Goal: Information Seeking & Learning: Learn about a topic

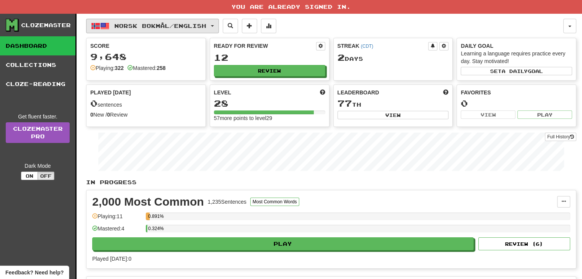
click at [214, 25] on span "button" at bounding box center [212, 26] width 3 height 2
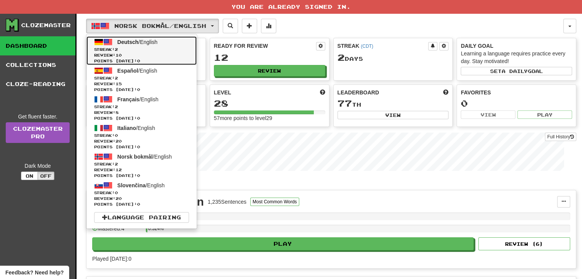
click at [180, 53] on span "Review: 10" at bounding box center [141, 55] width 95 height 6
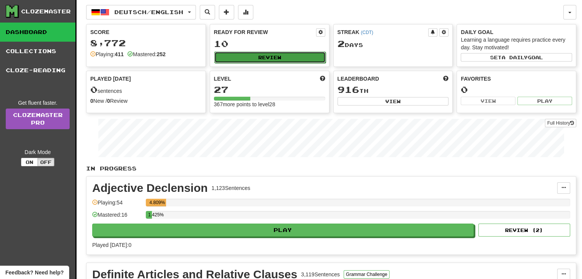
click at [291, 55] on button "Review" at bounding box center [269, 57] width 111 height 11
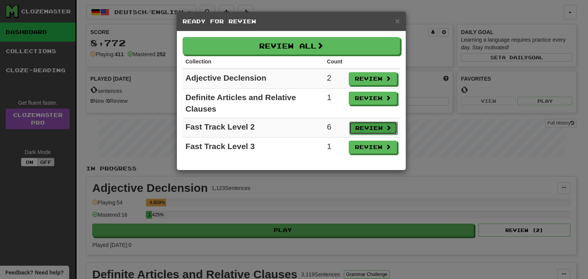
click at [363, 126] on button "Review" at bounding box center [373, 128] width 48 height 13
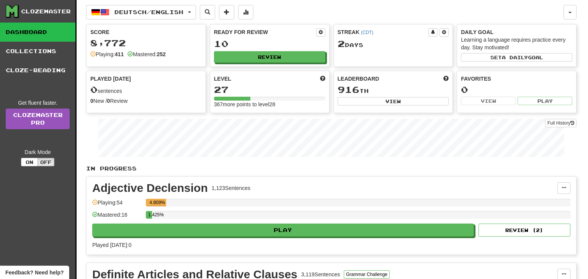
select select "**"
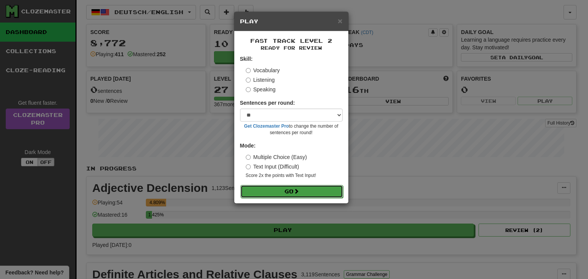
click at [288, 193] on button "Go" at bounding box center [291, 191] width 103 height 13
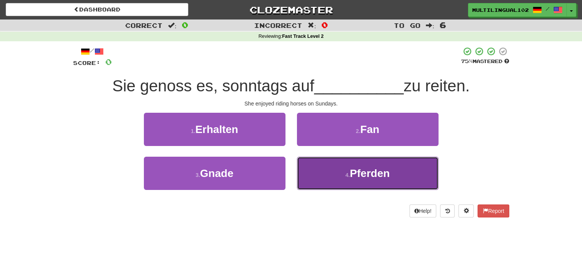
click at [323, 174] on button "4 . Pferden" at bounding box center [368, 173] width 142 height 33
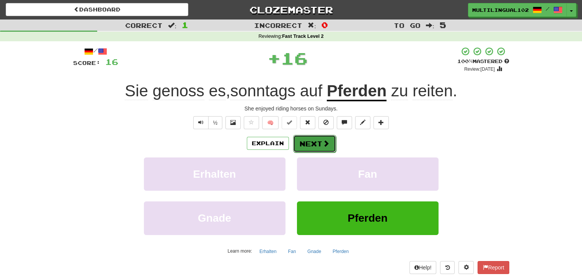
click at [314, 144] on button "Next" at bounding box center [314, 144] width 43 height 18
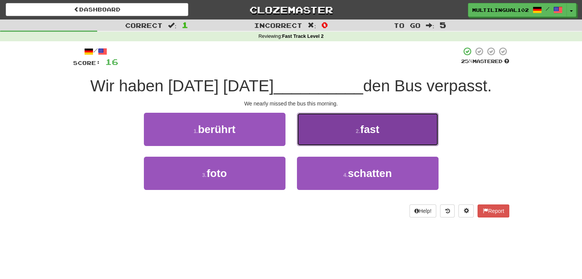
click at [331, 127] on button "2 . fast" at bounding box center [368, 129] width 142 height 33
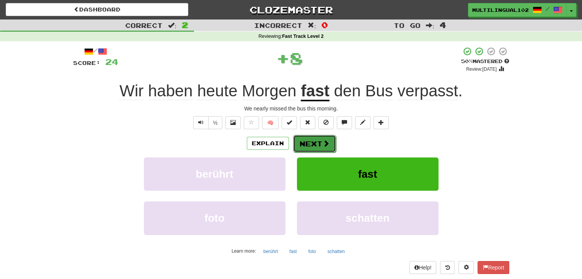
click at [310, 144] on button "Next" at bounding box center [314, 144] width 43 height 18
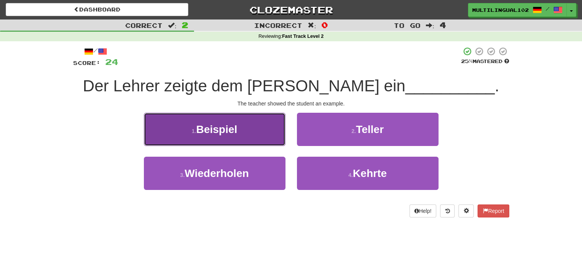
click at [245, 132] on button "1 . Beispiel" at bounding box center [215, 129] width 142 height 33
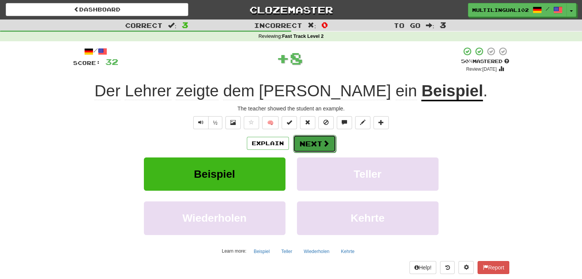
click at [303, 149] on button "Next" at bounding box center [314, 144] width 43 height 18
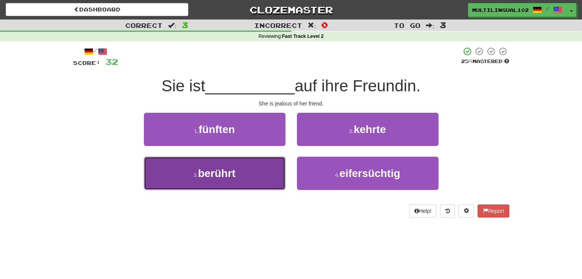
click at [271, 169] on button "3 . berührt" at bounding box center [215, 173] width 142 height 33
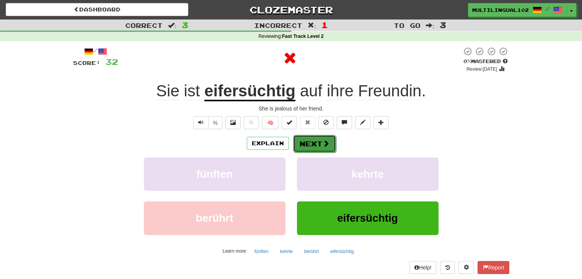
click at [309, 147] on button "Next" at bounding box center [314, 144] width 43 height 18
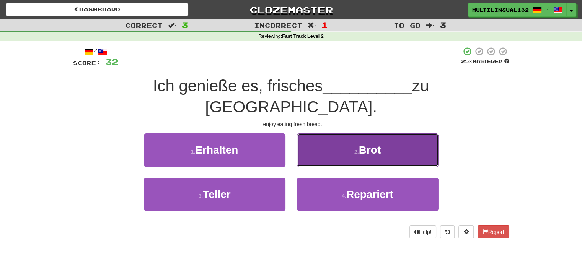
click at [323, 135] on button "2 . Brot" at bounding box center [368, 150] width 142 height 33
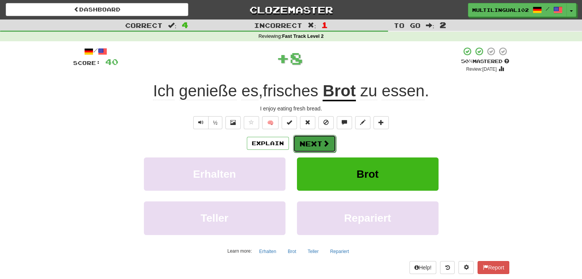
click at [306, 144] on button "Next" at bounding box center [314, 144] width 43 height 18
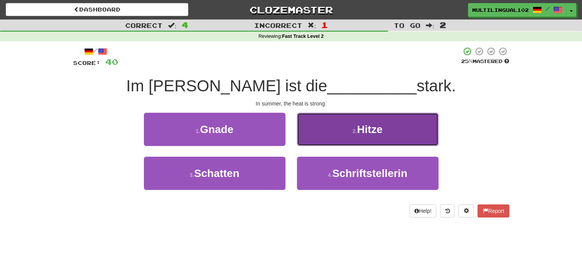
click at [334, 137] on button "2 . Hitze" at bounding box center [368, 129] width 142 height 33
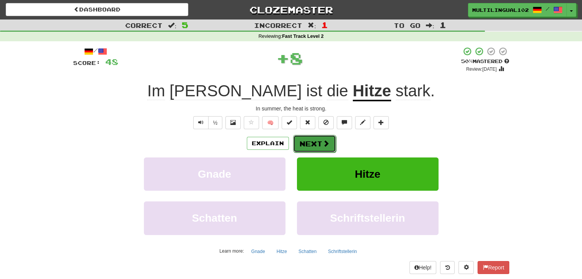
click at [310, 147] on button "Next" at bounding box center [314, 144] width 43 height 18
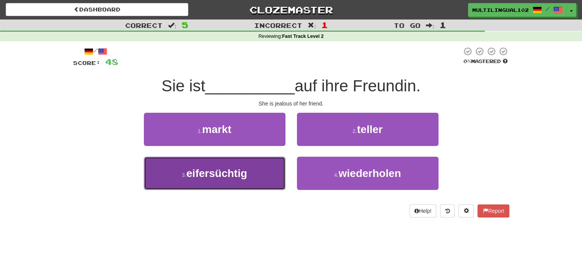
click at [249, 180] on button "3 . eifersüchtig" at bounding box center [215, 173] width 142 height 33
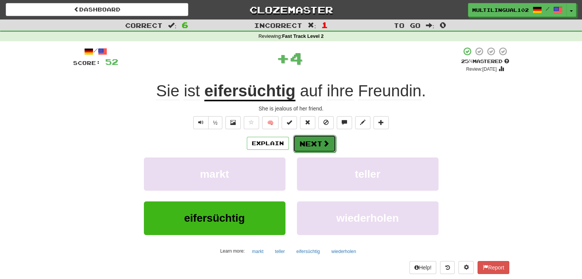
click at [317, 145] on button "Next" at bounding box center [314, 144] width 43 height 18
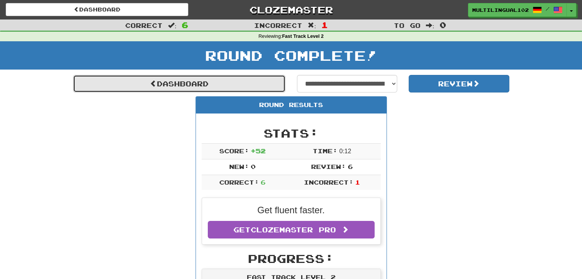
click at [207, 78] on link "Dashboard" at bounding box center [179, 84] width 212 height 18
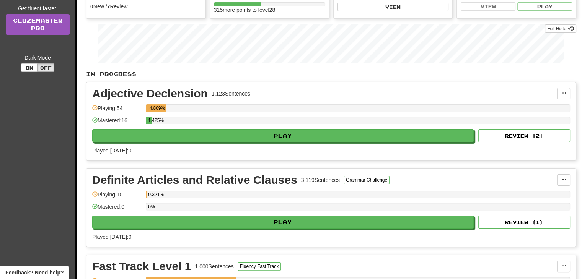
scroll to position [90, 0]
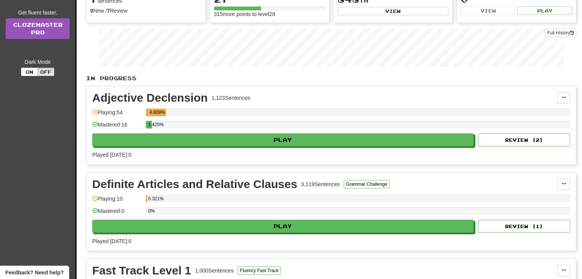
click at [303, 132] on div "1.425%" at bounding box center [358, 127] width 424 height 13
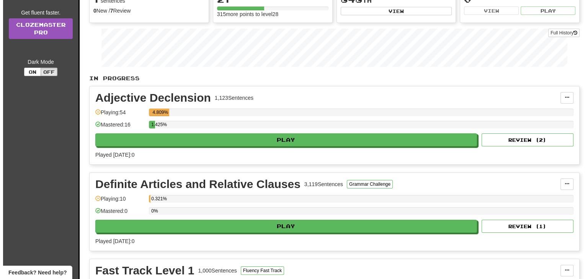
scroll to position [184, 0]
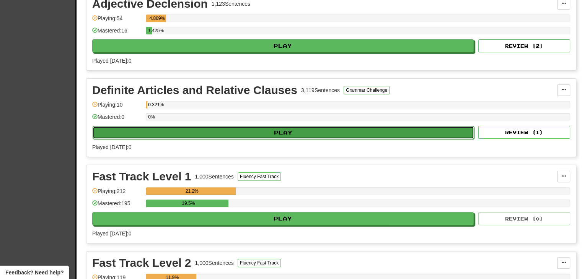
click at [293, 132] on button "Play" at bounding box center [283, 132] width 381 height 13
select select "**"
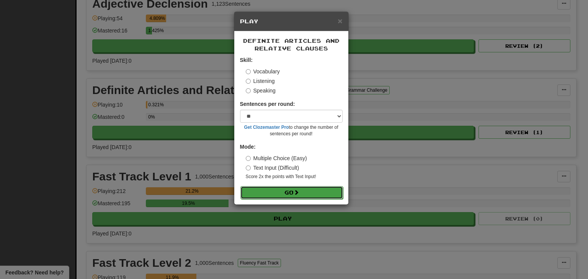
click at [304, 193] on button "Go" at bounding box center [291, 192] width 103 height 13
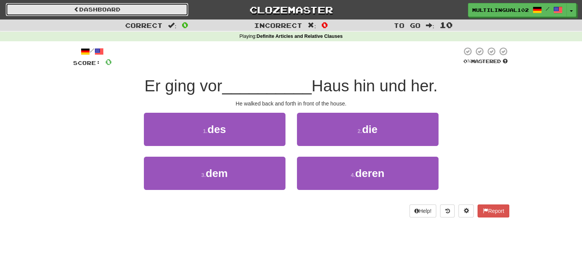
click at [148, 7] on link "Dashboard" at bounding box center [97, 9] width 182 height 13
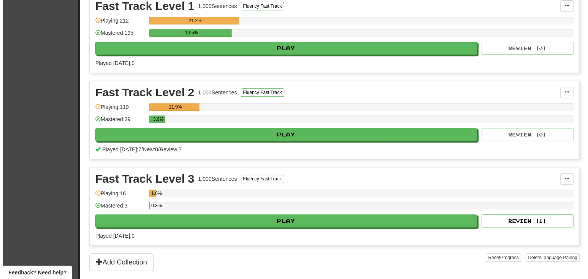
scroll to position [401, 0]
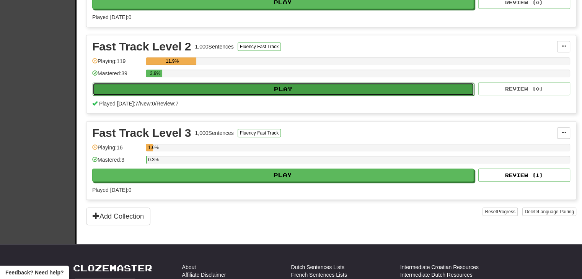
click at [287, 83] on button "Play" at bounding box center [283, 89] width 381 height 13
select select "**"
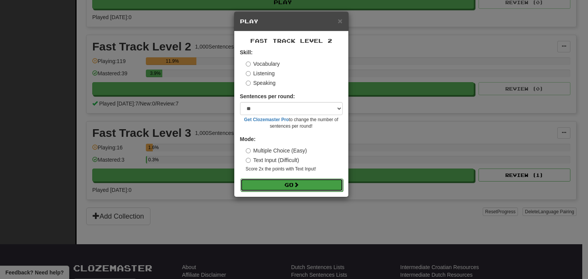
click at [292, 181] on button "Go" at bounding box center [291, 185] width 103 height 13
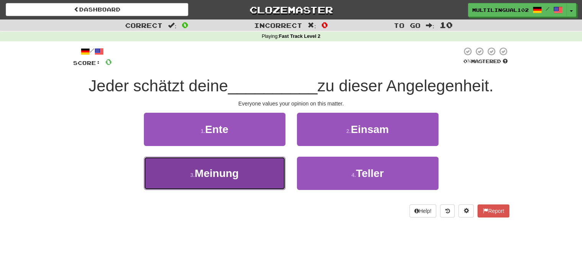
click at [262, 181] on button "3 . Meinung" at bounding box center [215, 173] width 142 height 33
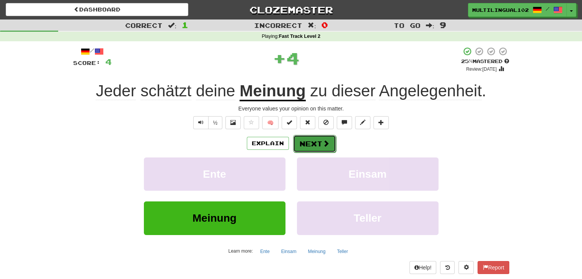
click at [311, 143] on button "Next" at bounding box center [314, 144] width 43 height 18
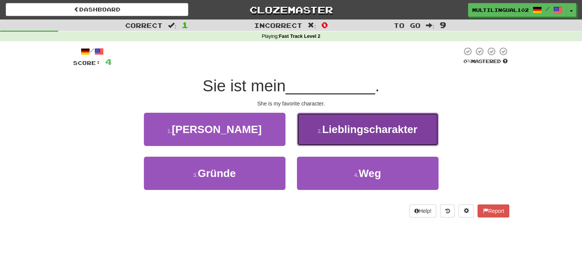
click at [327, 124] on span "Lieblingscharakter" at bounding box center [369, 130] width 95 height 12
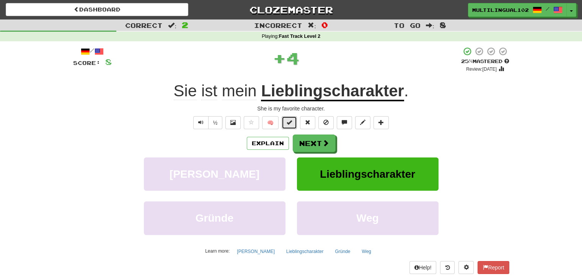
click at [292, 126] on button at bounding box center [289, 122] width 15 height 13
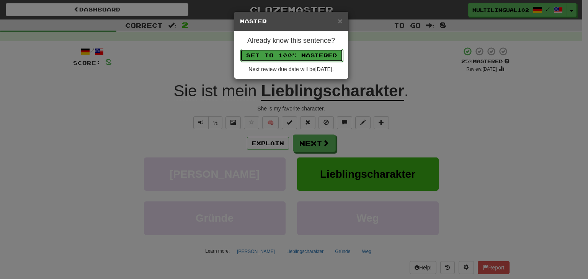
click at [309, 50] on button "Set to 100% Mastered" at bounding box center [291, 55] width 103 height 13
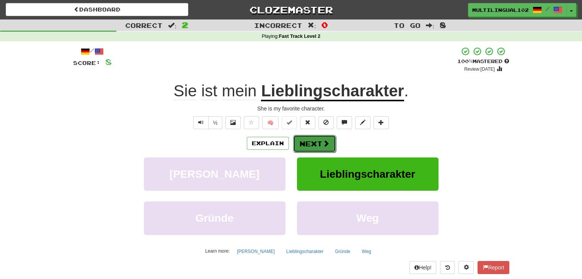
click at [312, 143] on button "Next" at bounding box center [314, 144] width 43 height 18
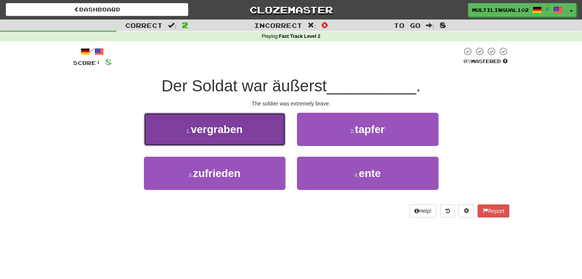
click at [261, 134] on button "1 . vergraben" at bounding box center [215, 129] width 142 height 33
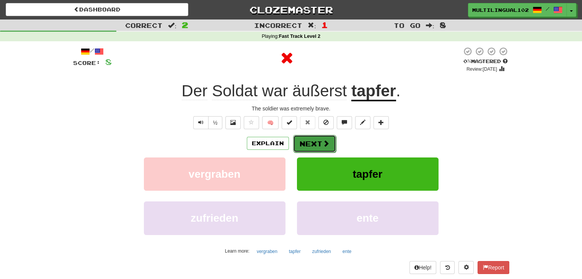
click at [319, 147] on button "Next" at bounding box center [314, 144] width 43 height 18
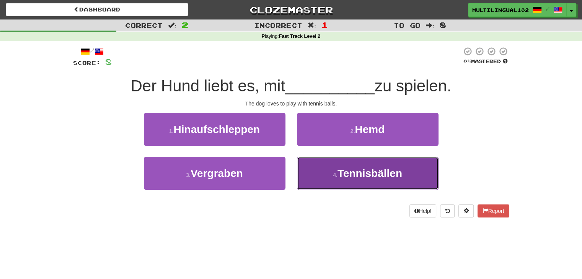
click at [337, 166] on button "4 . Tennisbällen" at bounding box center [368, 173] width 142 height 33
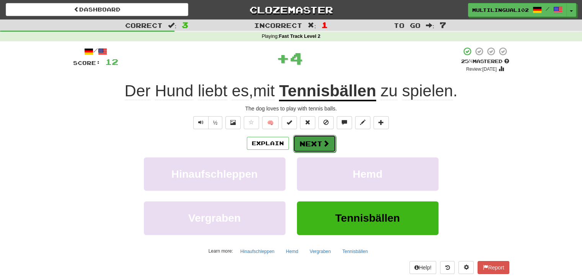
click at [323, 140] on span at bounding box center [326, 143] width 7 height 7
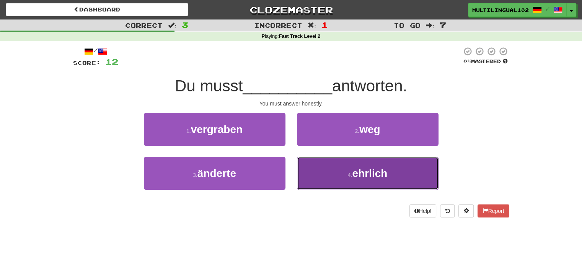
click at [334, 174] on button "4 . ehrlich" at bounding box center [368, 173] width 142 height 33
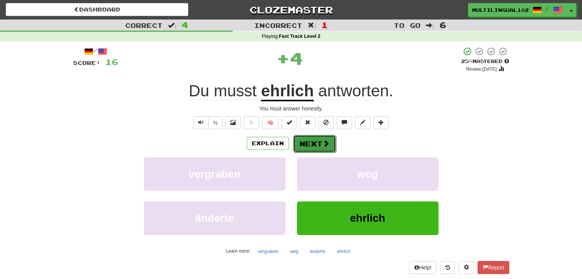
click at [311, 142] on button "Next" at bounding box center [314, 144] width 43 height 18
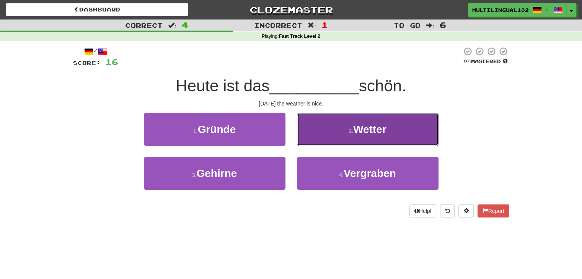
click at [339, 132] on button "2 . Wetter" at bounding box center [368, 129] width 142 height 33
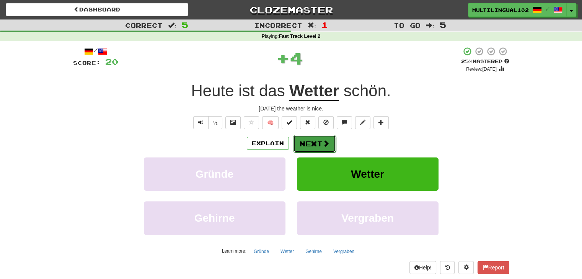
click at [313, 144] on button "Next" at bounding box center [314, 144] width 43 height 18
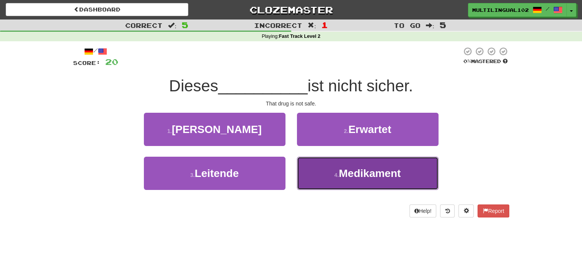
click at [340, 166] on button "4 . Medikament" at bounding box center [368, 173] width 142 height 33
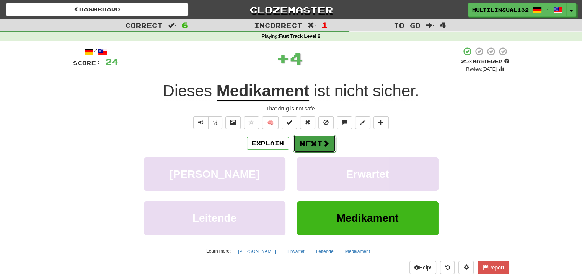
click at [314, 148] on button "Next" at bounding box center [314, 144] width 43 height 18
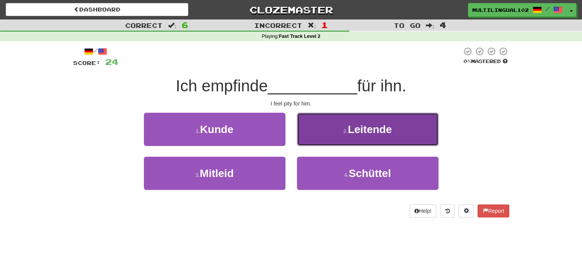
click at [332, 139] on button "2 . Leitende" at bounding box center [368, 129] width 142 height 33
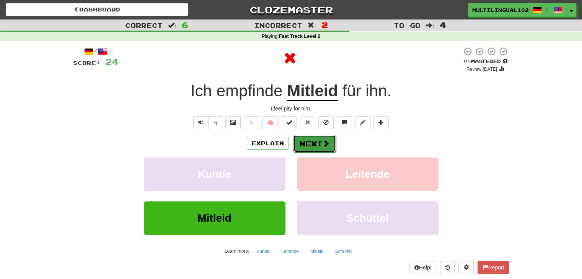
click at [310, 150] on button "Next" at bounding box center [314, 144] width 43 height 18
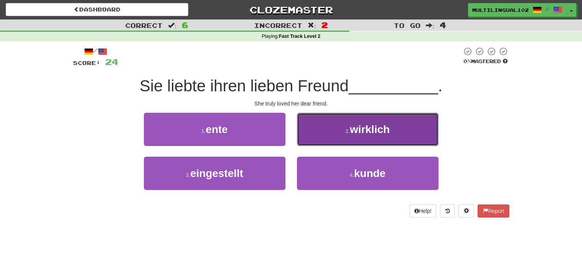
click at [346, 132] on small "2 ." at bounding box center [347, 131] width 5 height 6
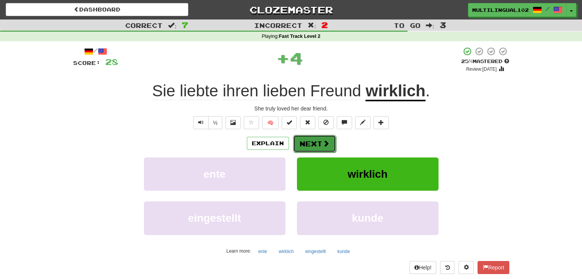
click at [319, 135] on button "Next" at bounding box center [314, 144] width 43 height 18
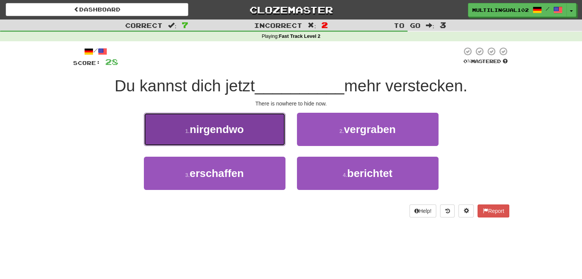
click at [248, 126] on button "1 . nirgendwo" at bounding box center [215, 129] width 142 height 33
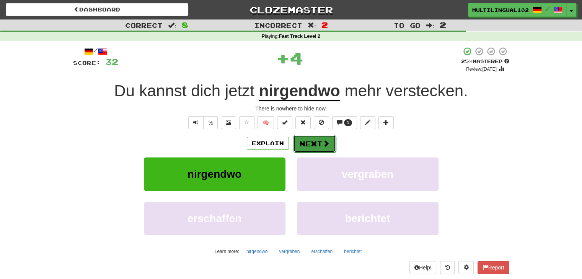
click at [308, 144] on button "Next" at bounding box center [314, 144] width 43 height 18
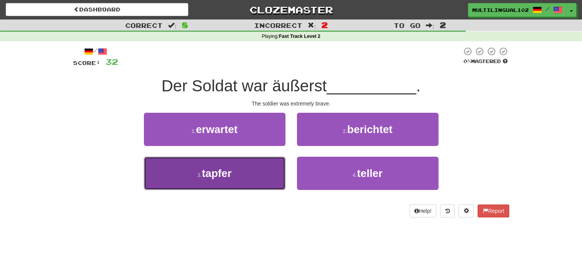
click at [241, 160] on button "3 . tapfer" at bounding box center [215, 173] width 142 height 33
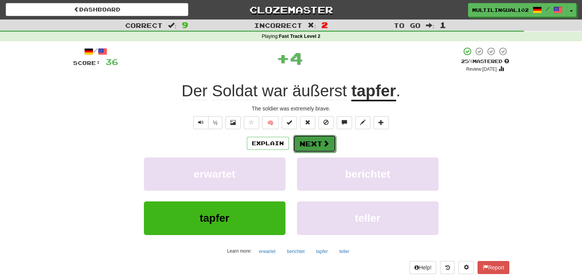
click at [309, 148] on button "Next" at bounding box center [314, 144] width 43 height 18
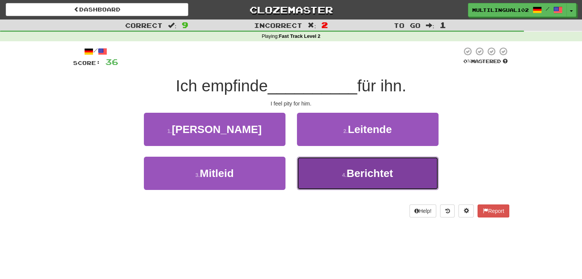
click at [321, 170] on button "4 . Berichtet" at bounding box center [368, 173] width 142 height 33
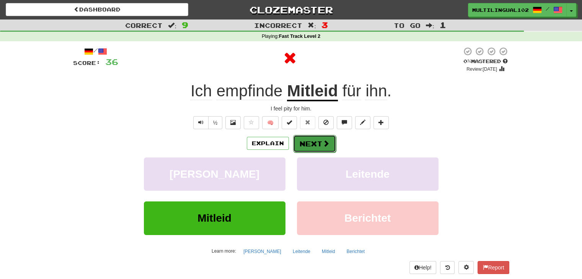
click at [313, 143] on button "Next" at bounding box center [314, 144] width 43 height 18
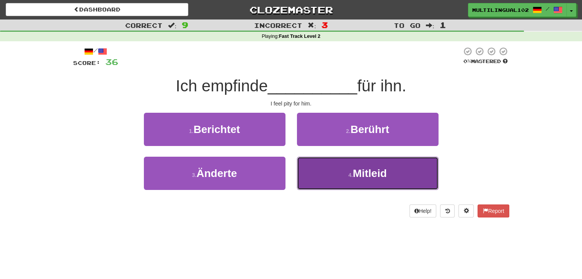
click at [344, 165] on button "4 . Mitleid" at bounding box center [368, 173] width 142 height 33
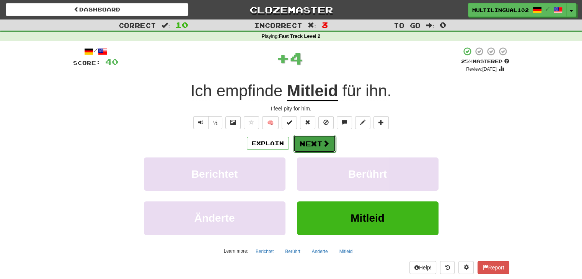
click at [314, 141] on button "Next" at bounding box center [314, 144] width 43 height 18
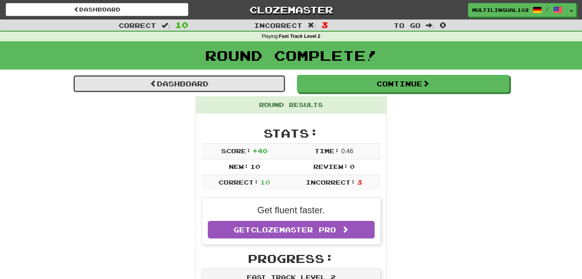
click at [208, 81] on link "Dashboard" at bounding box center [179, 84] width 212 height 18
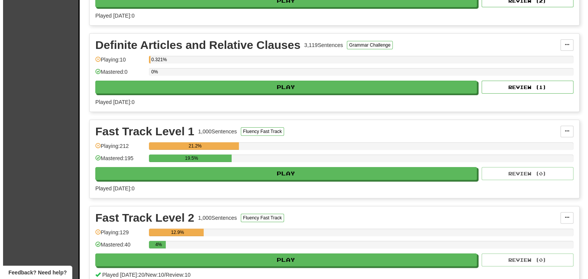
scroll to position [324, 0]
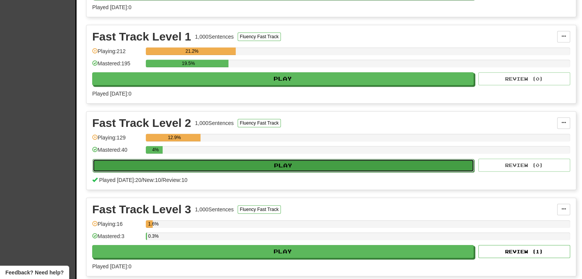
click at [276, 163] on button "Play" at bounding box center [283, 165] width 381 height 13
select select "**"
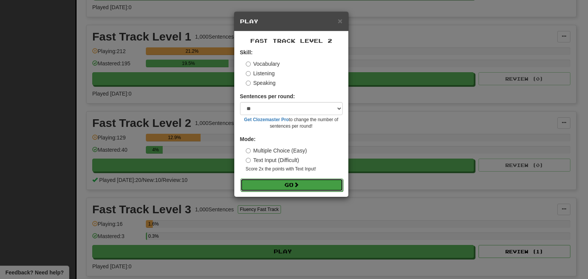
click at [295, 179] on button "Go" at bounding box center [291, 185] width 103 height 13
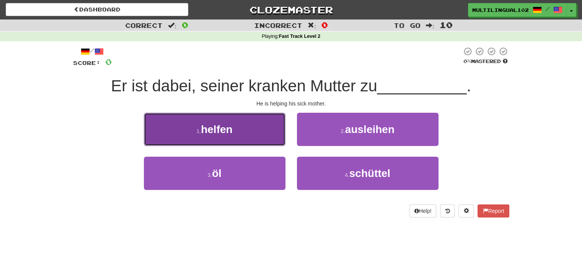
click at [256, 140] on button "1 . helfen" at bounding box center [215, 129] width 142 height 33
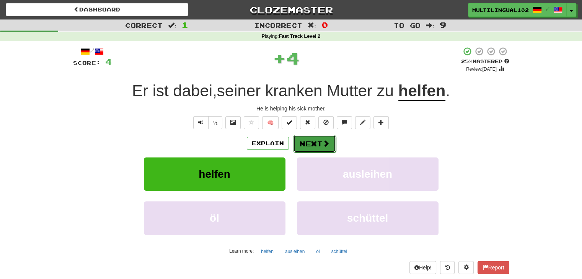
click at [308, 144] on button "Next" at bounding box center [314, 144] width 43 height 18
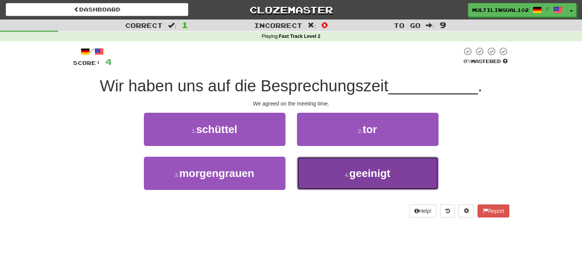
click at [338, 170] on button "4 . geeinigt" at bounding box center [368, 173] width 142 height 33
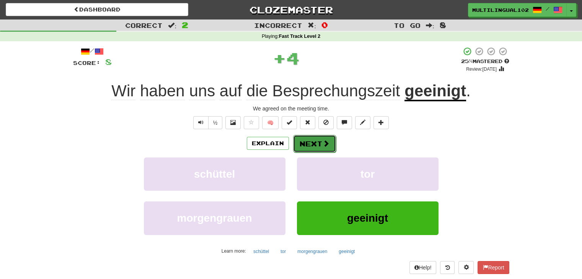
click at [330, 148] on button "Next" at bounding box center [314, 144] width 43 height 18
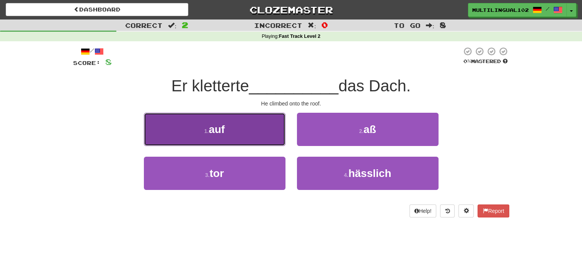
click at [269, 137] on button "1 . auf" at bounding box center [215, 129] width 142 height 33
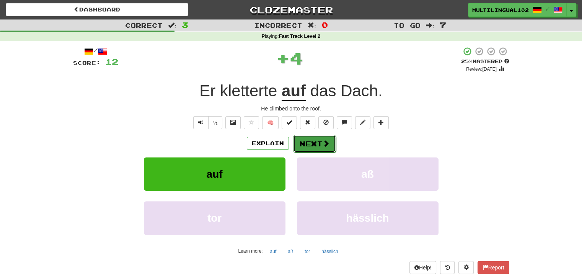
click at [319, 145] on button "Next" at bounding box center [314, 144] width 43 height 18
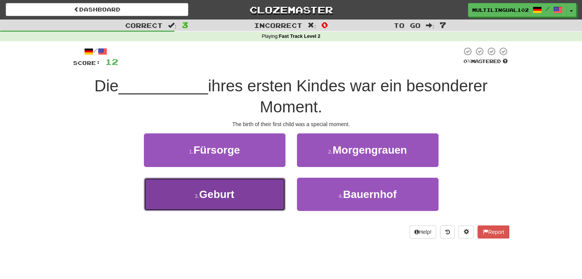
click at [276, 203] on button "3 . Geburt" at bounding box center [215, 194] width 142 height 33
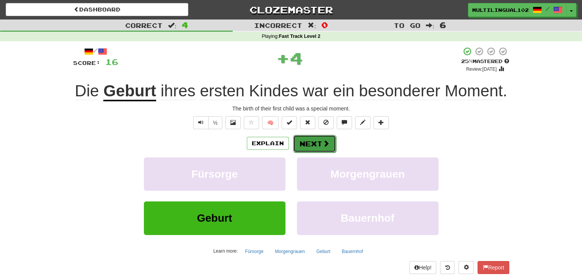
click at [305, 149] on button "Next" at bounding box center [314, 144] width 43 height 18
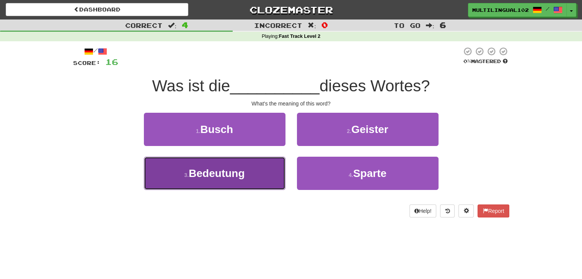
click at [269, 177] on button "3 . Bedeutung" at bounding box center [215, 173] width 142 height 33
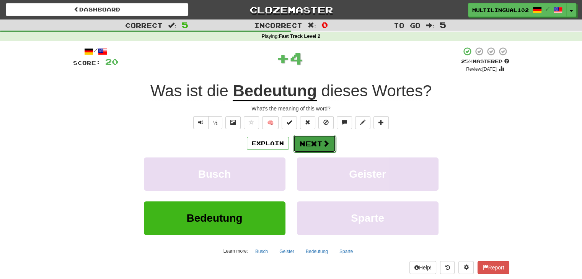
click at [309, 142] on button "Next" at bounding box center [314, 144] width 43 height 18
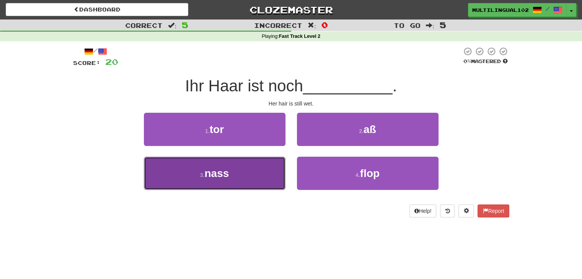
click at [262, 178] on button "3 . nass" at bounding box center [215, 173] width 142 height 33
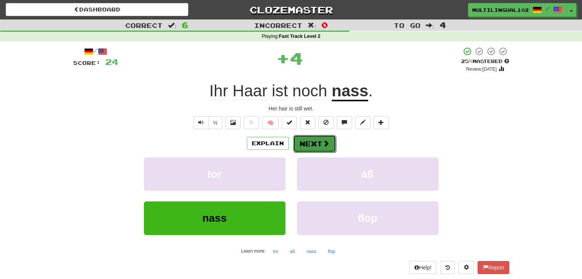
click at [316, 146] on button "Next" at bounding box center [314, 144] width 43 height 18
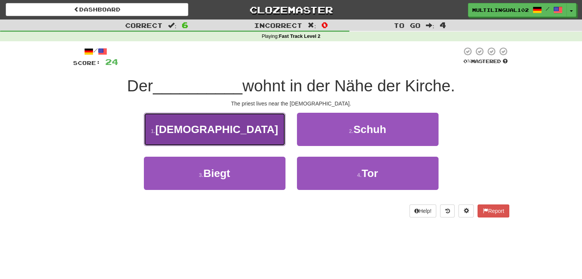
click at [269, 142] on button "1 . Priester" at bounding box center [215, 129] width 142 height 33
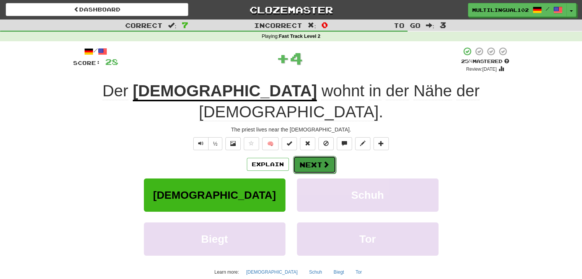
click at [317, 156] on button "Next" at bounding box center [314, 165] width 43 height 18
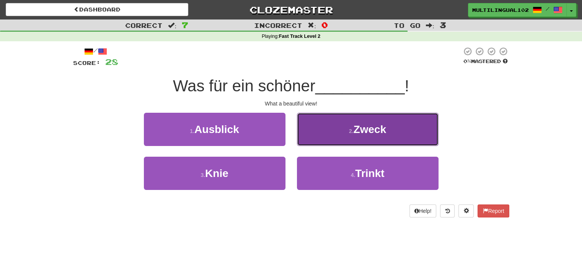
click at [330, 126] on button "2 . Zweck" at bounding box center [368, 129] width 142 height 33
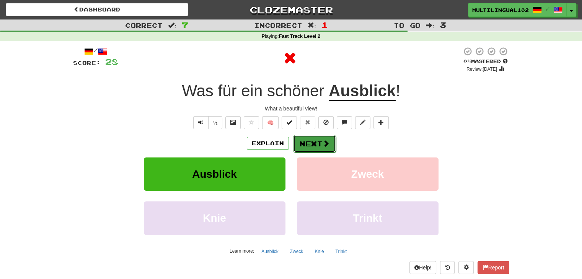
click at [317, 138] on button "Next" at bounding box center [314, 144] width 43 height 18
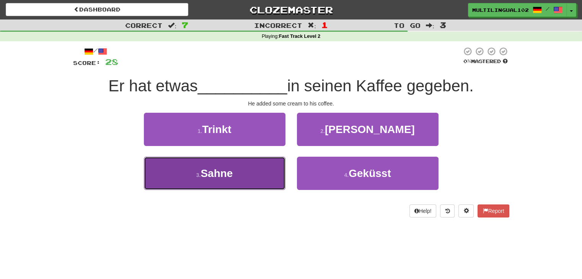
click at [276, 170] on button "3 . Sahne" at bounding box center [215, 173] width 142 height 33
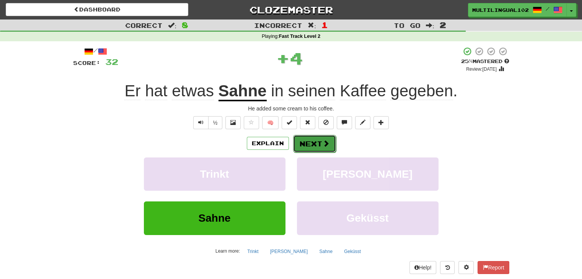
click at [311, 142] on button "Next" at bounding box center [314, 144] width 43 height 18
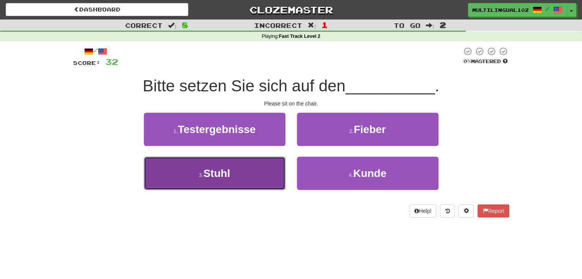
click at [262, 173] on button "3 . Stuhl" at bounding box center [215, 173] width 142 height 33
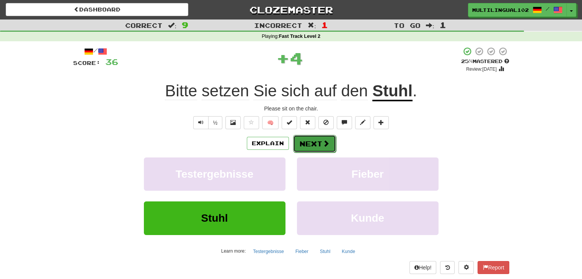
click at [318, 141] on button "Next" at bounding box center [314, 144] width 43 height 18
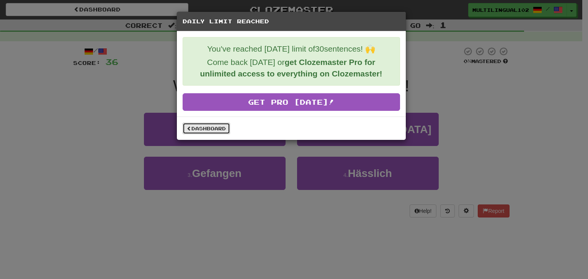
click at [218, 130] on link "Dashboard" at bounding box center [205, 128] width 47 height 11
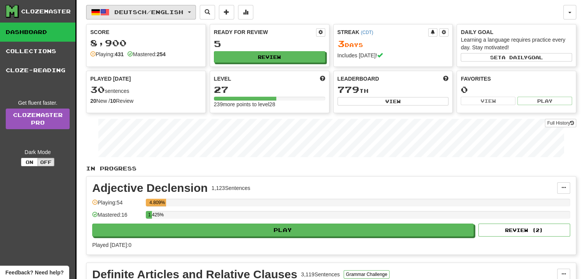
click at [196, 13] on button "Deutsch / English" at bounding box center [141, 12] width 110 height 15
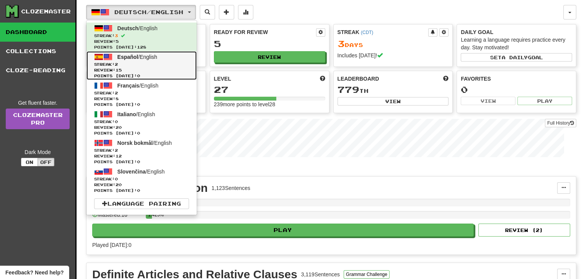
click at [159, 73] on span "Points [DATE]: 0" at bounding box center [141, 76] width 95 height 6
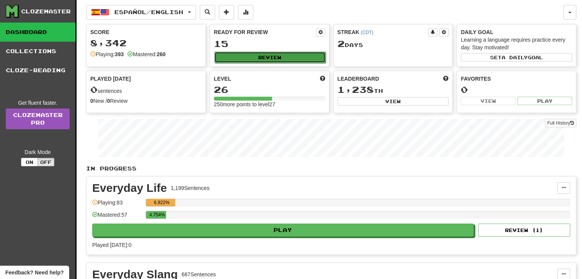
click at [279, 59] on button "Review" at bounding box center [269, 57] width 111 height 11
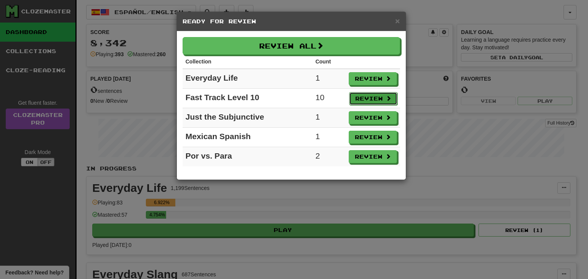
click at [366, 95] on button "Review" at bounding box center [373, 98] width 48 height 13
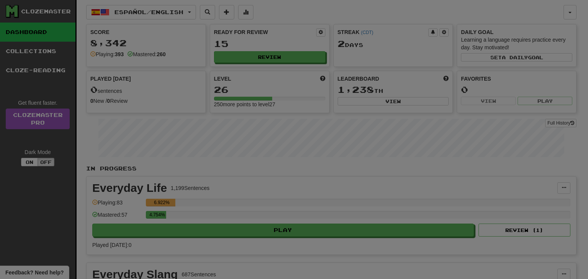
select select "**"
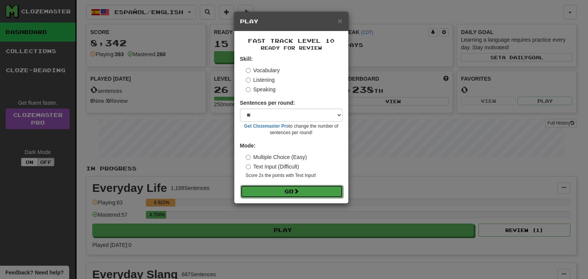
click at [286, 188] on button "Go" at bounding box center [291, 191] width 103 height 13
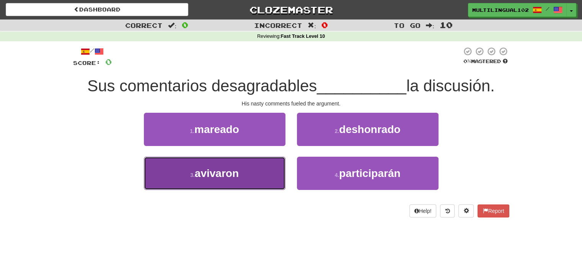
click at [268, 161] on button "3 . [GEOGRAPHIC_DATA]" at bounding box center [215, 173] width 142 height 33
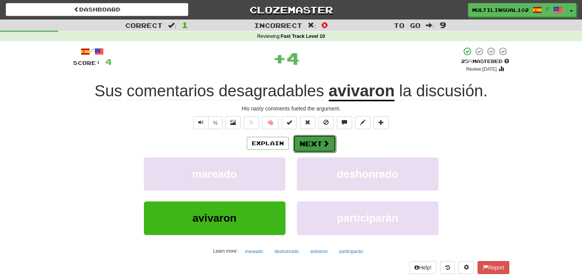
click at [321, 136] on button "Next" at bounding box center [314, 144] width 43 height 18
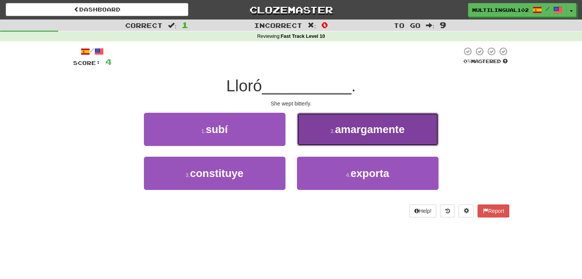
click at [344, 125] on span "amargamente" at bounding box center [370, 130] width 70 height 12
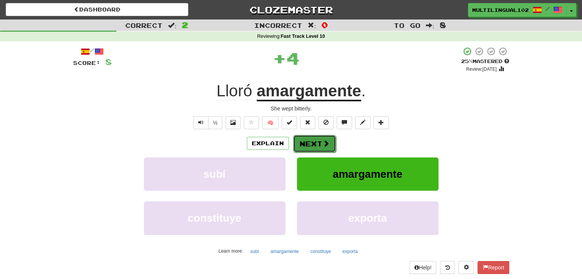
click at [316, 143] on button "Next" at bounding box center [314, 144] width 43 height 18
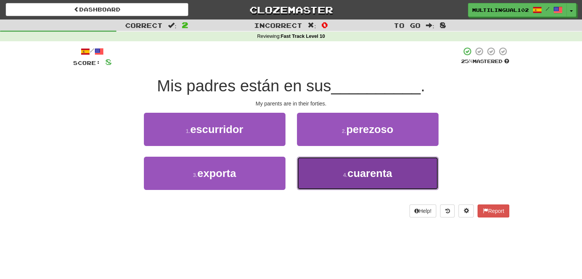
click at [330, 169] on button "4 . cuarenta" at bounding box center [368, 173] width 142 height 33
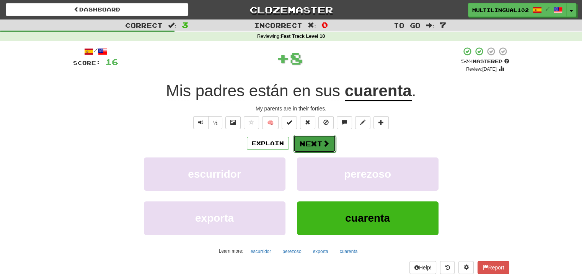
click at [308, 144] on button "Next" at bounding box center [314, 144] width 43 height 18
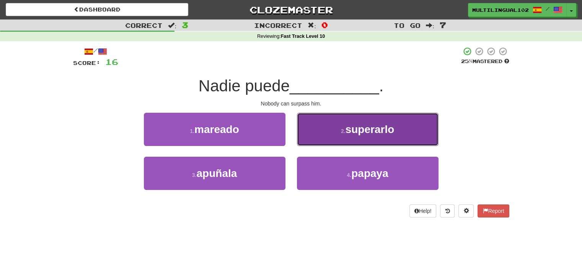
click at [345, 126] on button "2 . [GEOGRAPHIC_DATA]" at bounding box center [368, 129] width 142 height 33
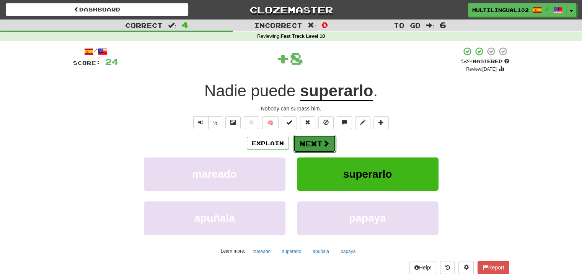
click at [315, 142] on button "Next" at bounding box center [314, 144] width 43 height 18
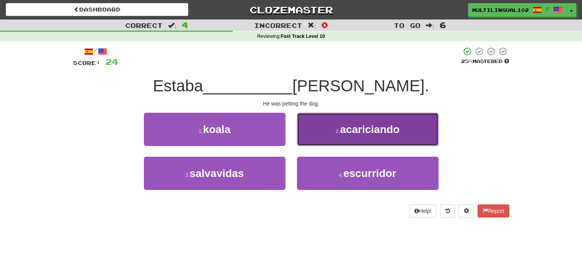
click at [340, 129] on small "2 ." at bounding box center [338, 131] width 5 height 6
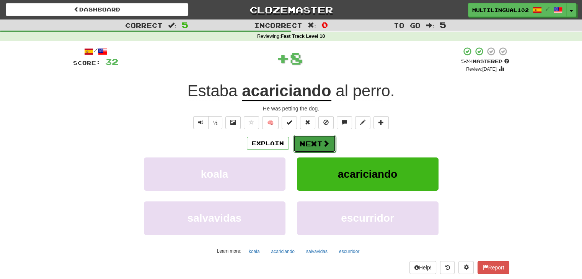
click at [312, 137] on button "Next" at bounding box center [314, 144] width 43 height 18
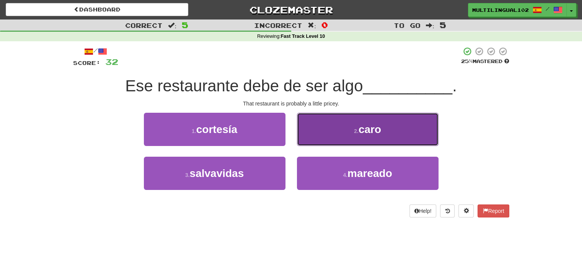
click at [333, 131] on button "2 . caro" at bounding box center [368, 129] width 142 height 33
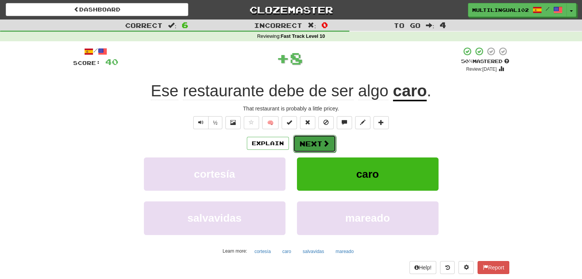
click at [309, 141] on button "Next" at bounding box center [314, 144] width 43 height 18
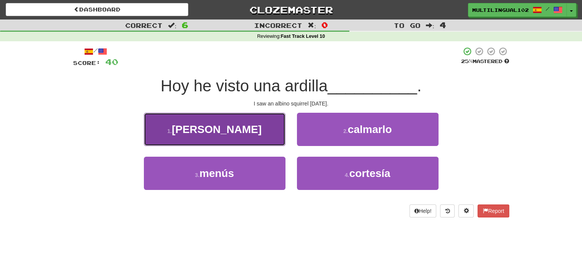
click at [264, 136] on button "1 . albina" at bounding box center [215, 129] width 142 height 33
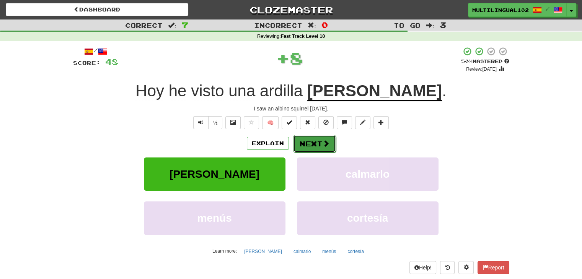
click at [318, 142] on button "Next" at bounding box center [314, 144] width 43 height 18
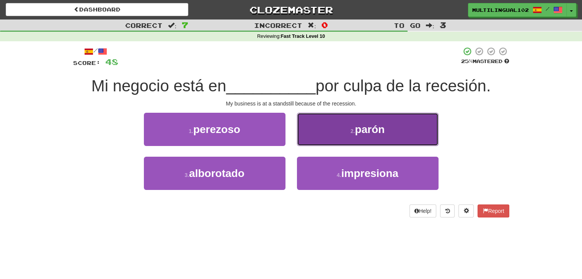
click at [339, 130] on button "2 . parón" at bounding box center [368, 129] width 142 height 33
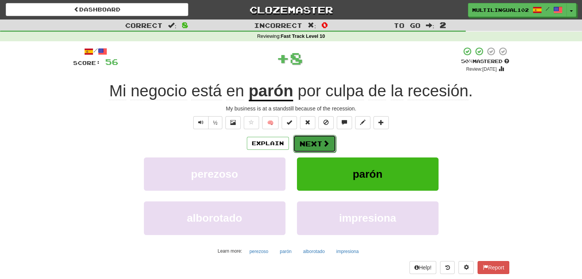
click at [318, 145] on button "Next" at bounding box center [314, 144] width 43 height 18
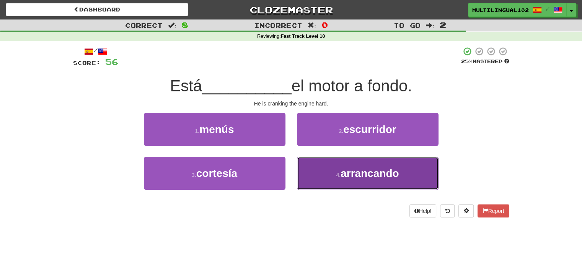
click at [341, 168] on span "arrancando" at bounding box center [369, 174] width 59 height 12
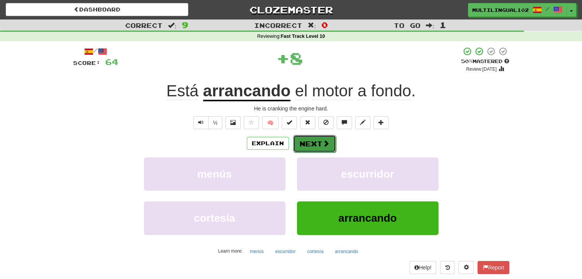
click at [316, 145] on button "Next" at bounding box center [314, 144] width 43 height 18
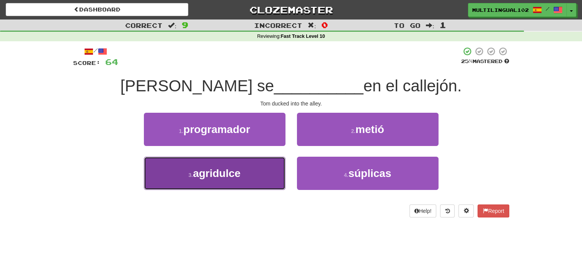
click at [274, 166] on button "3 . agridulce" at bounding box center [215, 173] width 142 height 33
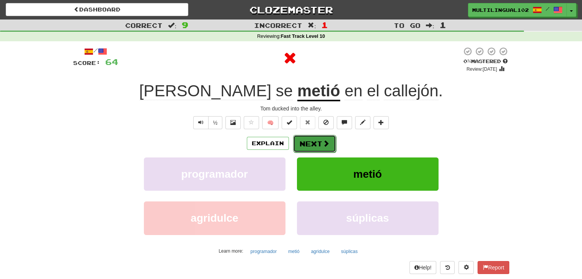
click at [314, 141] on button "Next" at bounding box center [314, 144] width 43 height 18
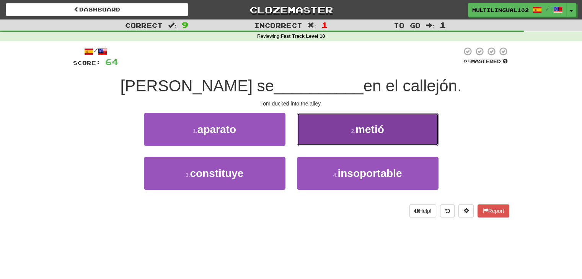
click at [356, 131] on span "metió" at bounding box center [369, 130] width 29 height 12
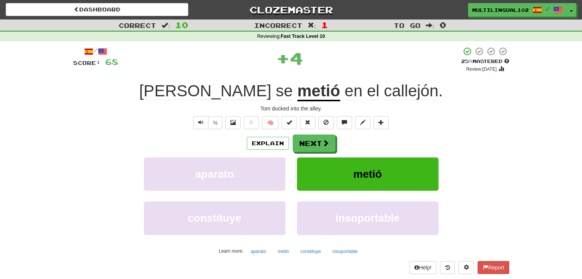
click at [309, 156] on div "Explain Next aparato metió constituye insoportable Learn more: aparato metió co…" at bounding box center [291, 196] width 436 height 123
click at [309, 147] on button "Next" at bounding box center [314, 144] width 43 height 18
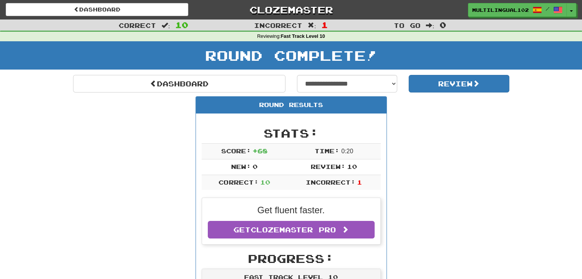
click at [259, 74] on div "Round Complete!" at bounding box center [291, 58] width 582 height 34
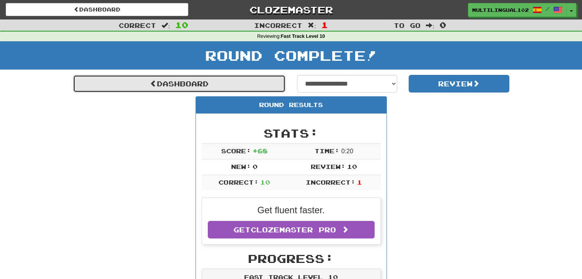
click at [254, 83] on link "Dashboard" at bounding box center [179, 84] width 212 height 18
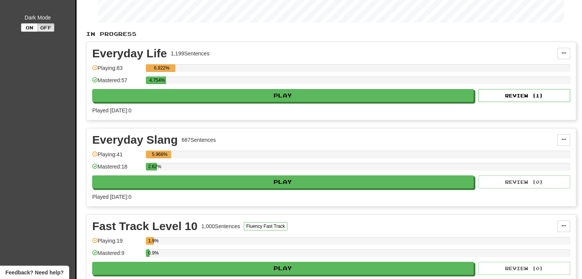
scroll to position [137, 0]
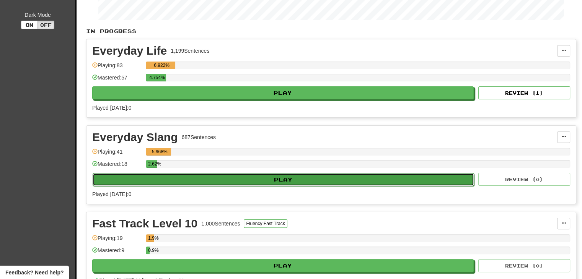
click at [313, 180] on button "Play" at bounding box center [283, 179] width 381 height 13
select select "**"
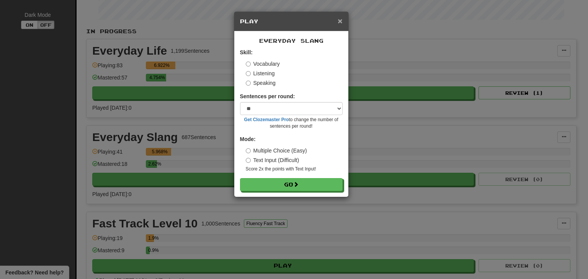
click at [340, 18] on span "×" at bounding box center [339, 20] width 5 height 9
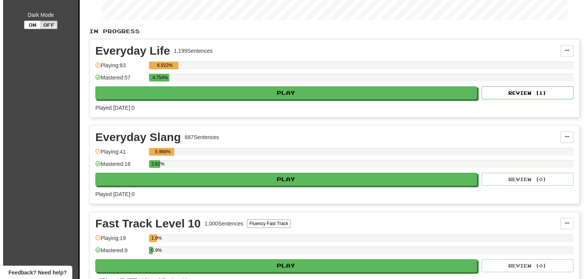
scroll to position [232, 0]
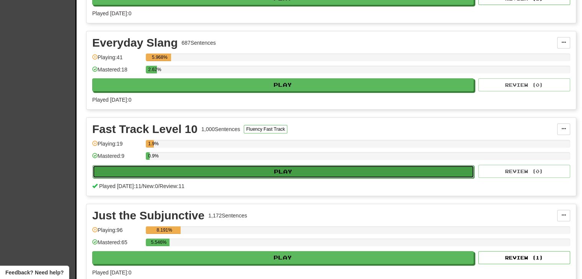
click at [312, 168] on button "Play" at bounding box center [283, 171] width 381 height 13
select select "**"
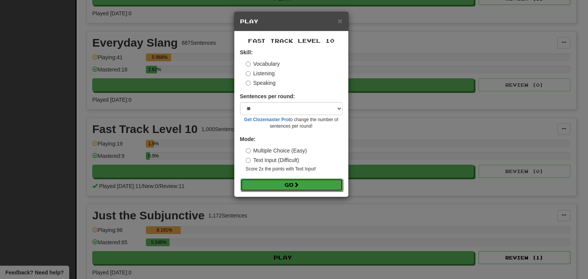
click at [279, 186] on button "Go" at bounding box center [291, 185] width 103 height 13
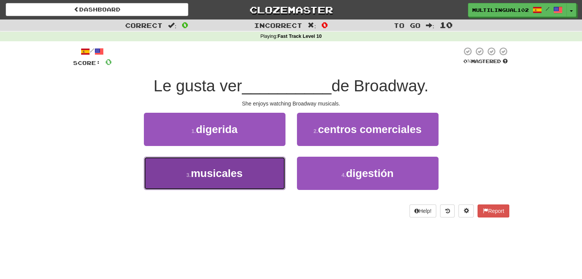
click at [271, 178] on button "3 . musicales" at bounding box center [215, 173] width 142 height 33
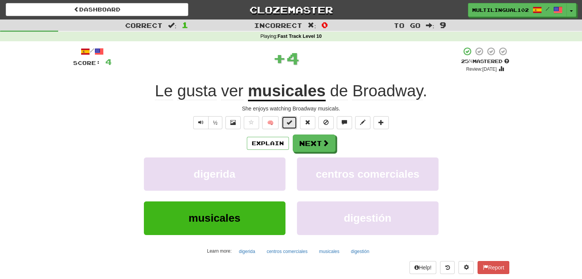
click at [285, 124] on button at bounding box center [289, 122] width 15 height 13
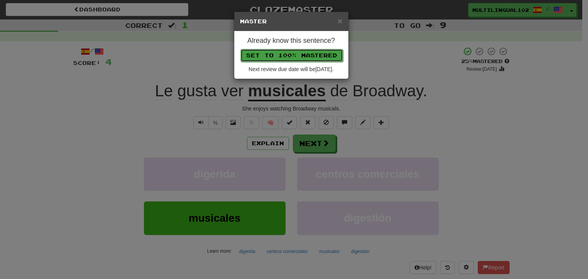
click at [307, 53] on button "Set to 100% Mastered" at bounding box center [291, 55] width 103 height 13
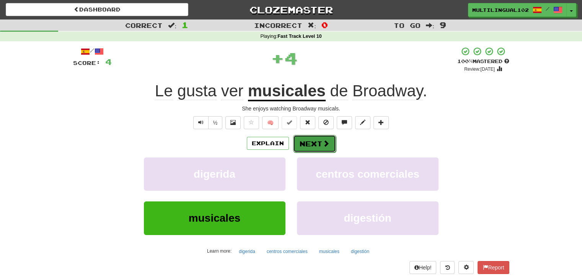
click at [312, 141] on button "Next" at bounding box center [314, 144] width 43 height 18
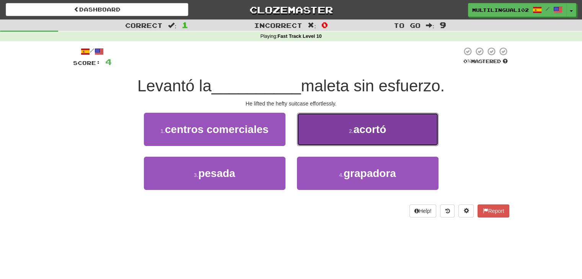
click at [349, 127] on button "2 . acortó" at bounding box center [368, 129] width 142 height 33
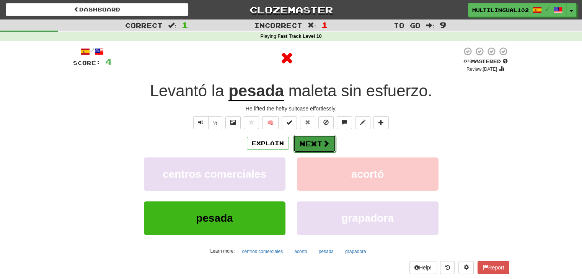
click at [320, 144] on button "Next" at bounding box center [314, 144] width 43 height 18
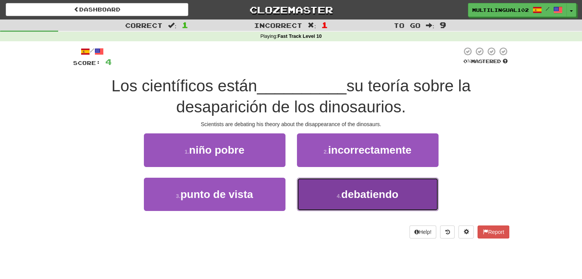
click at [318, 190] on button "4 . debatiendo" at bounding box center [368, 194] width 142 height 33
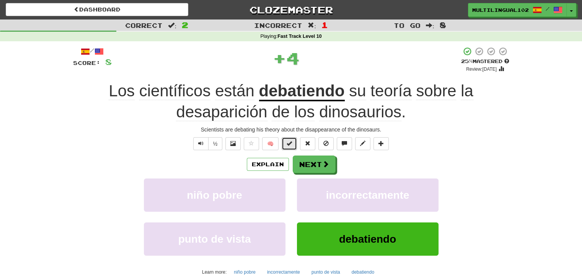
click at [288, 143] on span at bounding box center [289, 143] width 5 height 5
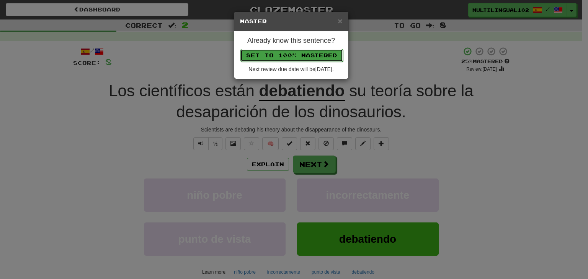
click at [301, 54] on button "Set to 100% Mastered" at bounding box center [291, 55] width 103 height 13
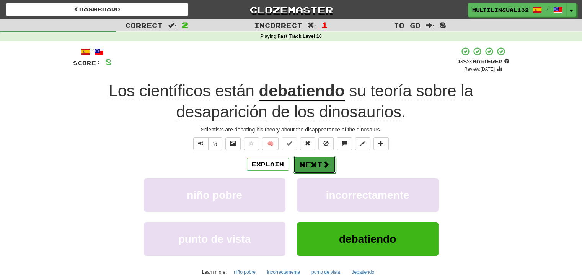
click at [318, 165] on button "Next" at bounding box center [314, 165] width 43 height 18
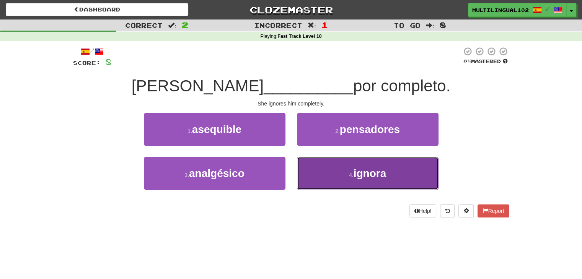
click at [323, 176] on button "4 . ignora" at bounding box center [368, 173] width 142 height 33
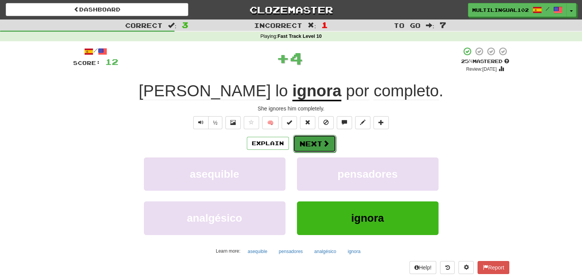
click at [312, 143] on button "Next" at bounding box center [314, 144] width 43 height 18
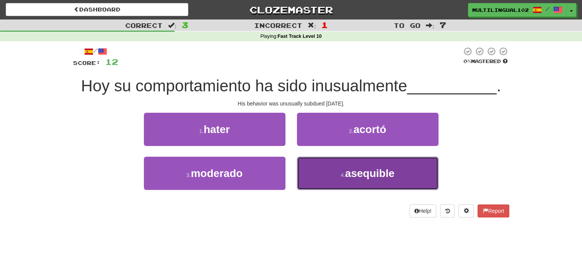
click at [332, 174] on button "4 . asequible" at bounding box center [368, 173] width 142 height 33
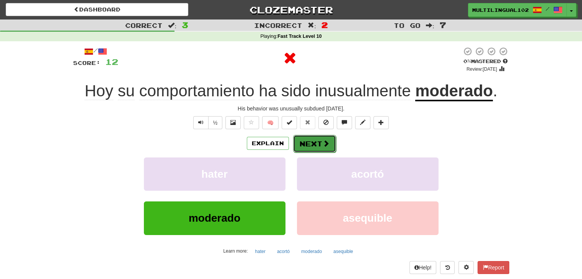
click at [307, 146] on button "Next" at bounding box center [314, 144] width 43 height 18
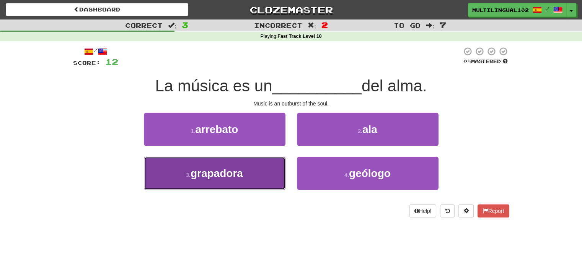
click at [255, 178] on button "3 . grapadora" at bounding box center [215, 173] width 142 height 33
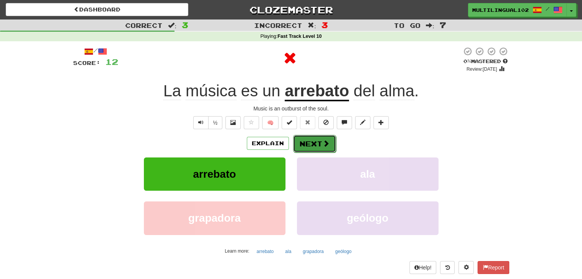
click at [312, 143] on button "Next" at bounding box center [314, 144] width 43 height 18
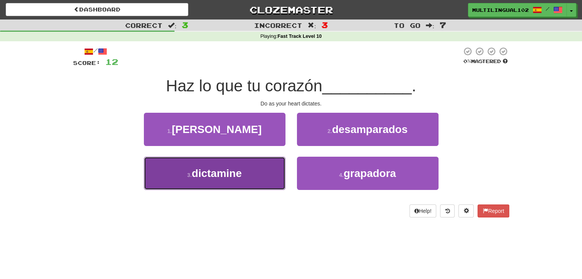
click at [268, 175] on button "3 . dictamine" at bounding box center [215, 173] width 142 height 33
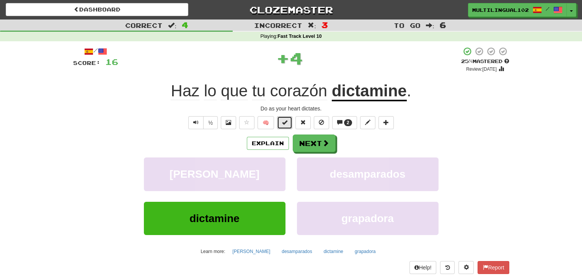
click at [282, 122] on span at bounding box center [284, 122] width 5 height 5
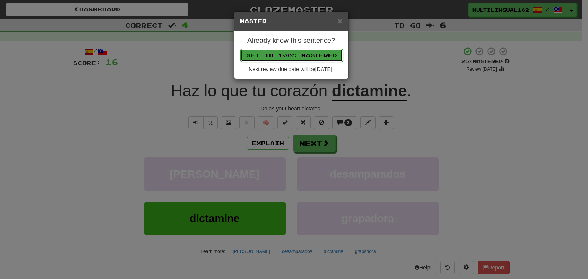
click at [291, 55] on button "Set to 100% Mastered" at bounding box center [291, 55] width 103 height 13
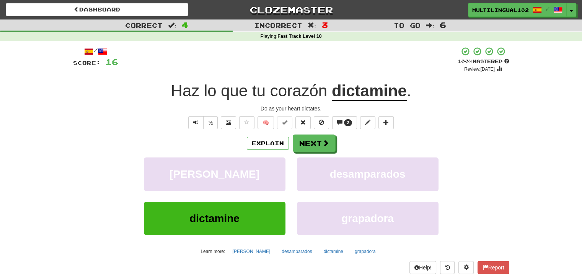
click at [312, 156] on div "Explain Next alejó desamparados dictamine grapadora Learn more: alejó desampara…" at bounding box center [291, 196] width 436 height 123
click at [312, 140] on button "Next" at bounding box center [314, 144] width 43 height 18
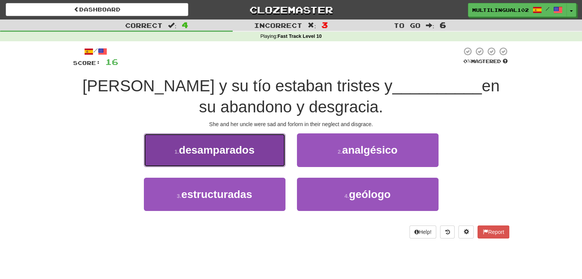
click at [264, 154] on button "1 . desamparados" at bounding box center [215, 150] width 142 height 33
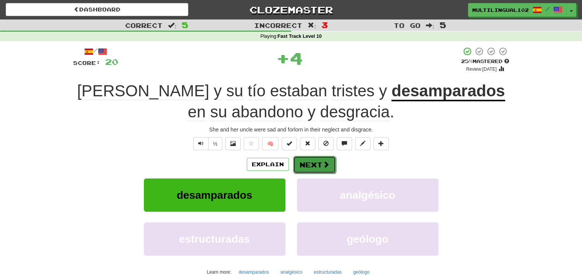
click at [311, 169] on button "Next" at bounding box center [314, 165] width 43 height 18
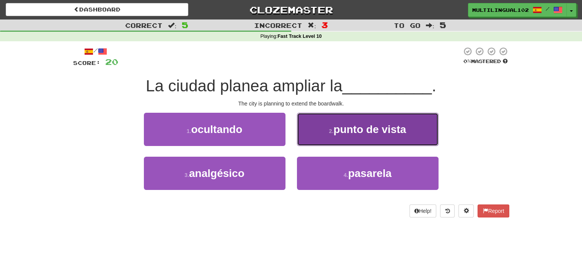
click at [342, 137] on button "2 . punto de vista" at bounding box center [368, 129] width 142 height 33
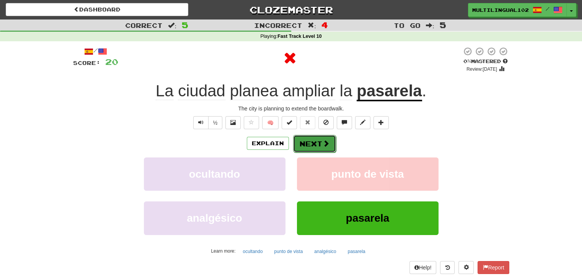
click at [310, 140] on button "Next" at bounding box center [314, 144] width 43 height 18
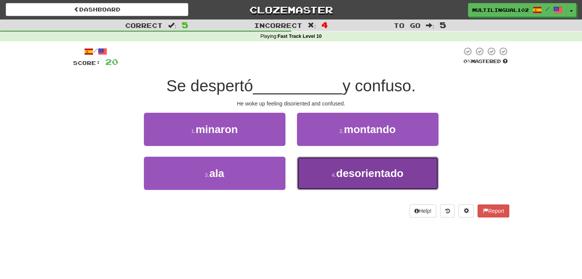
click at [323, 168] on button "4 . desorientado" at bounding box center [368, 173] width 142 height 33
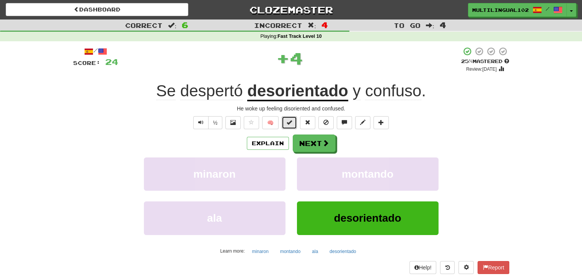
click at [290, 122] on span at bounding box center [289, 122] width 5 height 5
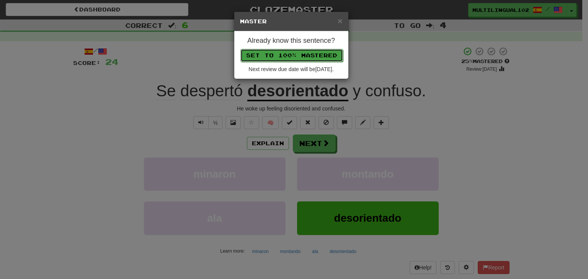
click at [305, 54] on button "Set to 100% Mastered" at bounding box center [291, 55] width 103 height 13
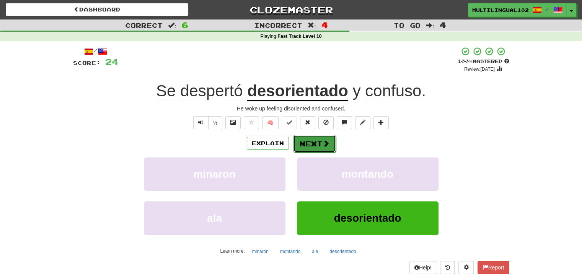
click at [317, 137] on button "Next" at bounding box center [314, 144] width 43 height 18
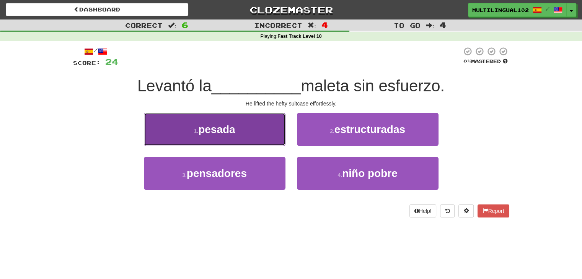
click at [269, 136] on button "1 . pesada" at bounding box center [215, 129] width 142 height 33
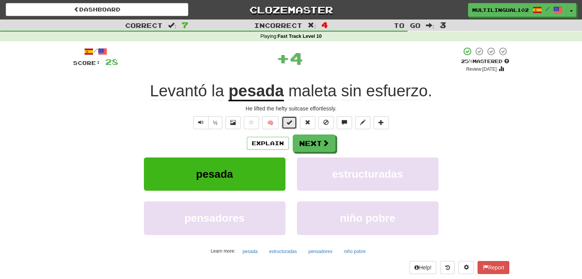
click at [284, 123] on button at bounding box center [289, 122] width 15 height 13
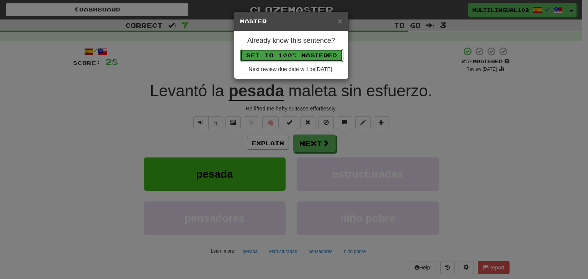
click at [303, 54] on button "Set to 100% Mastered" at bounding box center [291, 55] width 103 height 13
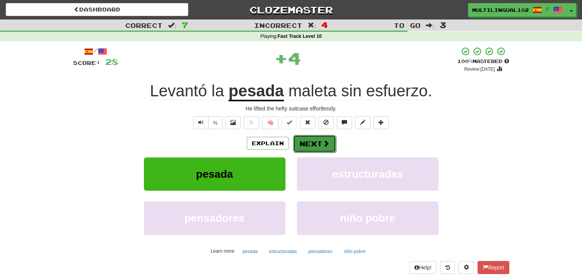
click at [321, 142] on button "Next" at bounding box center [314, 144] width 43 height 18
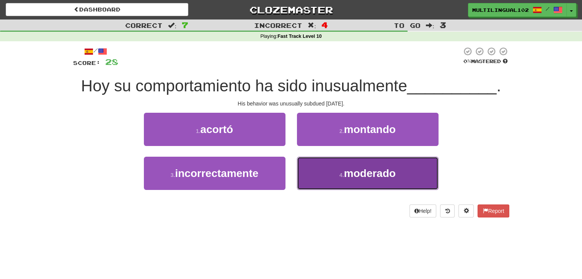
click at [323, 175] on button "4 . moderado" at bounding box center [368, 173] width 142 height 33
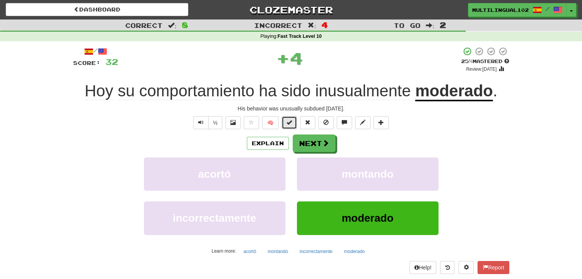
click at [284, 128] on button at bounding box center [289, 122] width 15 height 13
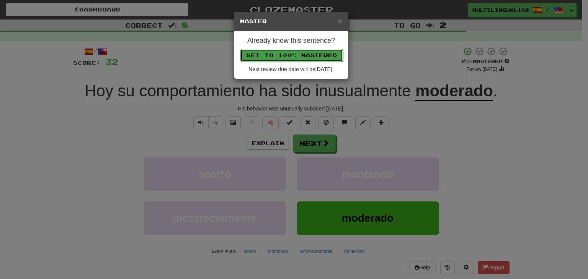
click at [297, 55] on button "Set to 100% Mastered" at bounding box center [291, 55] width 103 height 13
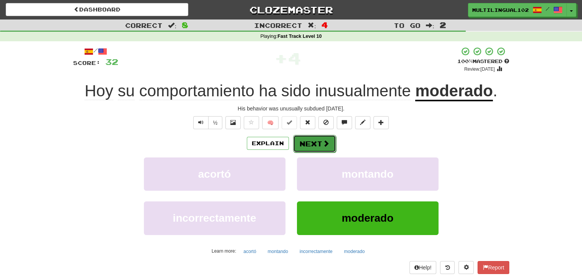
click at [316, 143] on button "Next" at bounding box center [314, 144] width 43 height 18
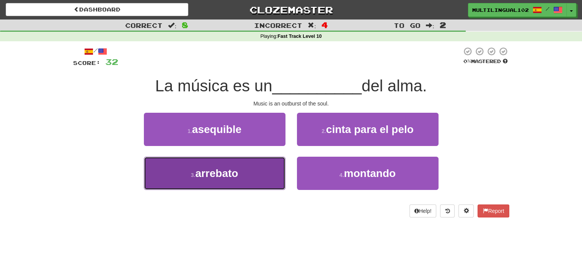
click at [252, 176] on button "3 . arrebato" at bounding box center [215, 173] width 142 height 33
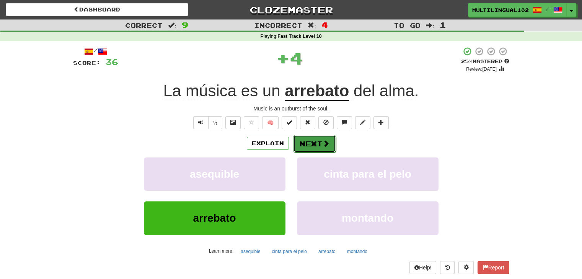
click at [323, 143] on span at bounding box center [326, 143] width 7 height 7
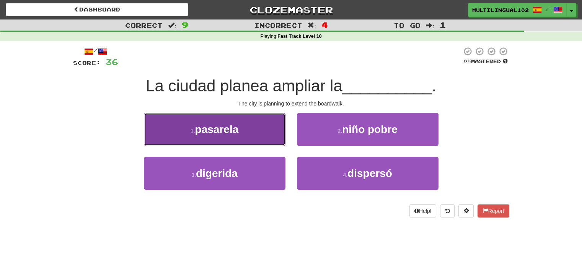
click at [264, 133] on button "1 . pasarela" at bounding box center [215, 129] width 142 height 33
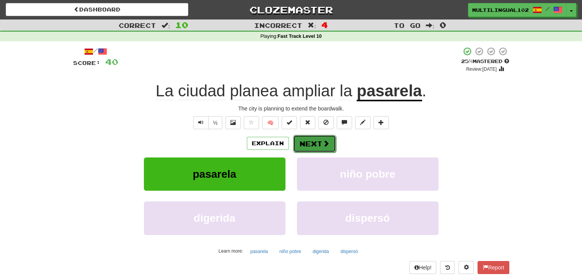
click at [298, 147] on button "Next" at bounding box center [314, 144] width 43 height 18
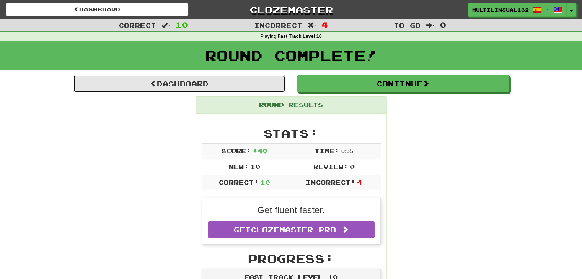
click at [218, 81] on link "Dashboard" at bounding box center [179, 84] width 212 height 18
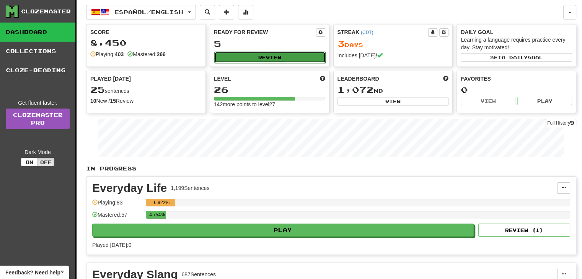
click at [287, 54] on button "Review" at bounding box center [269, 57] width 111 height 11
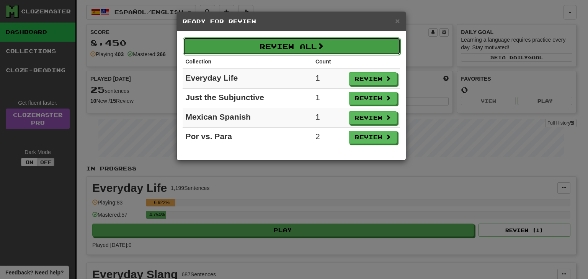
click at [328, 46] on button "Review All" at bounding box center [291, 46] width 217 height 18
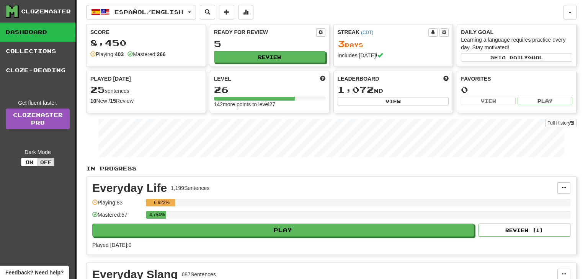
select select "**"
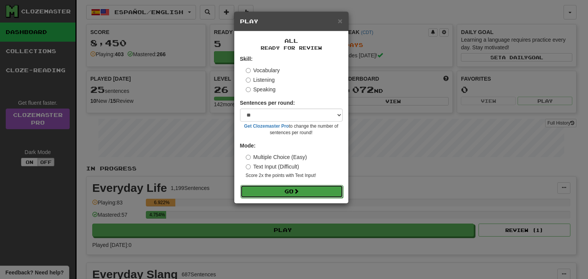
click at [285, 195] on button "Go" at bounding box center [291, 191] width 103 height 13
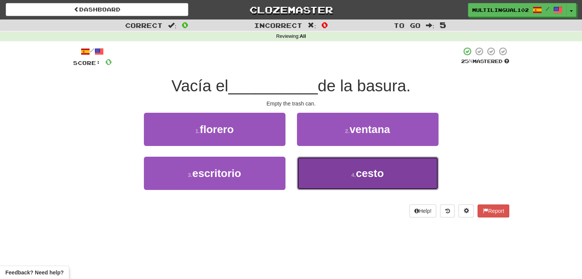
click at [329, 166] on button "4 . cesto" at bounding box center [368, 173] width 142 height 33
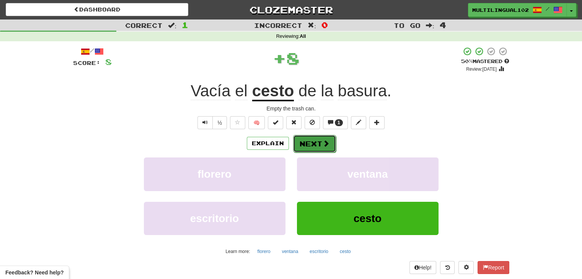
click at [312, 141] on button "Next" at bounding box center [314, 144] width 43 height 18
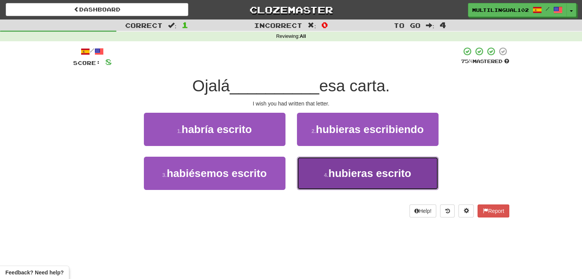
click at [339, 171] on span "hubieras escrito" at bounding box center [369, 174] width 83 height 12
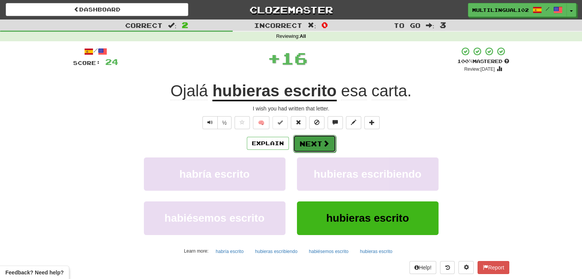
click at [315, 141] on button "Next" at bounding box center [314, 144] width 43 height 18
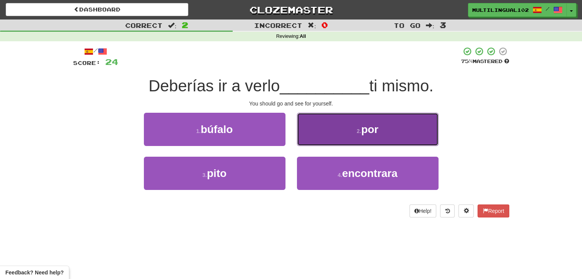
click at [329, 133] on button "2 . por" at bounding box center [368, 129] width 142 height 33
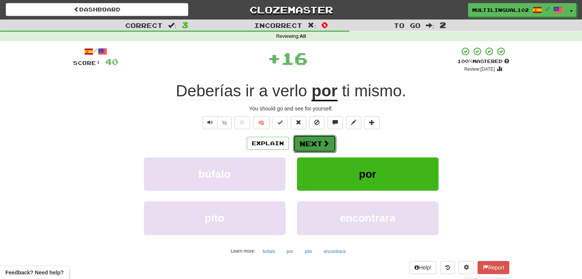
click at [306, 146] on button "Next" at bounding box center [314, 144] width 43 height 18
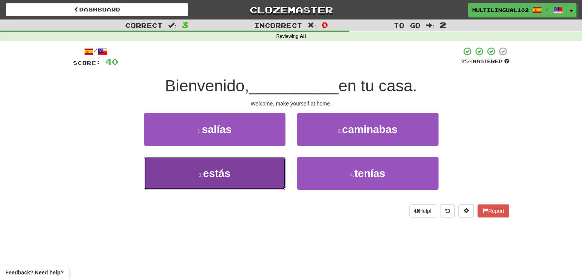
click at [272, 175] on button "3 . estás" at bounding box center [215, 173] width 142 height 33
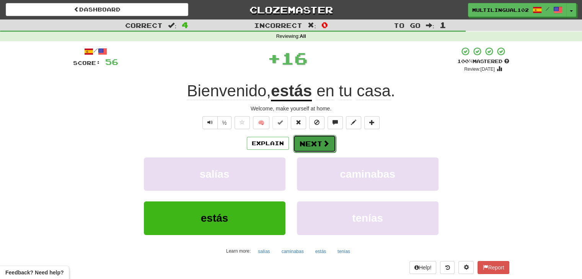
click at [313, 140] on button "Next" at bounding box center [314, 144] width 43 height 18
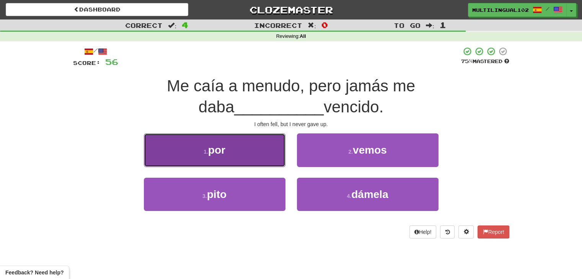
click at [256, 156] on button "1 . por" at bounding box center [215, 150] width 142 height 33
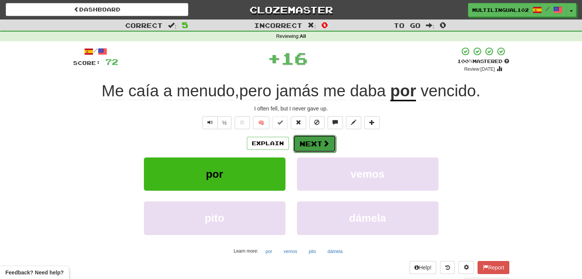
click at [313, 143] on button "Next" at bounding box center [314, 144] width 43 height 18
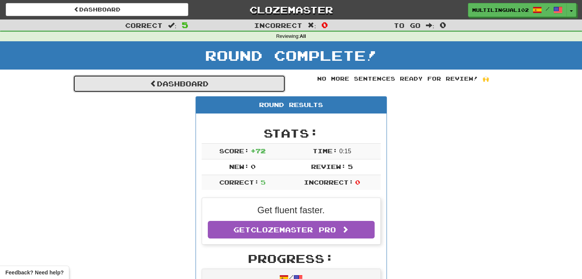
click at [221, 81] on link "Dashboard" at bounding box center [179, 84] width 212 height 18
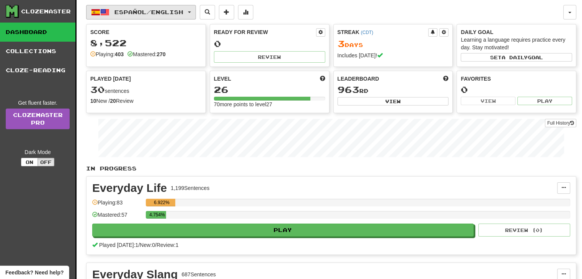
click at [195, 14] on button "Español / English" at bounding box center [141, 12] width 110 height 15
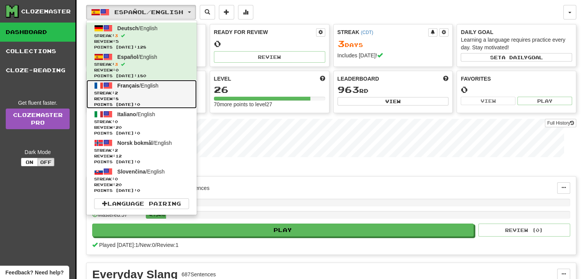
click at [165, 95] on span "Streak: 2" at bounding box center [141, 93] width 95 height 6
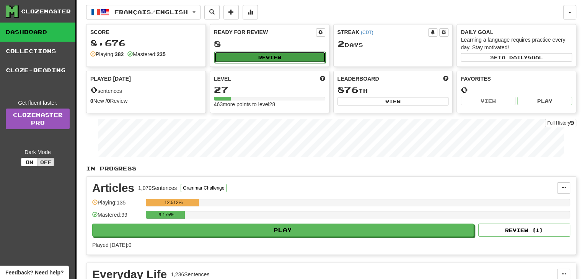
click at [303, 58] on button "Review" at bounding box center [269, 57] width 111 height 11
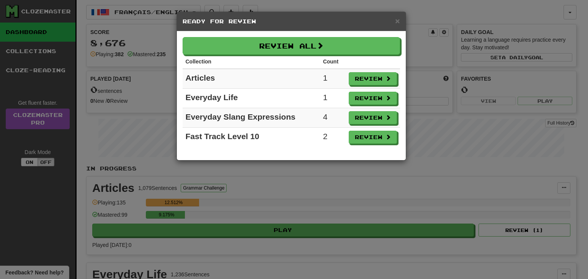
click at [401, 20] on div "× Ready for Review" at bounding box center [291, 22] width 229 height 20
click at [399, 18] on span "×" at bounding box center [397, 20] width 5 height 9
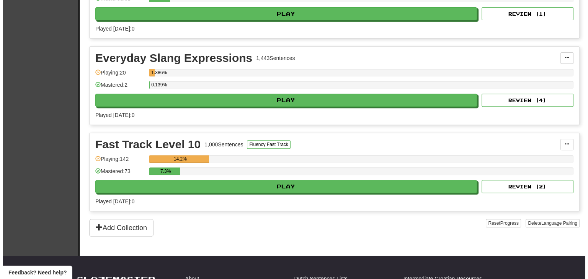
scroll to position [305, 0]
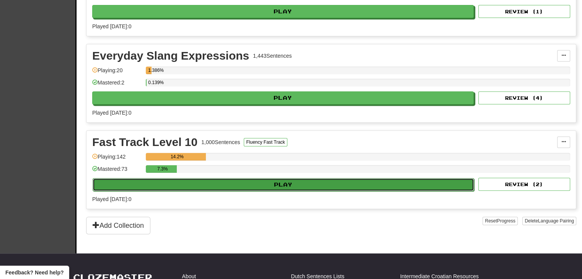
click at [249, 186] on button "Play" at bounding box center [283, 184] width 381 height 13
select select "**"
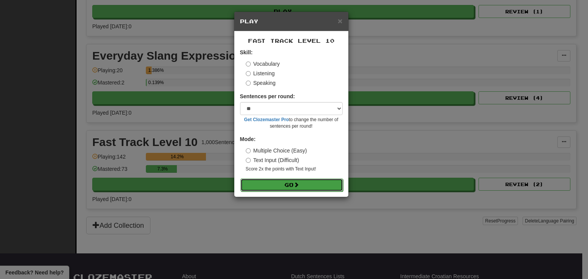
click at [290, 182] on button "Go" at bounding box center [291, 185] width 103 height 13
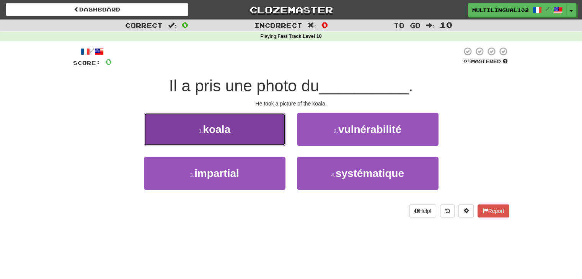
click at [257, 132] on button "1 . koala" at bounding box center [215, 129] width 142 height 33
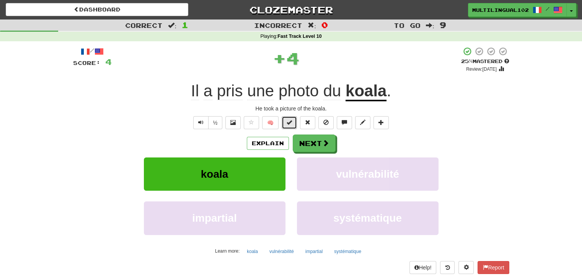
click at [284, 122] on button at bounding box center [289, 122] width 15 height 13
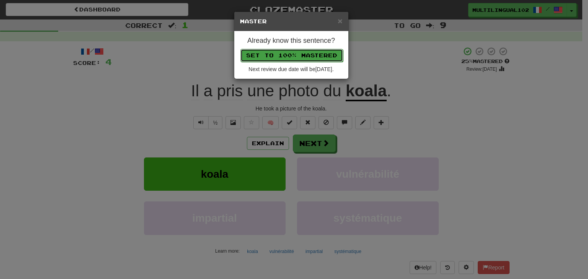
click at [305, 54] on button "Set to 100% Mastered" at bounding box center [291, 55] width 103 height 13
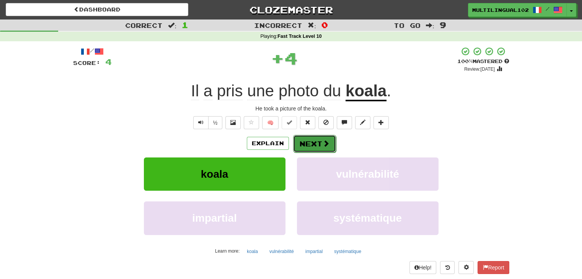
click at [318, 139] on button "Next" at bounding box center [314, 144] width 43 height 18
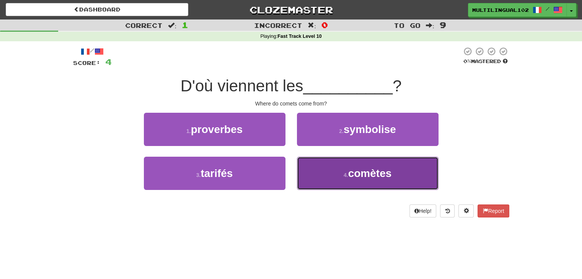
click at [318, 169] on button "4 . comètes" at bounding box center [368, 173] width 142 height 33
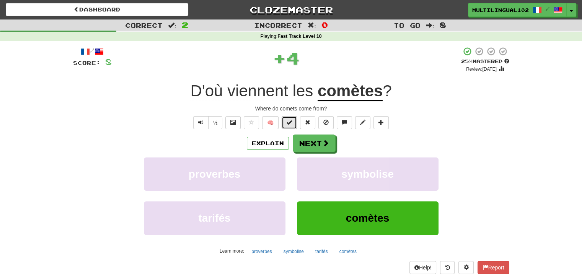
click at [292, 121] on span at bounding box center [289, 122] width 5 height 5
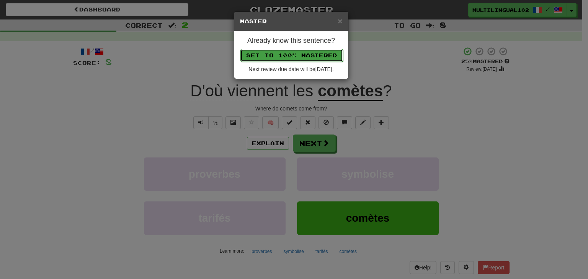
click at [312, 55] on button "Set to 100% Mastered" at bounding box center [291, 55] width 103 height 13
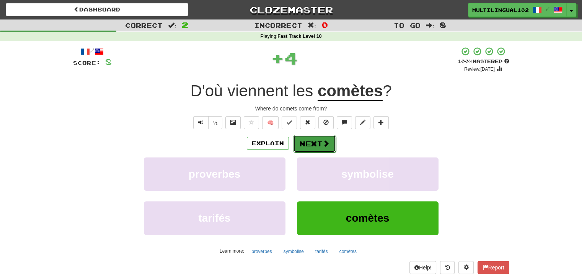
click at [315, 139] on button "Next" at bounding box center [314, 144] width 43 height 18
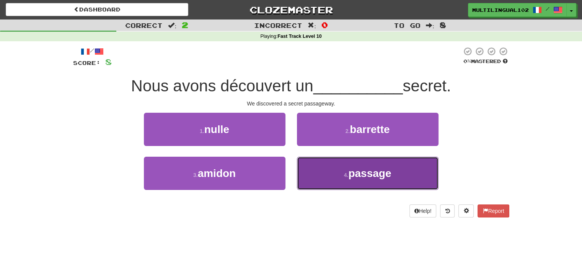
click at [329, 178] on button "4 . passage" at bounding box center [368, 173] width 142 height 33
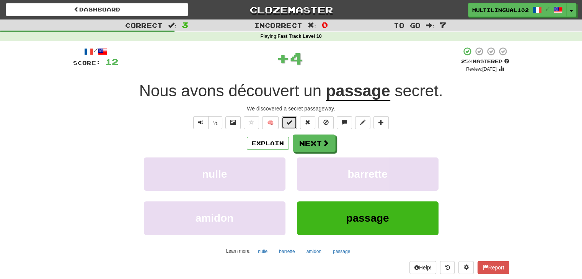
click at [290, 124] on span at bounding box center [289, 122] width 5 height 5
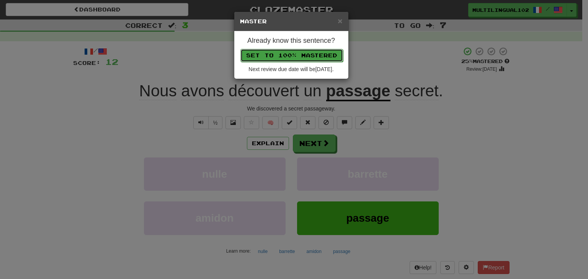
click at [313, 54] on button "Set to 100% Mastered" at bounding box center [291, 55] width 103 height 13
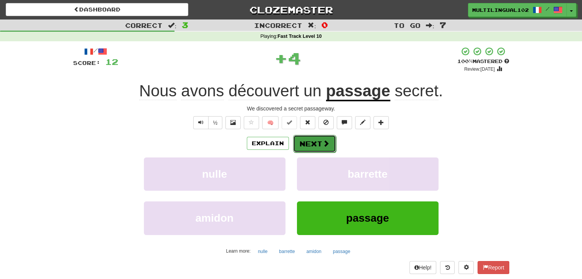
click at [318, 137] on button "Next" at bounding box center [314, 144] width 43 height 18
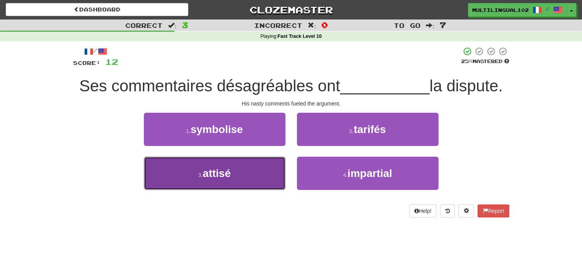
click at [266, 167] on button "3 . attisé" at bounding box center [215, 173] width 142 height 33
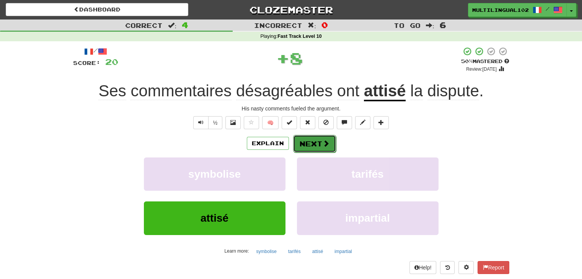
click at [313, 141] on button "Next" at bounding box center [314, 144] width 43 height 18
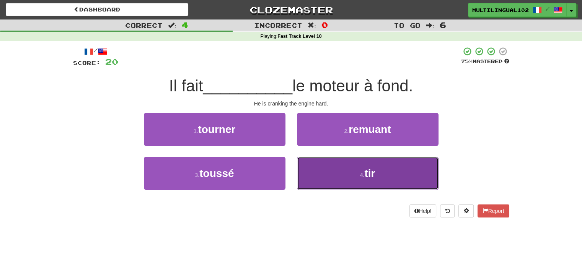
click at [319, 175] on button "4 . tir" at bounding box center [368, 173] width 142 height 33
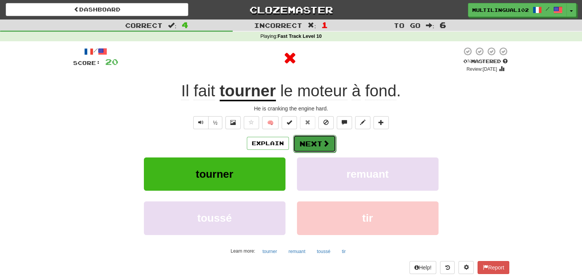
click at [314, 140] on button "Next" at bounding box center [314, 144] width 43 height 18
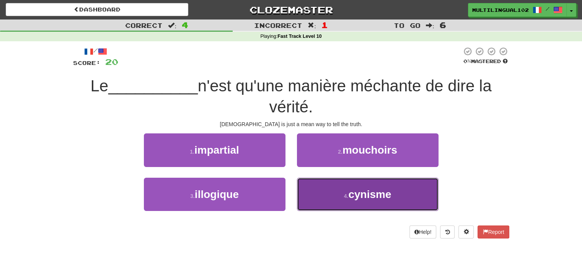
click at [343, 184] on button "4 . cynisme" at bounding box center [368, 194] width 142 height 33
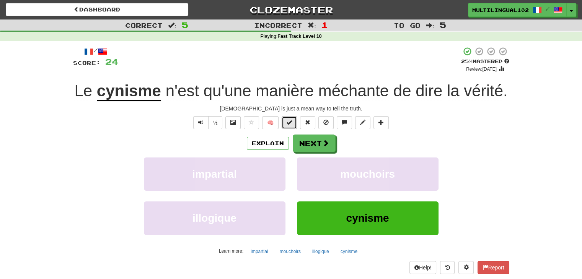
click at [293, 127] on button at bounding box center [289, 122] width 15 height 13
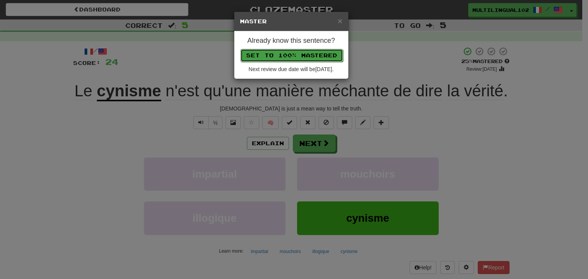
click at [317, 57] on button "Set to 100% Mastered" at bounding box center [291, 55] width 103 height 13
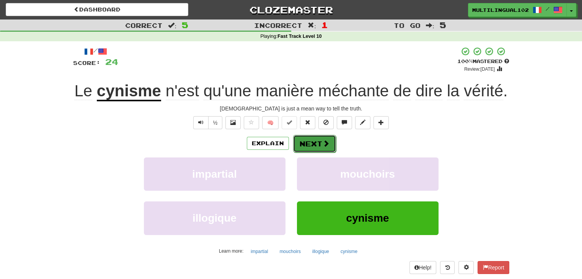
click at [319, 139] on button "Next" at bounding box center [314, 144] width 43 height 18
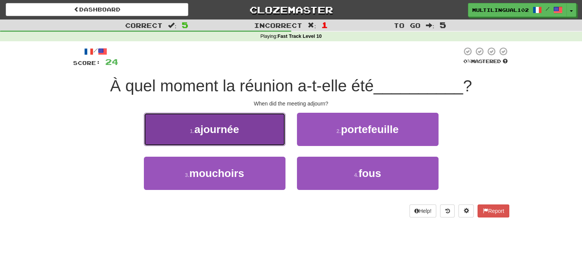
click at [265, 134] on button "1 . ajournée" at bounding box center [215, 129] width 142 height 33
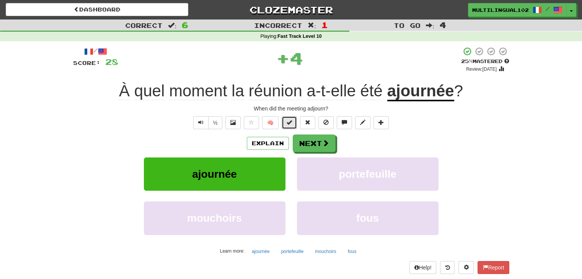
click at [284, 120] on button at bounding box center [289, 122] width 15 height 13
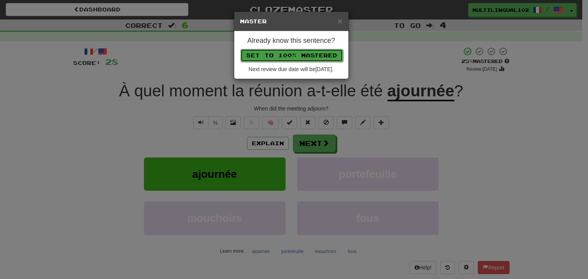
click at [301, 53] on button "Set to 100% Mastered" at bounding box center [291, 55] width 103 height 13
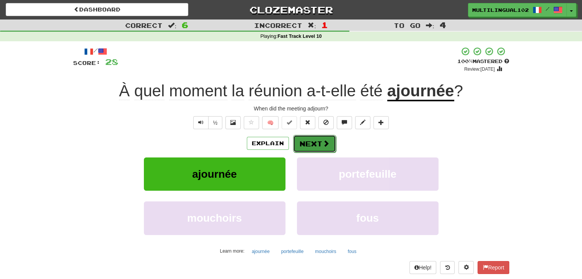
click at [314, 145] on button "Next" at bounding box center [314, 144] width 43 height 18
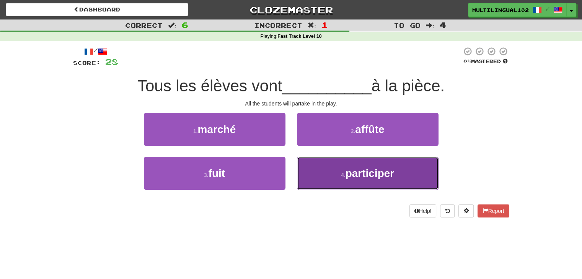
click at [328, 170] on button "4 . participer" at bounding box center [368, 173] width 142 height 33
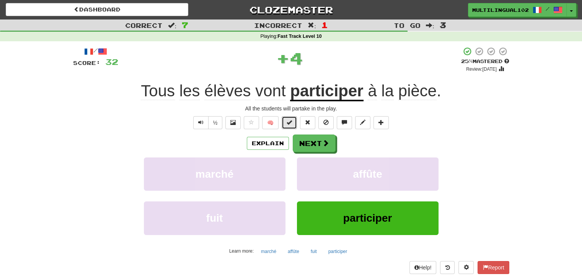
click at [283, 120] on button at bounding box center [289, 122] width 15 height 13
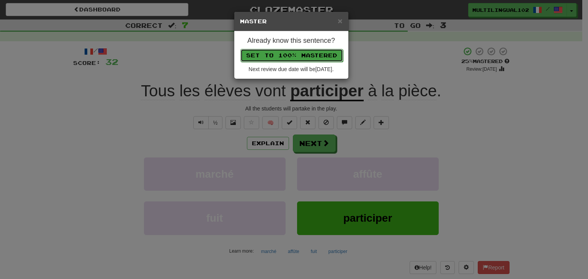
click at [304, 52] on button "Set to 100% Mastered" at bounding box center [291, 55] width 103 height 13
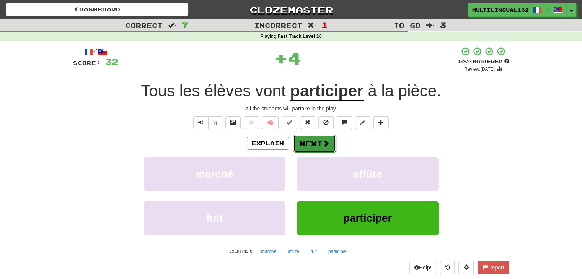
click at [321, 138] on button "Next" at bounding box center [314, 144] width 43 height 18
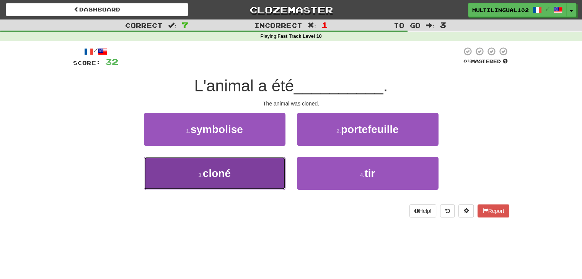
click at [270, 176] on button "3 . cloné" at bounding box center [215, 173] width 142 height 33
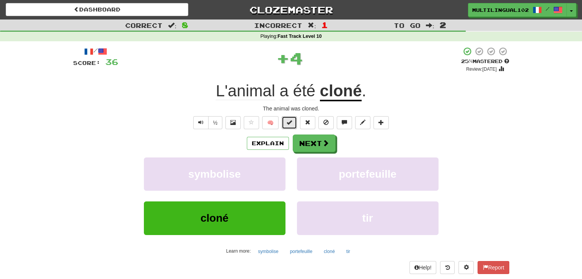
click at [289, 123] on span at bounding box center [289, 122] width 5 height 5
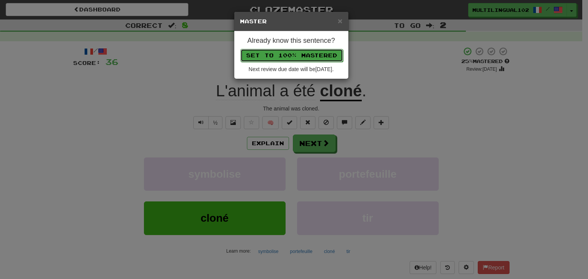
click at [303, 52] on button "Set to 100% Mastered" at bounding box center [291, 55] width 103 height 13
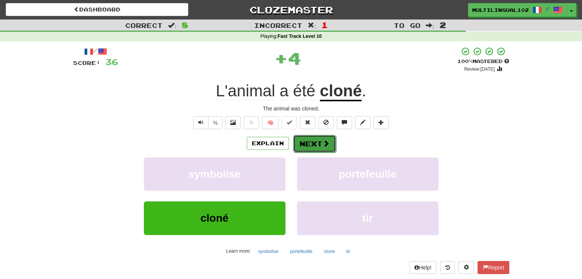
click at [320, 141] on button "Next" at bounding box center [314, 144] width 43 height 18
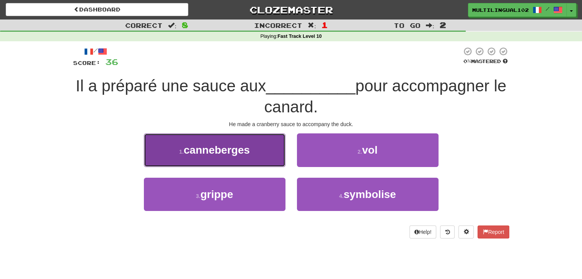
click at [272, 150] on button "1 . canneberges" at bounding box center [215, 150] width 142 height 33
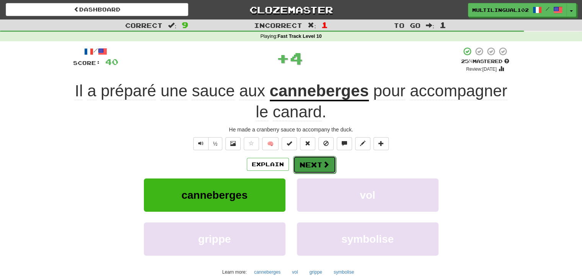
click at [323, 156] on button "Next" at bounding box center [314, 165] width 43 height 18
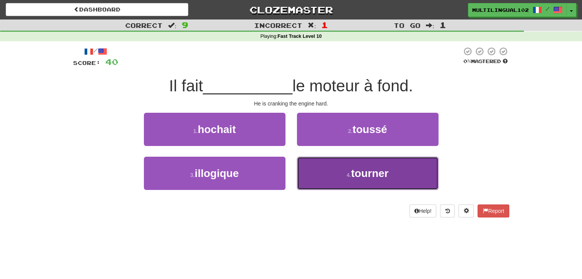
click at [331, 165] on button "4 . tourner" at bounding box center [368, 173] width 142 height 33
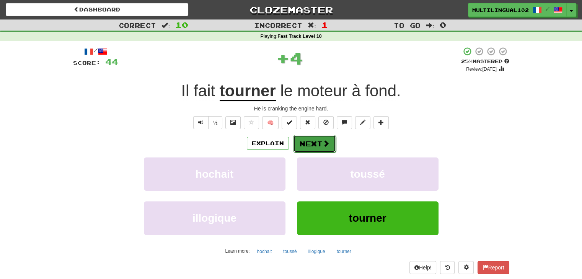
click at [308, 140] on button "Next" at bounding box center [314, 144] width 43 height 18
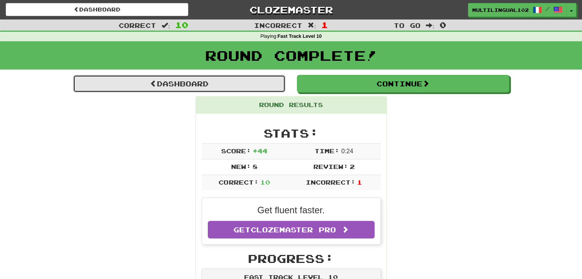
click at [233, 85] on link "Dashboard" at bounding box center [179, 84] width 212 height 18
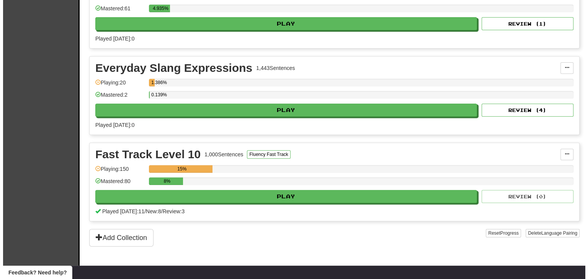
scroll to position [293, 0]
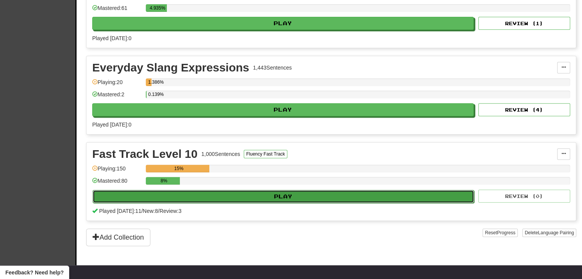
click at [285, 193] on button "Play" at bounding box center [283, 196] width 381 height 13
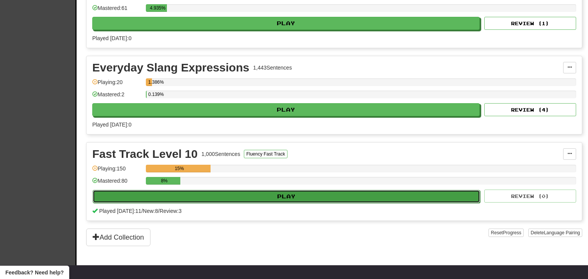
select select "**"
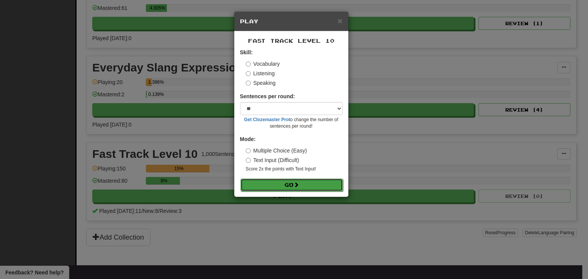
click at [278, 184] on button "Go" at bounding box center [291, 185] width 103 height 13
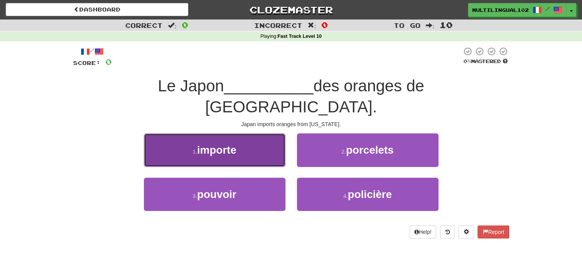
click at [261, 134] on button "1 . importe" at bounding box center [215, 150] width 142 height 33
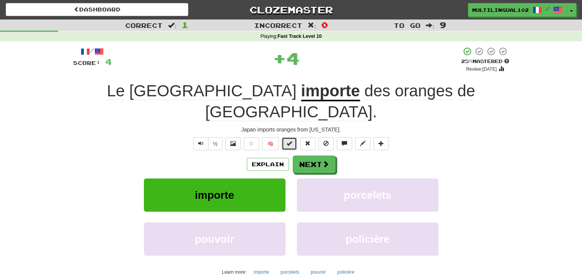
click at [288, 141] on span at bounding box center [289, 143] width 5 height 5
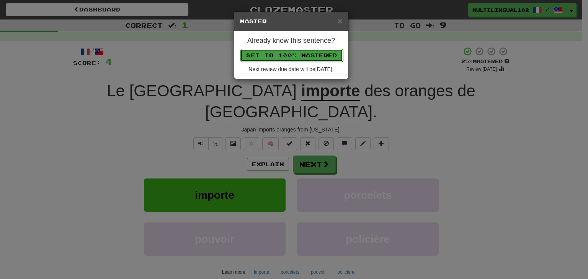
click at [290, 54] on button "Set to 100% Mastered" at bounding box center [291, 55] width 103 height 13
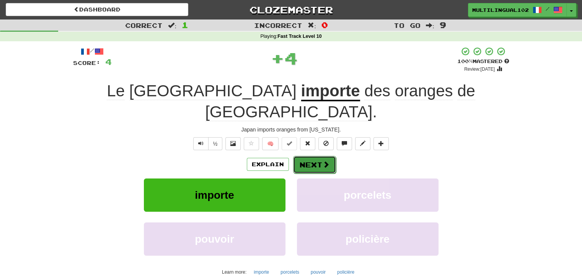
click at [314, 156] on button "Next" at bounding box center [314, 165] width 43 height 18
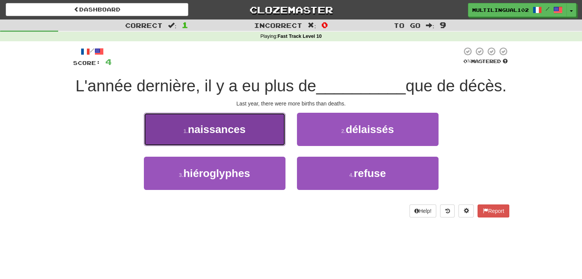
click at [262, 146] on button "1 . naissances" at bounding box center [215, 129] width 142 height 33
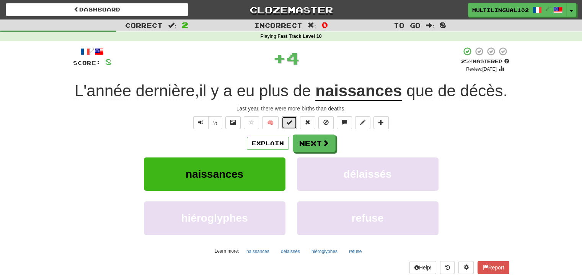
click at [294, 129] on button at bounding box center [289, 122] width 15 height 13
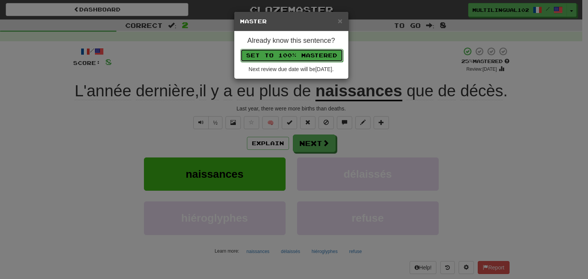
click at [309, 57] on button "Set to 100% Mastered" at bounding box center [291, 55] width 103 height 13
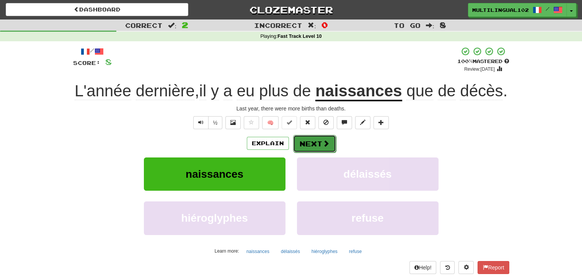
click at [319, 153] on button "Next" at bounding box center [314, 144] width 43 height 18
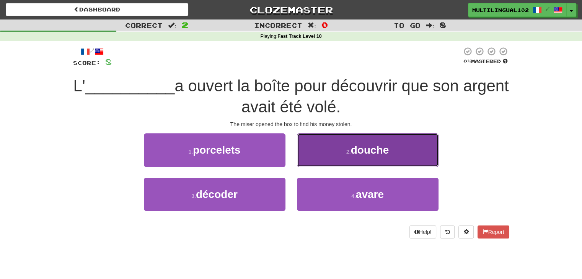
click at [332, 146] on button "2 . douche" at bounding box center [368, 150] width 142 height 33
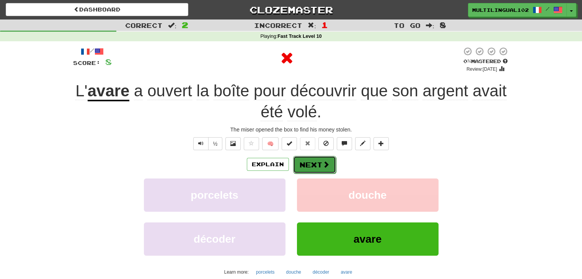
click at [308, 164] on button "Next" at bounding box center [314, 165] width 43 height 18
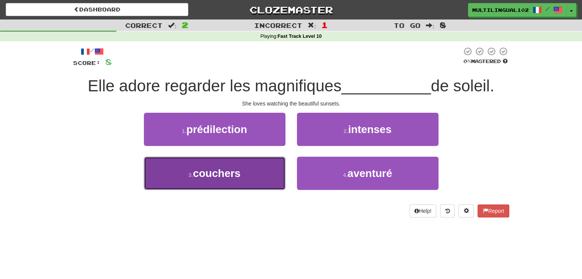
click at [267, 170] on button "3 . couchers" at bounding box center [215, 173] width 142 height 33
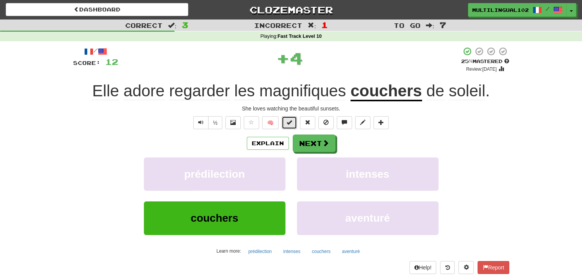
click at [286, 122] on button at bounding box center [289, 122] width 15 height 13
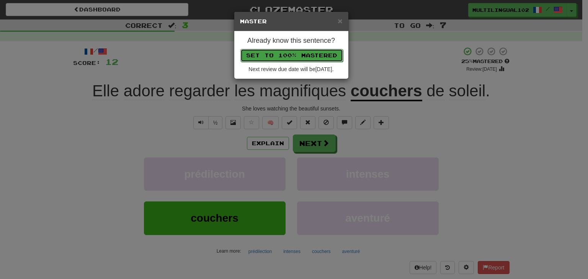
click at [302, 51] on button "Set to 100% Mastered" at bounding box center [291, 55] width 103 height 13
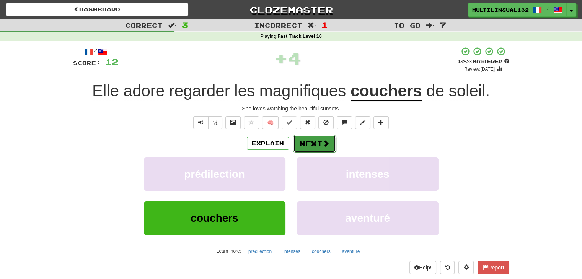
click at [313, 143] on button "Next" at bounding box center [314, 144] width 43 height 18
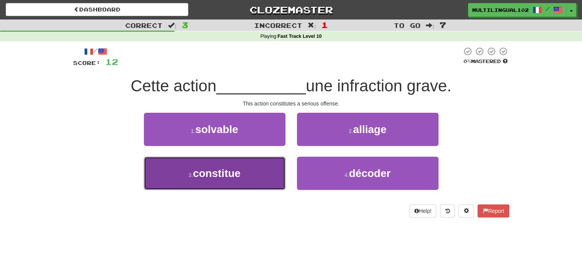
click at [277, 173] on button "3 . constitue" at bounding box center [215, 173] width 142 height 33
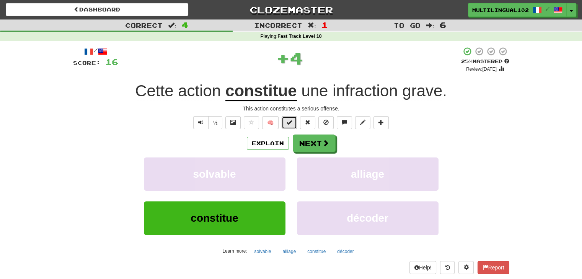
click at [291, 124] on span at bounding box center [289, 122] width 5 height 5
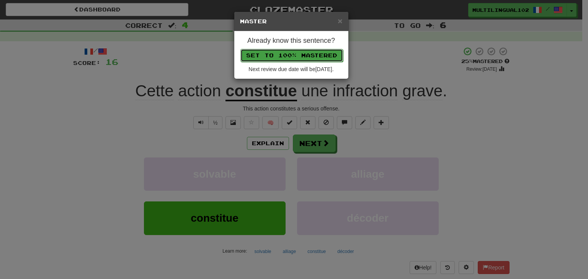
click at [312, 51] on button "Set to 100% Mastered" at bounding box center [291, 55] width 103 height 13
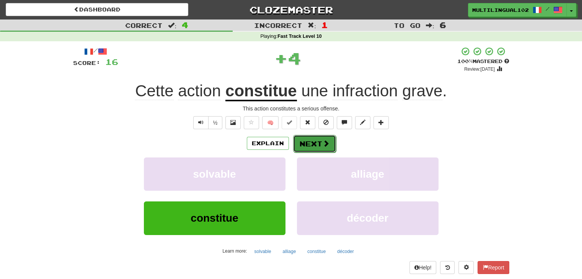
click at [311, 138] on button "Next" at bounding box center [314, 144] width 43 height 18
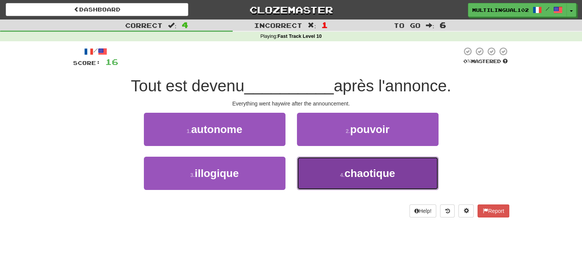
click at [325, 179] on button "4 . chaotique" at bounding box center [368, 173] width 142 height 33
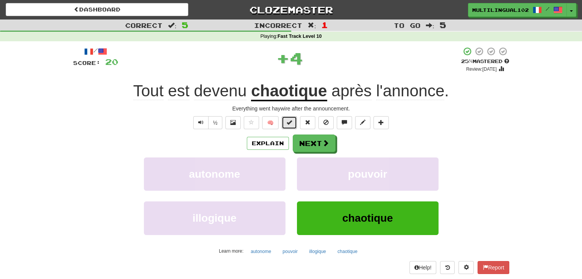
click at [292, 126] on button at bounding box center [289, 122] width 15 height 13
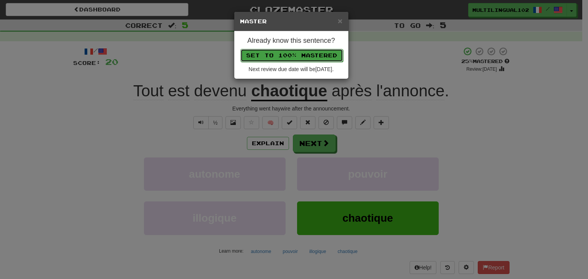
click at [305, 57] on button "Set to 100% Mastered" at bounding box center [291, 55] width 103 height 13
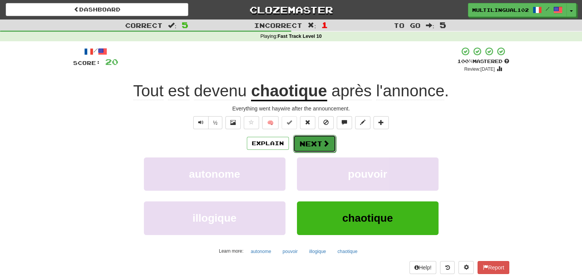
click at [318, 143] on button "Next" at bounding box center [314, 144] width 43 height 18
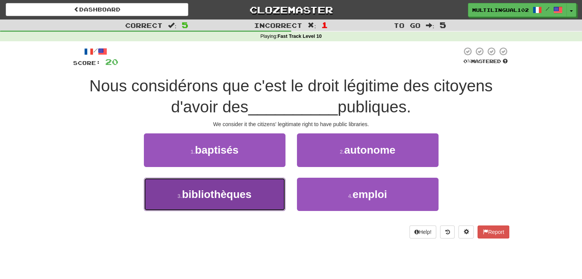
click at [269, 190] on button "3 . bibliothèques" at bounding box center [215, 194] width 142 height 33
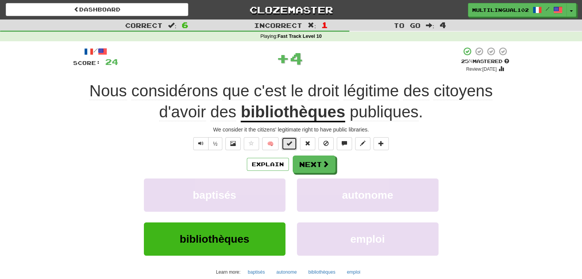
click at [288, 145] on span at bounding box center [289, 143] width 5 height 5
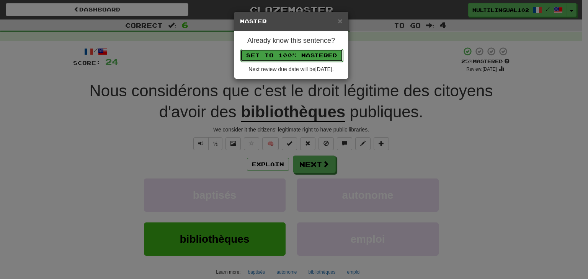
click at [296, 52] on button "Set to 100% Mastered" at bounding box center [291, 55] width 103 height 13
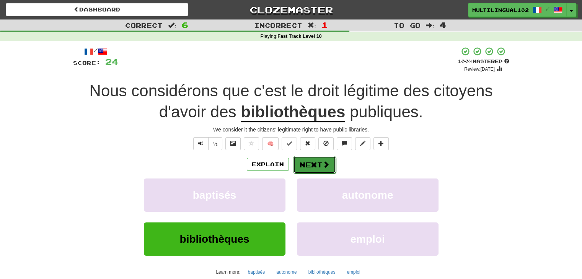
click at [317, 158] on button "Next" at bounding box center [314, 165] width 43 height 18
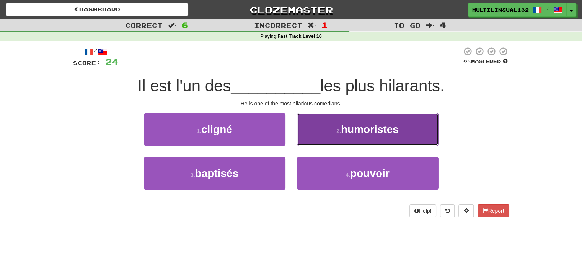
click at [340, 134] on small "2 ." at bounding box center [338, 131] width 5 height 6
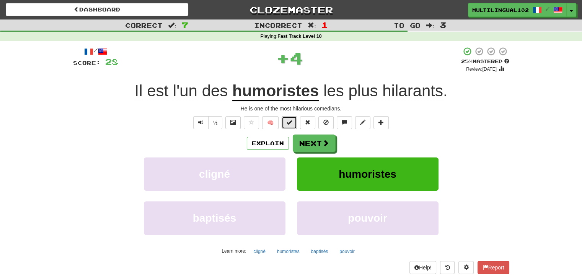
click at [293, 126] on button at bounding box center [289, 122] width 15 height 13
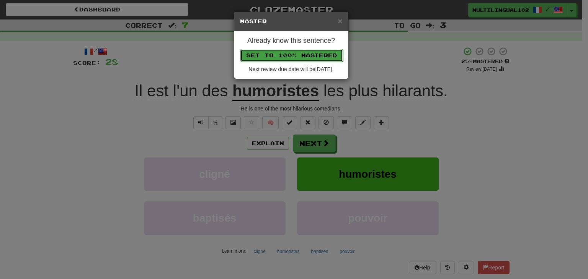
click at [309, 53] on button "Set to 100% Mastered" at bounding box center [291, 55] width 103 height 13
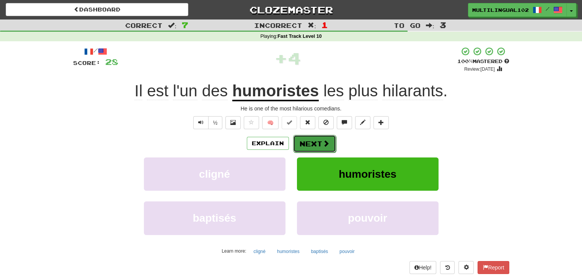
click at [317, 143] on button "Next" at bounding box center [314, 144] width 43 height 18
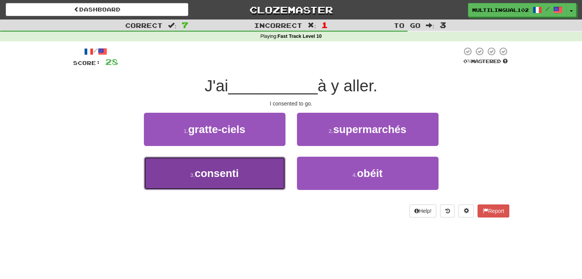
click at [269, 172] on button "3 . consenti" at bounding box center [215, 173] width 142 height 33
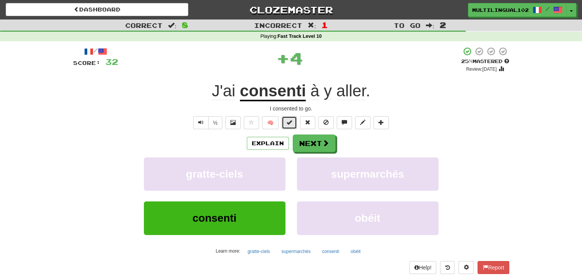
click at [286, 126] on button at bounding box center [289, 122] width 15 height 13
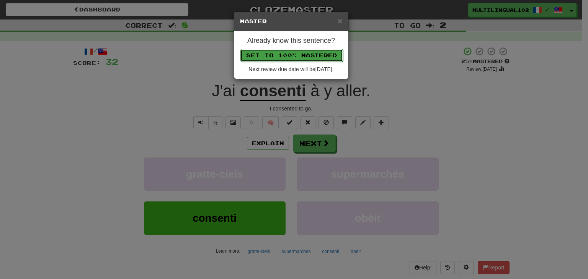
click at [306, 51] on button "Set to 100% Mastered" at bounding box center [291, 55] width 103 height 13
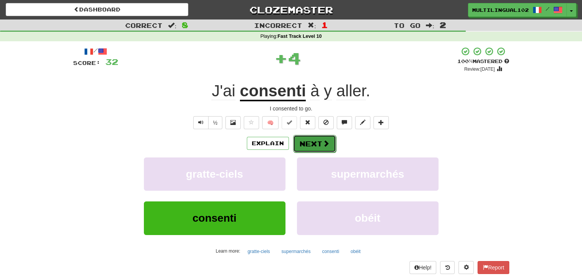
click at [320, 135] on button "Next" at bounding box center [314, 144] width 43 height 18
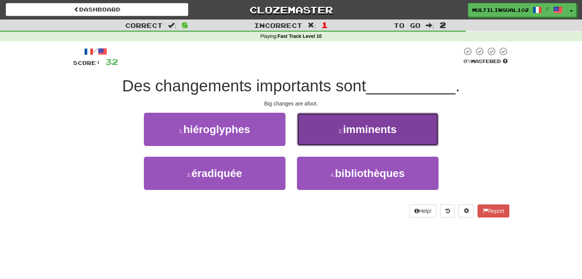
click at [332, 140] on button "2 . imminents" at bounding box center [368, 129] width 142 height 33
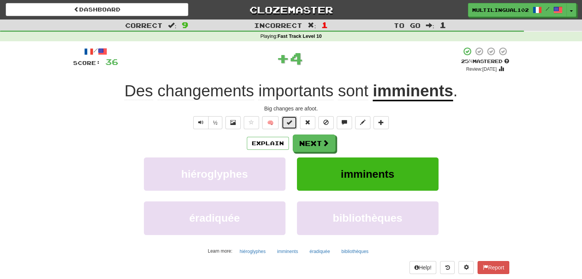
click at [290, 126] on button at bounding box center [289, 122] width 15 height 13
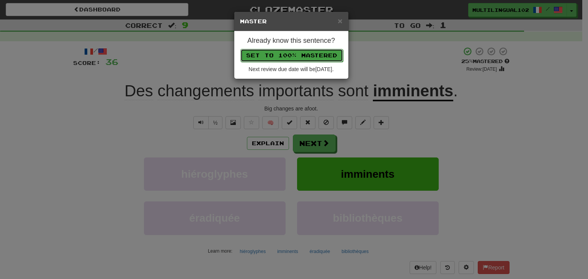
click at [297, 52] on button "Set to 100% Mastered" at bounding box center [291, 55] width 103 height 13
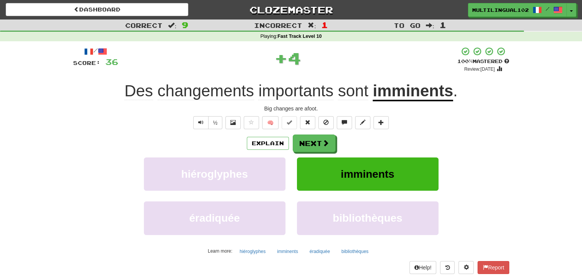
click at [317, 152] on div "Explain Next hiéroglyphes imminents éradiquée bibliothèques Learn more: hiérogl…" at bounding box center [291, 196] width 436 height 123
click at [312, 136] on button "Next" at bounding box center [314, 144] width 43 height 18
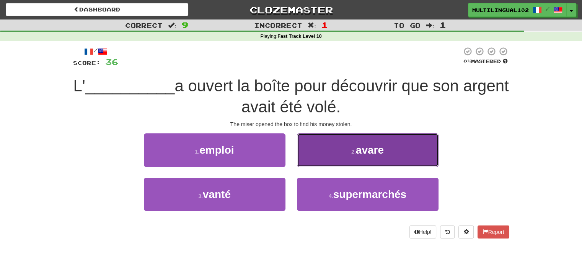
click at [332, 161] on button "2 . avare" at bounding box center [368, 150] width 142 height 33
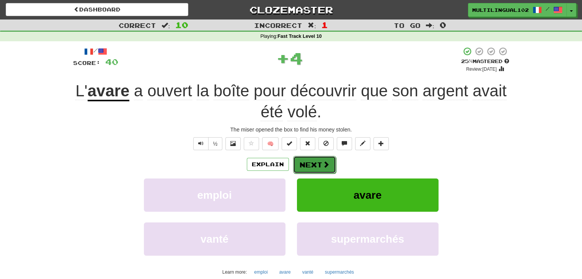
click at [319, 160] on button "Next" at bounding box center [314, 165] width 43 height 18
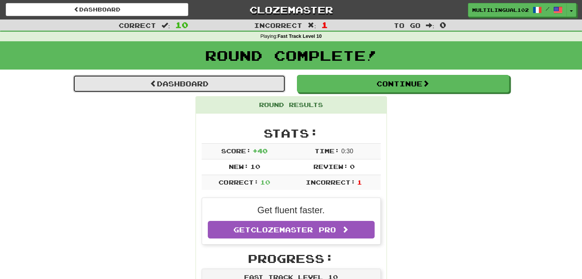
click at [242, 81] on link "Dashboard" at bounding box center [179, 84] width 212 height 18
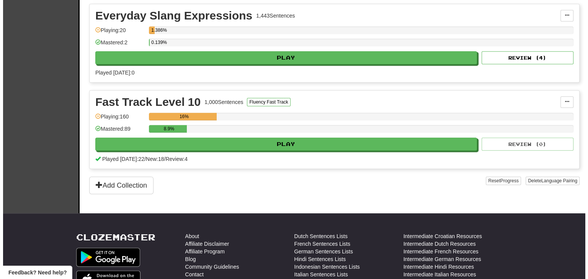
scroll to position [346, 0]
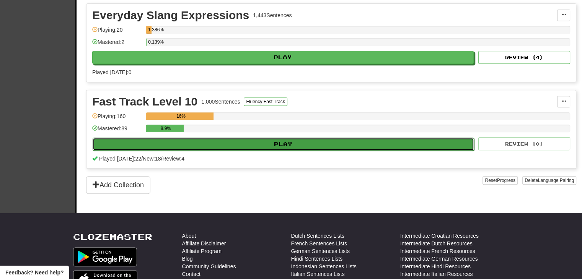
click at [292, 142] on button "Play" at bounding box center [283, 144] width 381 height 13
select select "**"
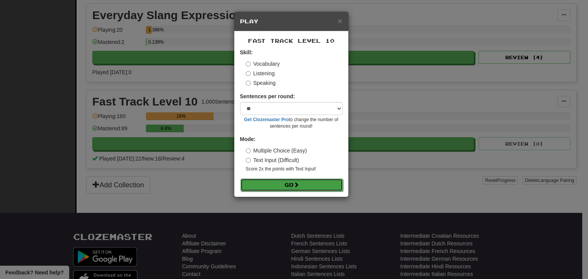
click at [280, 186] on button "Go" at bounding box center [291, 185] width 103 height 13
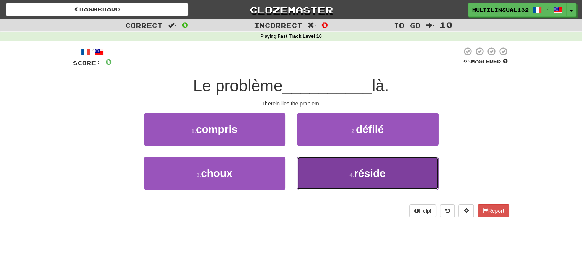
click at [318, 170] on button "4 . réside" at bounding box center [368, 173] width 142 height 33
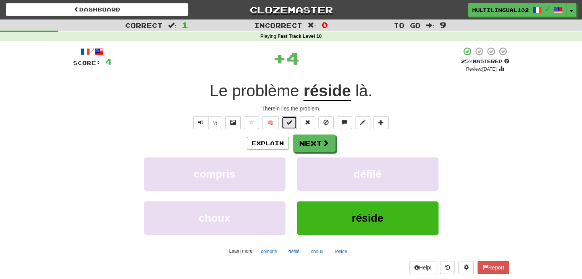
click at [285, 124] on button at bounding box center [289, 122] width 15 height 13
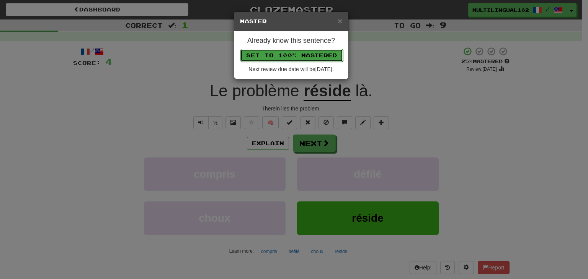
click at [300, 57] on button "Set to 100% Mastered" at bounding box center [291, 55] width 103 height 13
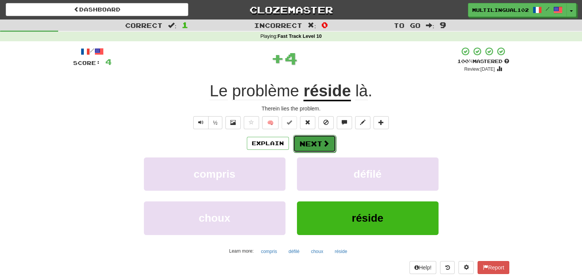
click at [315, 137] on button "Next" at bounding box center [314, 144] width 43 height 18
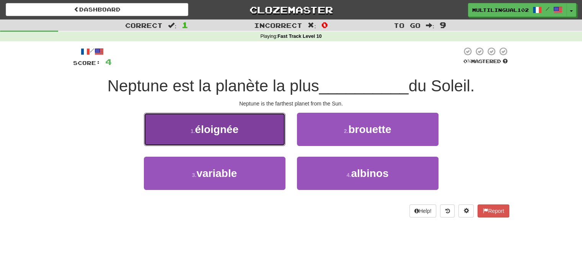
click at [261, 135] on button "1 . éloignée" at bounding box center [215, 129] width 142 height 33
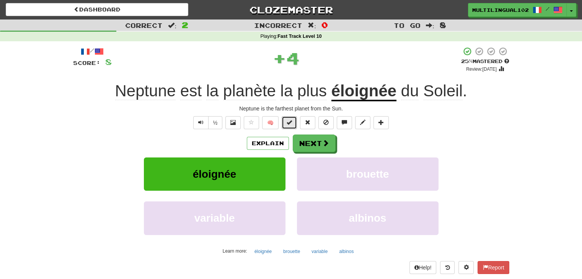
click at [284, 123] on button at bounding box center [289, 122] width 15 height 13
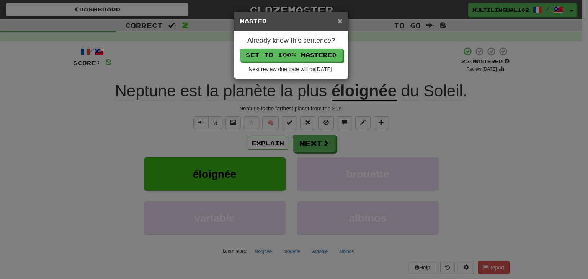
click at [341, 22] on span "×" at bounding box center [339, 20] width 5 height 9
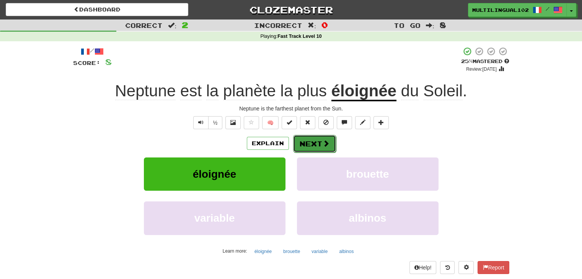
click at [317, 151] on button "Next" at bounding box center [314, 144] width 43 height 18
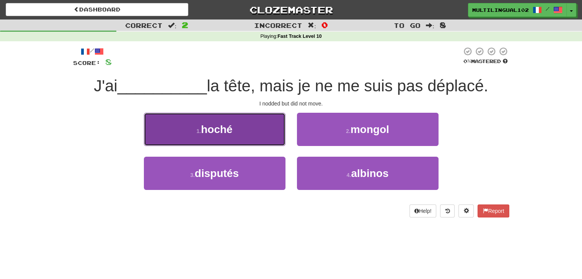
click at [266, 121] on button "1 . hoché" at bounding box center [215, 129] width 142 height 33
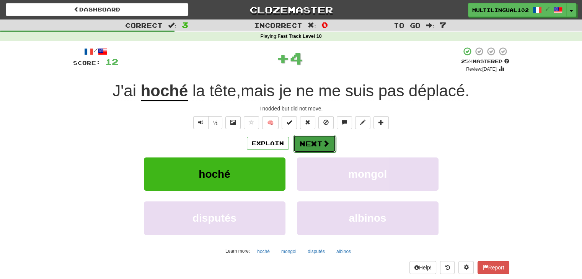
click at [314, 137] on button "Next" at bounding box center [314, 144] width 43 height 18
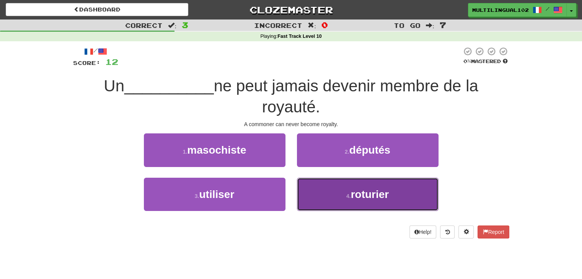
click at [333, 196] on button "4 . roturier" at bounding box center [368, 194] width 142 height 33
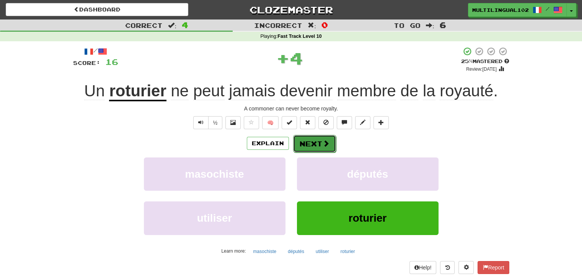
click at [311, 143] on button "Next" at bounding box center [314, 144] width 43 height 18
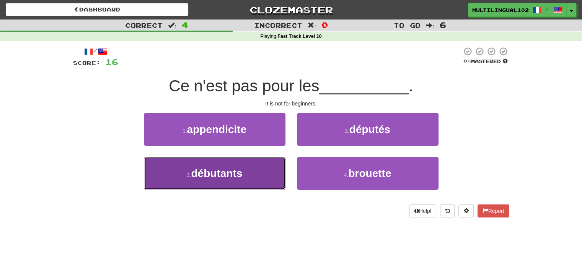
click at [254, 174] on button "3 . débutants" at bounding box center [215, 173] width 142 height 33
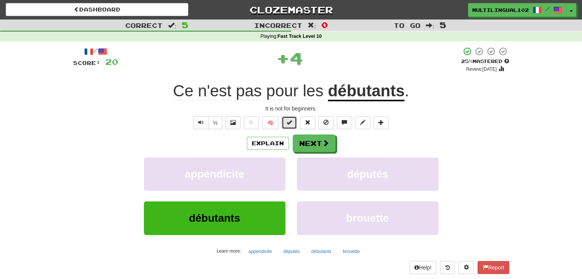
click at [289, 121] on span at bounding box center [289, 122] width 5 height 5
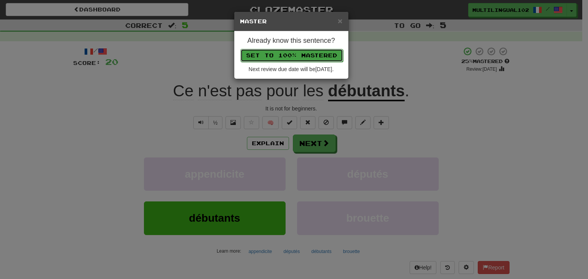
click at [303, 53] on button "Set to 100% Mastered" at bounding box center [291, 55] width 103 height 13
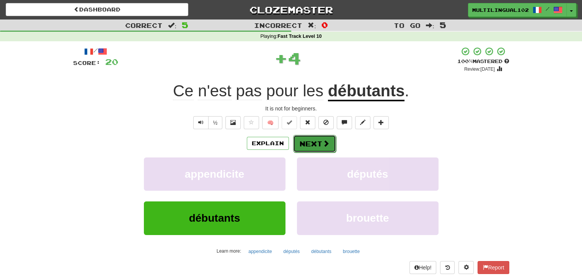
click at [318, 140] on button "Next" at bounding box center [314, 144] width 43 height 18
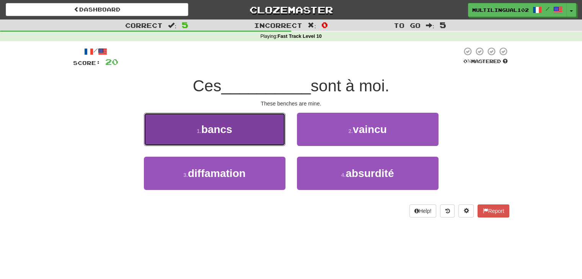
click at [268, 133] on button "1 . bancs" at bounding box center [215, 129] width 142 height 33
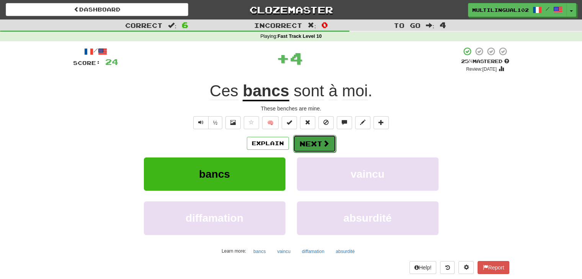
click at [315, 141] on button "Next" at bounding box center [314, 144] width 43 height 18
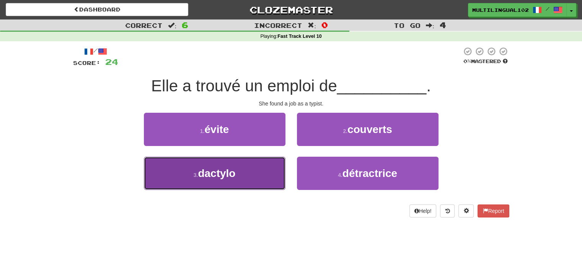
click at [248, 176] on button "3 . dactylo" at bounding box center [215, 173] width 142 height 33
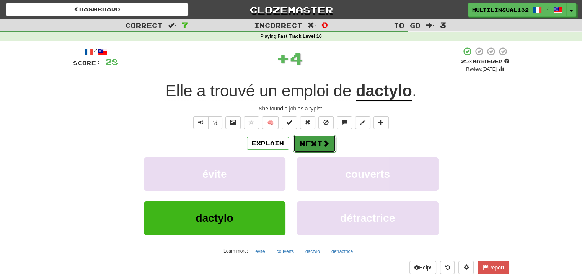
click at [308, 138] on button "Next" at bounding box center [314, 144] width 43 height 18
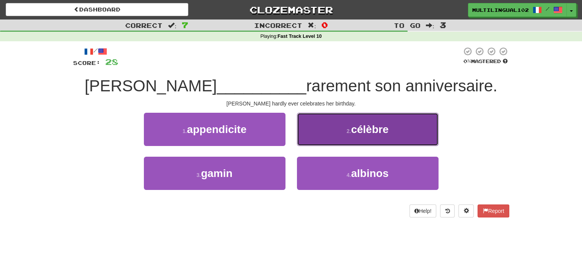
click at [327, 130] on button "2 . célèbre" at bounding box center [368, 129] width 142 height 33
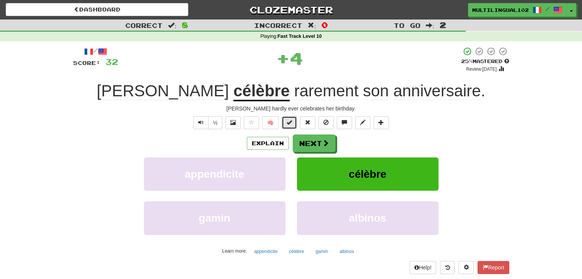
click at [291, 122] on span at bounding box center [289, 122] width 5 height 5
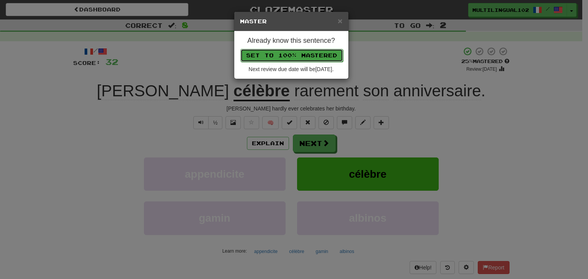
click at [298, 55] on button "Set to 100% Mastered" at bounding box center [291, 55] width 103 height 13
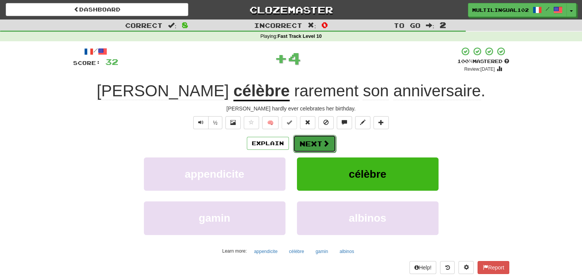
click at [314, 143] on button "Next" at bounding box center [314, 144] width 43 height 18
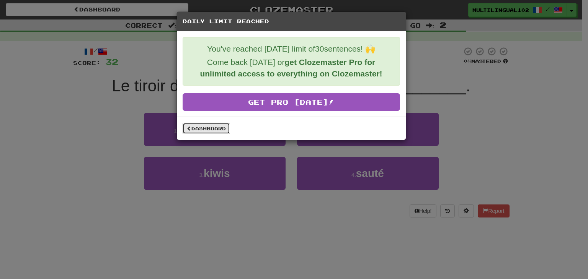
click at [213, 129] on link "Dashboard" at bounding box center [205, 128] width 47 height 11
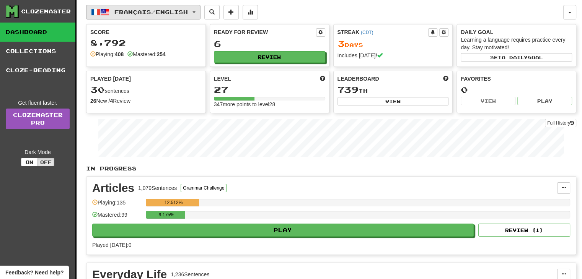
click at [198, 13] on button "Français / English" at bounding box center [143, 12] width 114 height 15
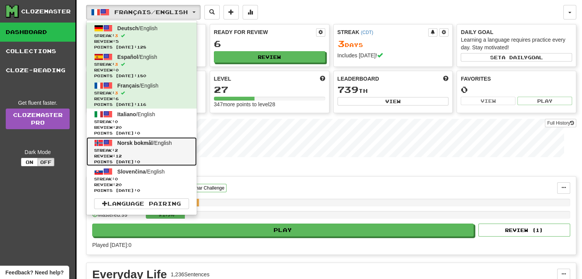
click at [158, 149] on span "Streak: 2" at bounding box center [141, 151] width 95 height 6
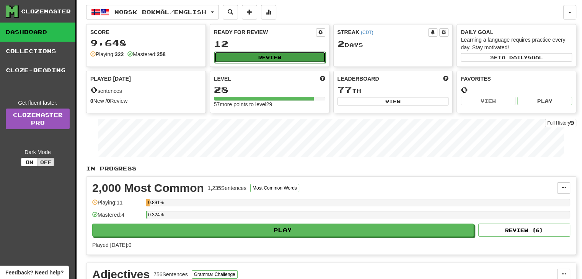
click at [274, 54] on button "Review" at bounding box center [269, 57] width 111 height 11
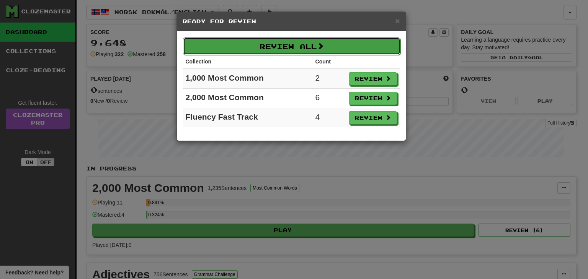
click at [332, 46] on button "Review All" at bounding box center [291, 46] width 217 height 18
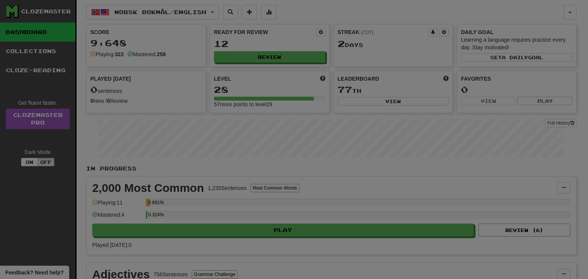
select select "**"
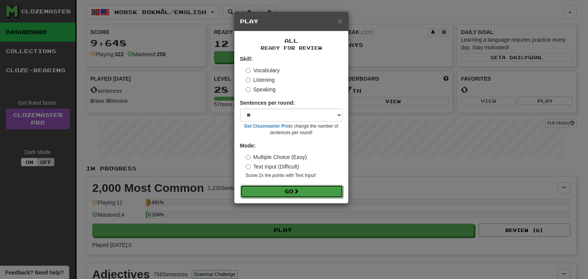
click at [286, 192] on button "Go" at bounding box center [291, 191] width 103 height 13
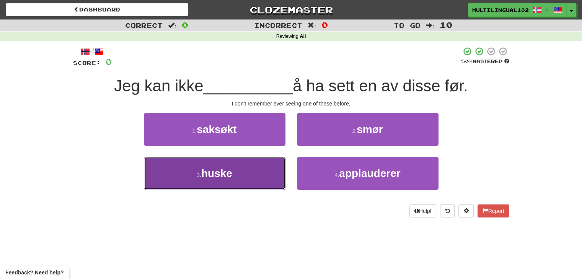
click at [269, 165] on button "3 . huske" at bounding box center [215, 173] width 142 height 33
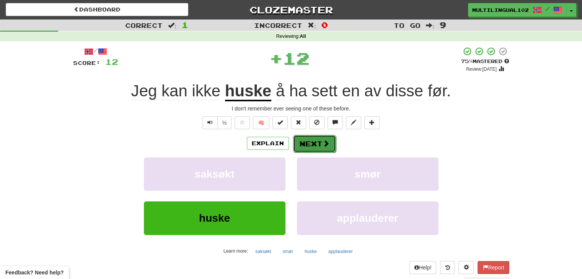
click at [312, 135] on button "Next" at bounding box center [314, 144] width 43 height 18
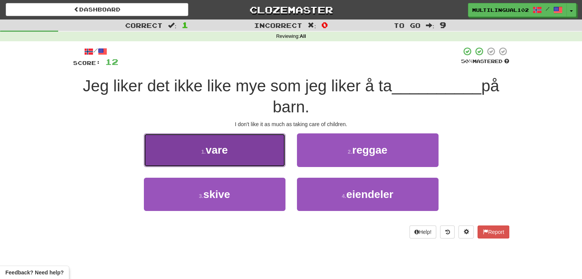
click at [267, 153] on button "1 . vare" at bounding box center [215, 150] width 142 height 33
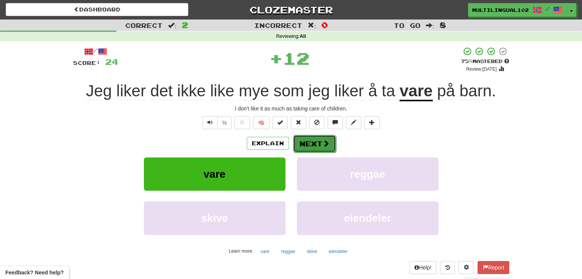
click at [314, 143] on button "Next" at bounding box center [314, 144] width 43 height 18
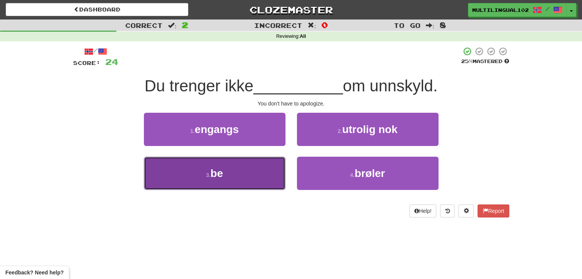
click at [256, 182] on button "3 . be" at bounding box center [215, 173] width 142 height 33
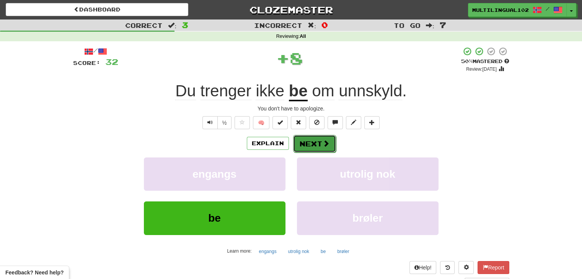
click at [305, 144] on button "Next" at bounding box center [314, 144] width 43 height 18
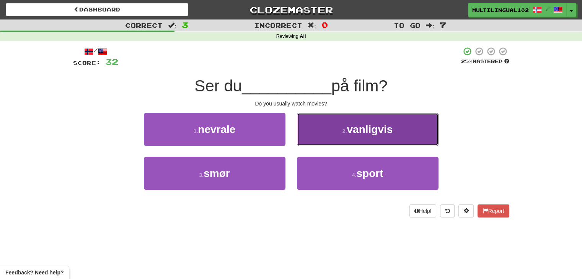
click at [329, 139] on button "2 . vanligvis" at bounding box center [368, 129] width 142 height 33
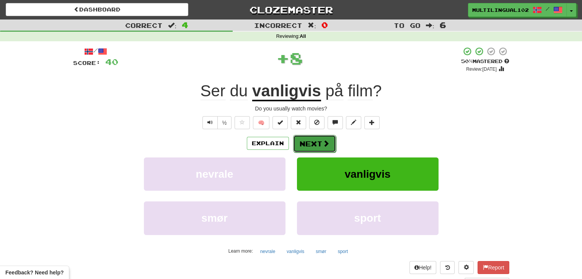
click at [317, 144] on button "Next" at bounding box center [314, 144] width 43 height 18
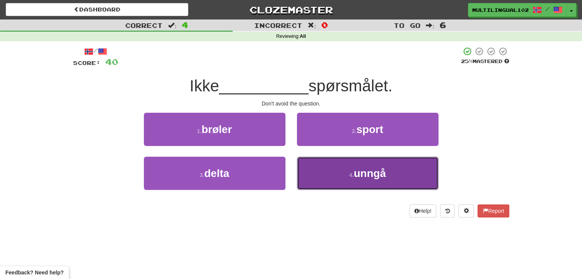
click at [329, 177] on button "4 . unngå" at bounding box center [368, 173] width 142 height 33
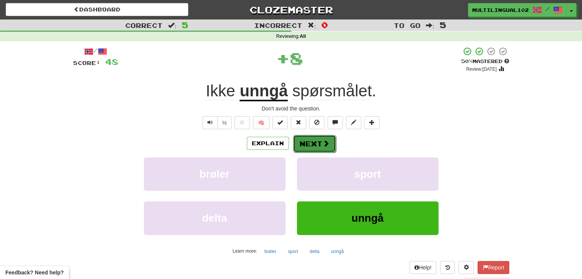
click at [315, 146] on button "Next" at bounding box center [314, 144] width 43 height 18
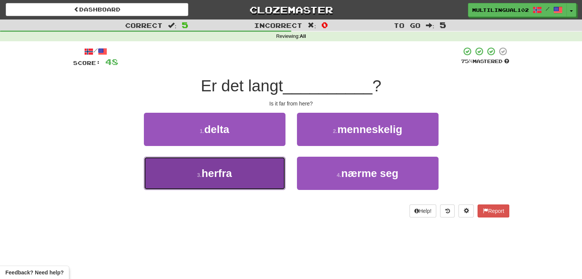
click at [274, 182] on button "3 . herfra" at bounding box center [215, 173] width 142 height 33
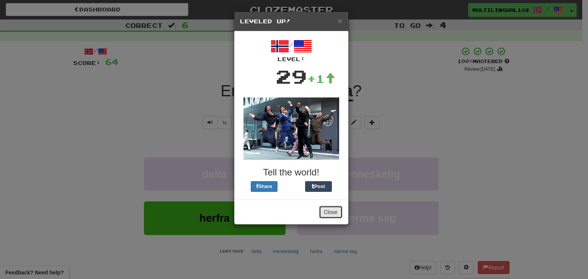
click at [334, 209] on button "Close" at bounding box center [331, 212] width 24 height 13
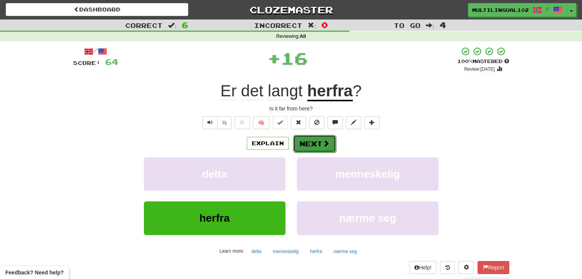
click at [318, 137] on button "Next" at bounding box center [314, 144] width 43 height 18
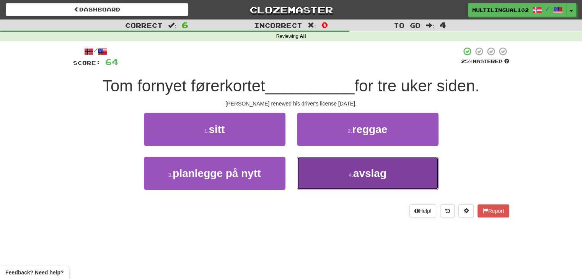
click at [323, 176] on button "4 . avslag" at bounding box center [368, 173] width 142 height 33
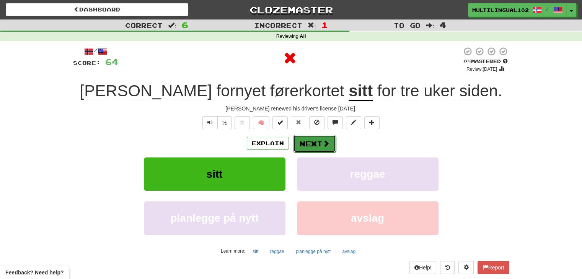
click at [306, 141] on button "Next" at bounding box center [314, 144] width 43 height 18
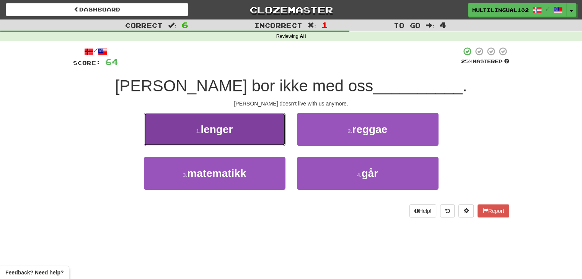
click at [270, 133] on button "1 . lenger" at bounding box center [215, 129] width 142 height 33
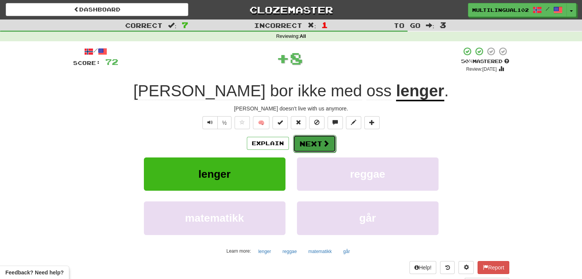
click at [306, 148] on button "Next" at bounding box center [314, 144] width 43 height 18
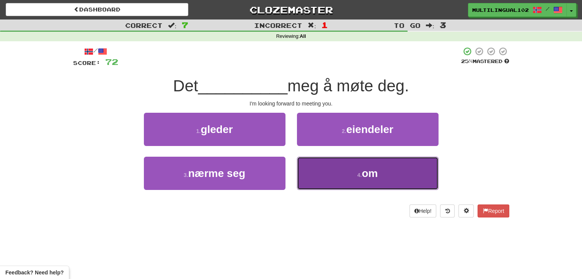
click at [333, 171] on button "4 . om" at bounding box center [368, 173] width 142 height 33
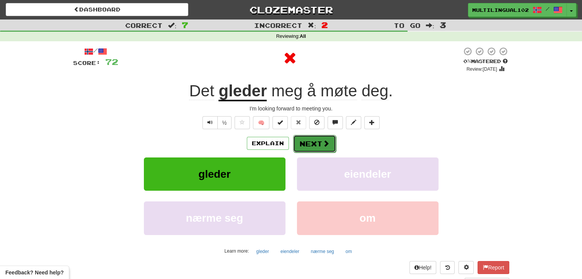
click at [315, 141] on button "Next" at bounding box center [314, 144] width 43 height 18
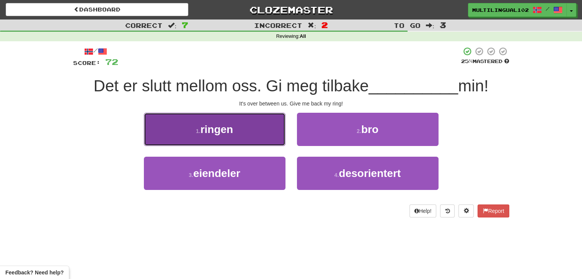
click at [263, 138] on button "1 . ringen" at bounding box center [215, 129] width 142 height 33
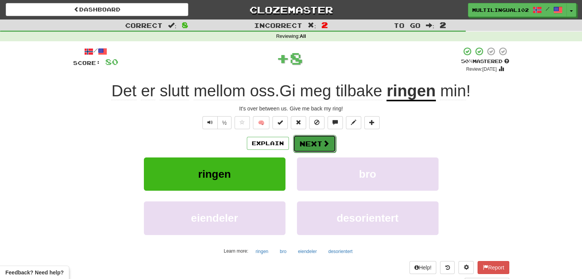
click at [320, 144] on button "Next" at bounding box center [314, 144] width 43 height 18
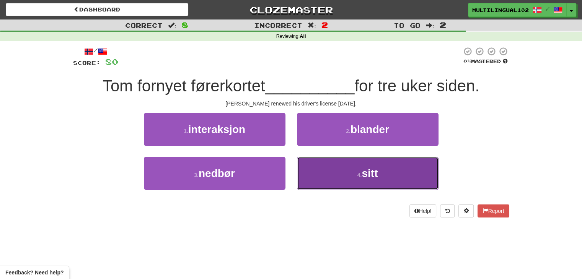
click at [332, 170] on button "4 . sitt" at bounding box center [368, 173] width 142 height 33
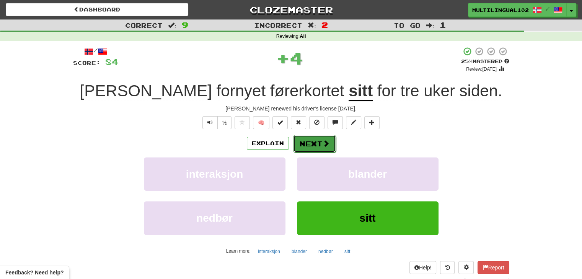
click at [315, 148] on button "Next" at bounding box center [314, 144] width 43 height 18
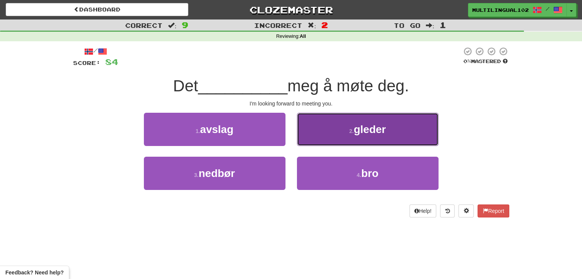
click at [332, 133] on button "2 . gleder" at bounding box center [368, 129] width 142 height 33
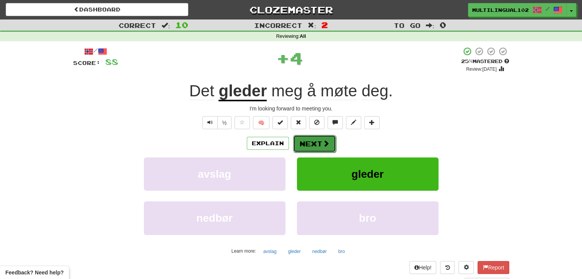
click at [311, 142] on button "Next" at bounding box center [314, 144] width 43 height 18
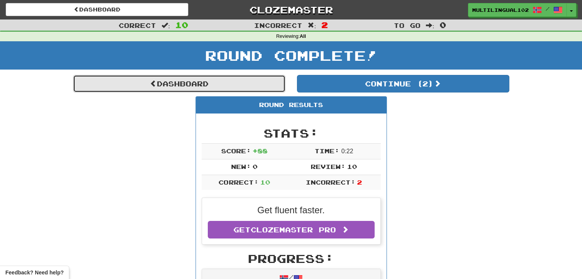
click at [227, 80] on link "Dashboard" at bounding box center [179, 84] width 212 height 18
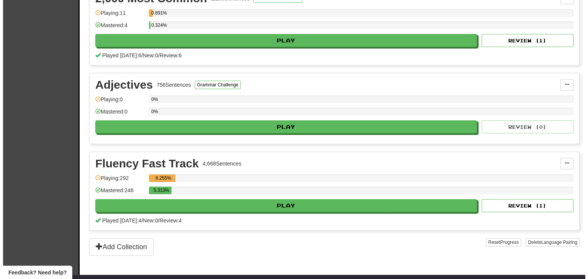
scroll to position [190, 0]
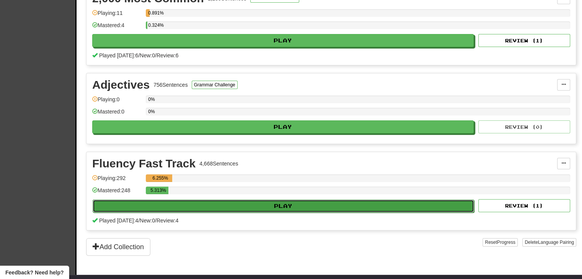
click at [301, 203] on button "Play" at bounding box center [283, 206] width 381 height 13
select select "**"
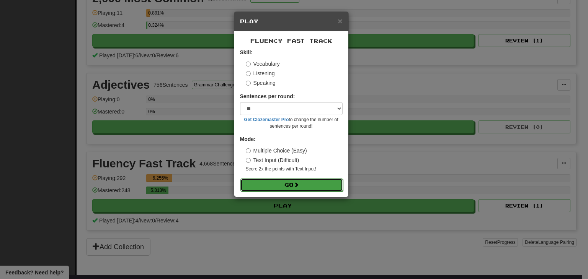
click at [287, 184] on button "Go" at bounding box center [291, 185] width 103 height 13
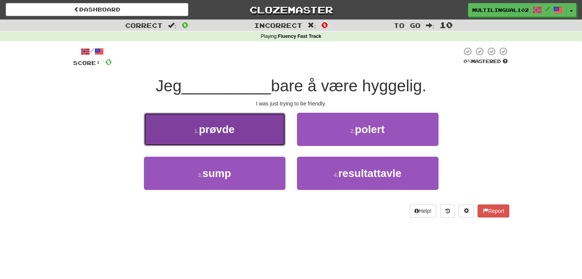
click at [265, 142] on button "1 . prøvde" at bounding box center [215, 129] width 142 height 33
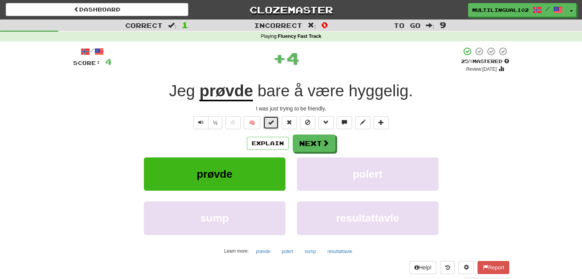
click at [267, 126] on button at bounding box center [270, 122] width 15 height 13
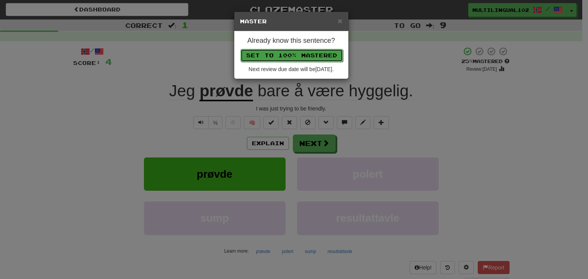
click at [292, 55] on button "Set to 100% Mastered" at bounding box center [291, 55] width 103 height 13
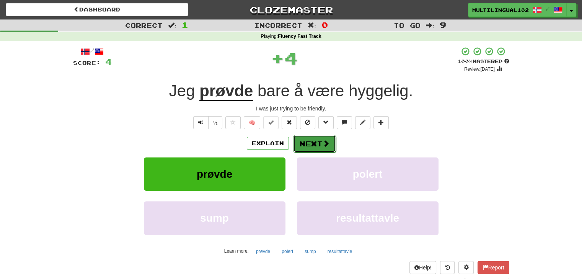
click at [320, 138] on button "Next" at bounding box center [314, 144] width 43 height 18
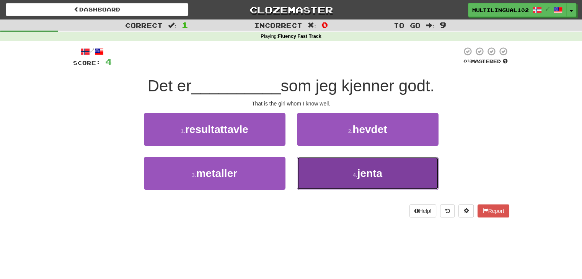
click at [332, 179] on button "4 . jenta" at bounding box center [368, 173] width 142 height 33
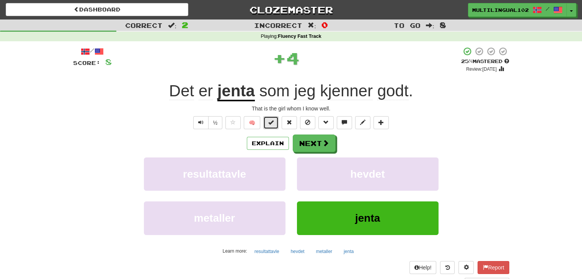
click at [274, 124] on button at bounding box center [270, 122] width 15 height 13
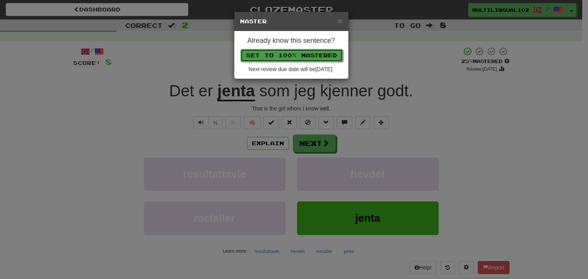
click at [295, 56] on button "Set to 100% Mastered" at bounding box center [291, 55] width 103 height 13
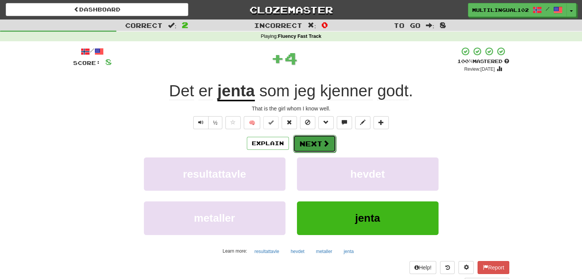
click at [320, 138] on button "Next" at bounding box center [314, 144] width 43 height 18
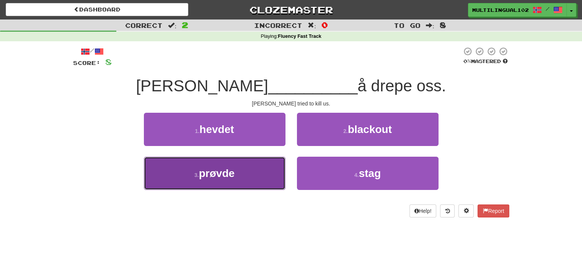
click at [264, 182] on button "3 . prøvde" at bounding box center [215, 173] width 142 height 33
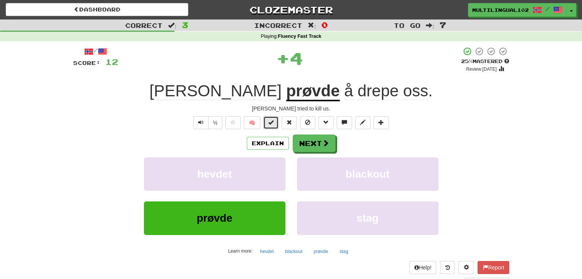
click at [267, 124] on button at bounding box center [270, 122] width 15 height 13
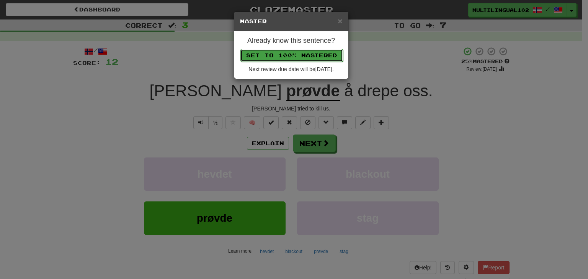
click at [297, 55] on button "Set to 100% Mastered" at bounding box center [291, 55] width 103 height 13
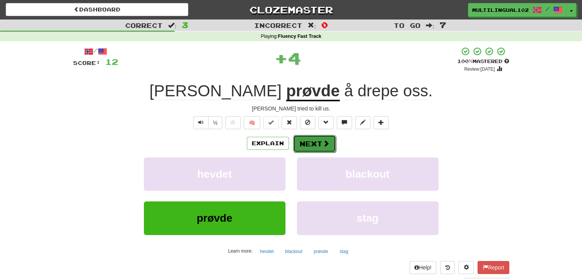
click at [320, 143] on button "Next" at bounding box center [314, 144] width 43 height 18
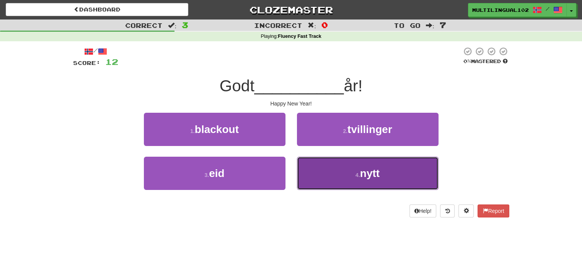
click at [318, 174] on button "4 . nytt" at bounding box center [368, 173] width 142 height 33
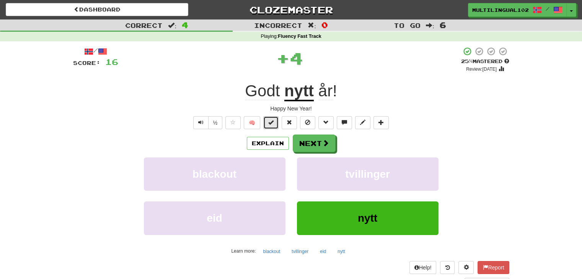
click at [274, 123] on span at bounding box center [270, 122] width 5 height 5
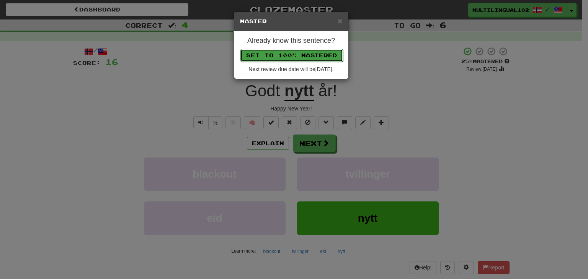
click at [296, 52] on button "Set to 100% Mastered" at bounding box center [291, 55] width 103 height 13
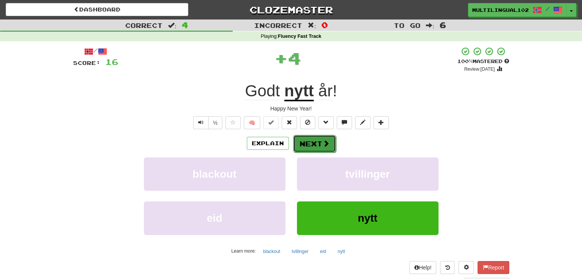
click at [324, 149] on button "Next" at bounding box center [314, 144] width 43 height 18
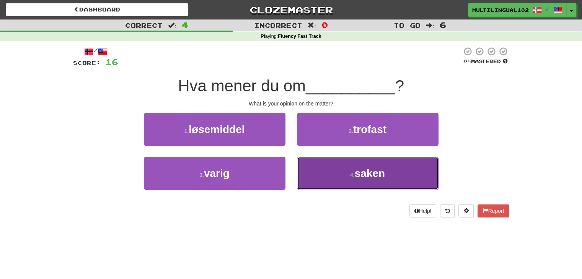
click at [332, 176] on button "4 . saken" at bounding box center [368, 173] width 142 height 33
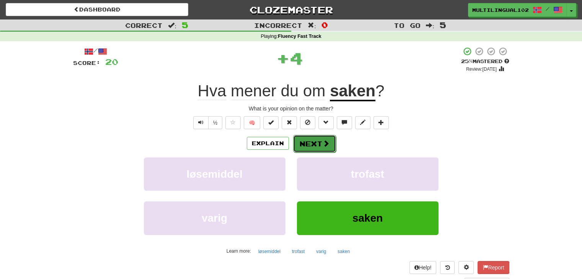
click at [303, 140] on button "Next" at bounding box center [314, 144] width 43 height 18
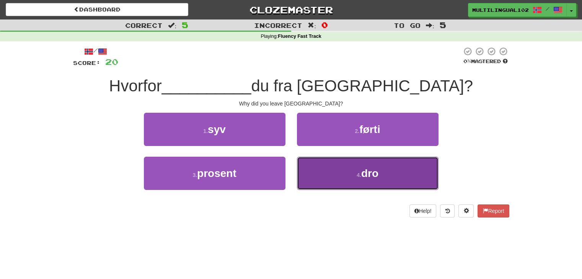
click at [331, 173] on button "4 . dro" at bounding box center [368, 173] width 142 height 33
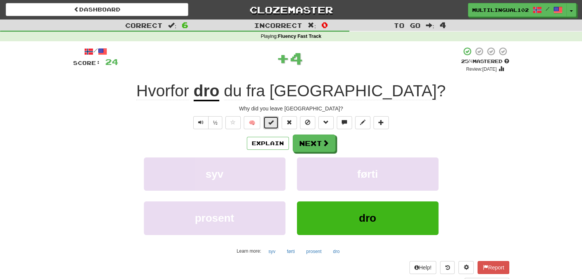
click at [274, 123] on span at bounding box center [270, 122] width 5 height 5
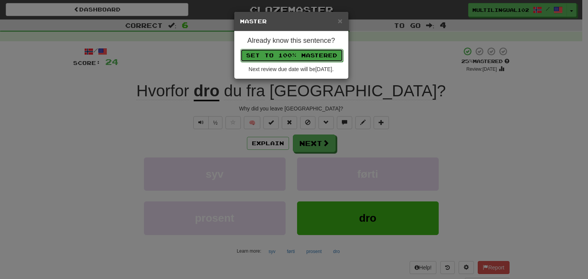
click at [286, 52] on button "Set to 100% Mastered" at bounding box center [291, 55] width 103 height 13
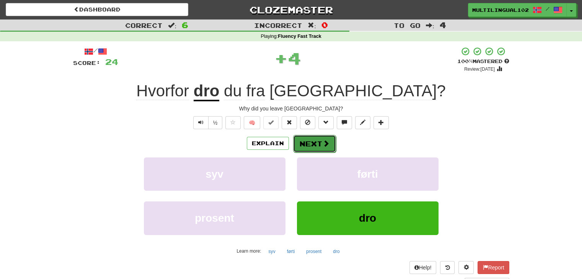
click at [318, 139] on button "Next" at bounding box center [314, 144] width 43 height 18
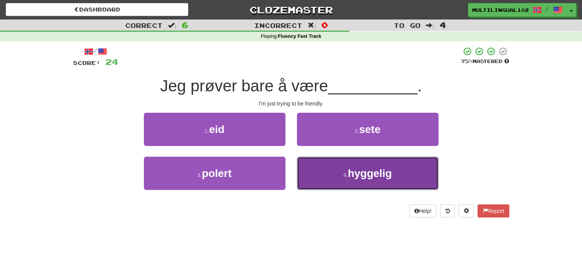
click at [318, 169] on button "4 . hyggelig" at bounding box center [368, 173] width 142 height 33
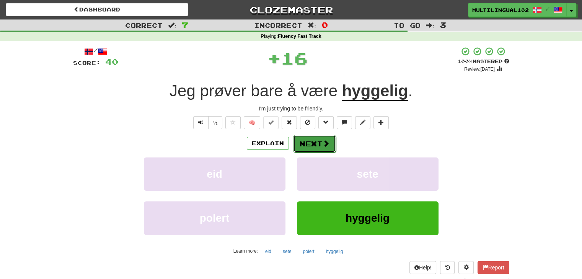
click at [314, 140] on button "Next" at bounding box center [314, 144] width 43 height 18
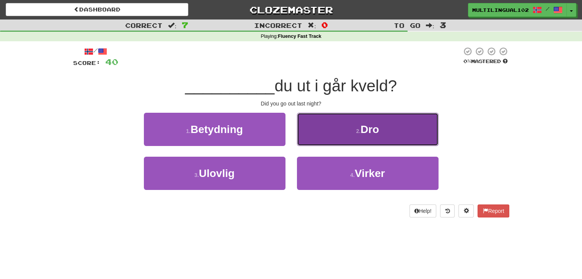
click at [326, 139] on button "2 . Dro" at bounding box center [368, 129] width 142 height 33
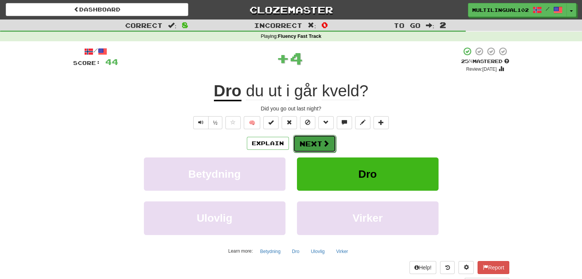
click at [317, 143] on button "Next" at bounding box center [314, 144] width 43 height 18
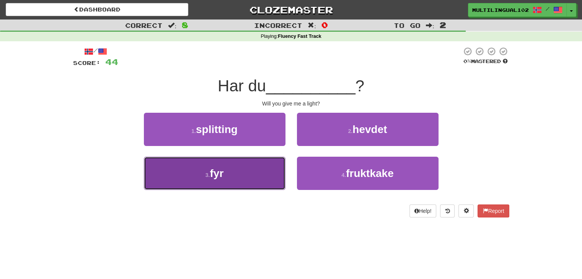
click at [265, 176] on button "3 . fyr" at bounding box center [215, 173] width 142 height 33
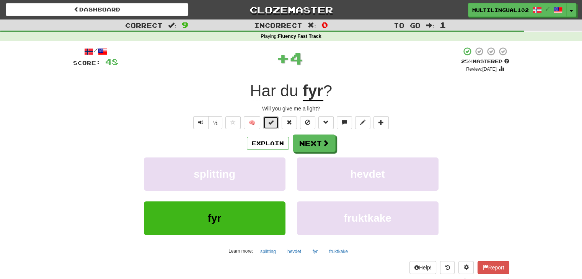
click at [274, 124] on span at bounding box center [270, 122] width 5 height 5
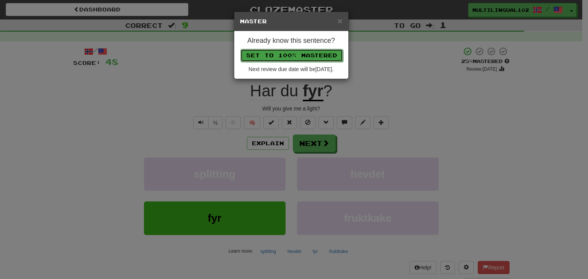
click at [300, 52] on button "Set to 100% Mastered" at bounding box center [291, 55] width 103 height 13
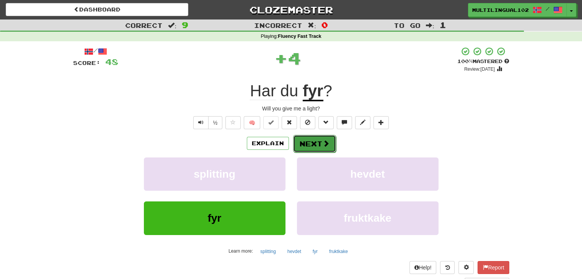
click at [317, 137] on button "Next" at bounding box center [314, 144] width 43 height 18
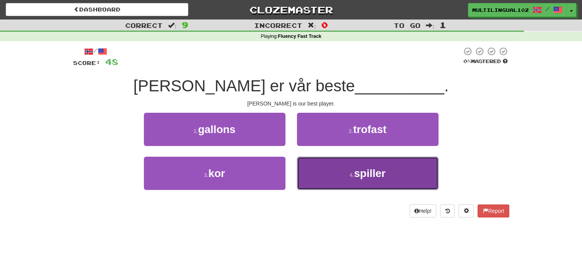
click at [326, 173] on button "4 . spiller" at bounding box center [368, 173] width 142 height 33
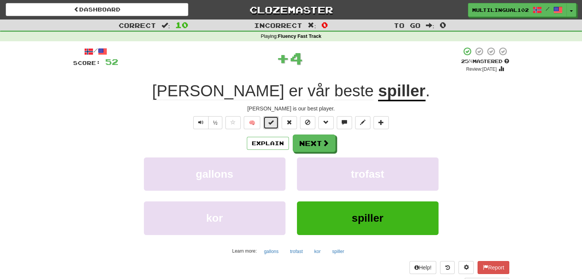
click at [273, 118] on button at bounding box center [270, 122] width 15 height 13
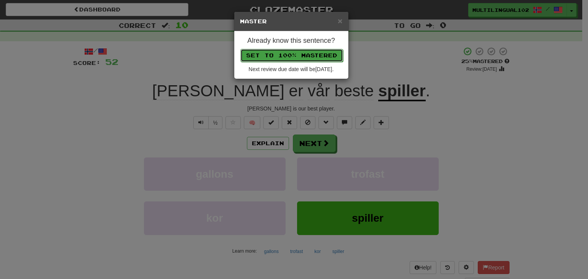
click at [300, 54] on button "Set to 100% Mastered" at bounding box center [291, 55] width 103 height 13
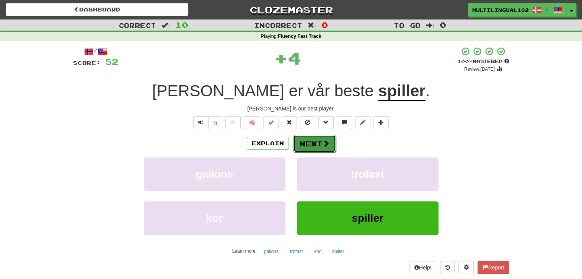
click at [312, 136] on button "Next" at bounding box center [314, 144] width 43 height 18
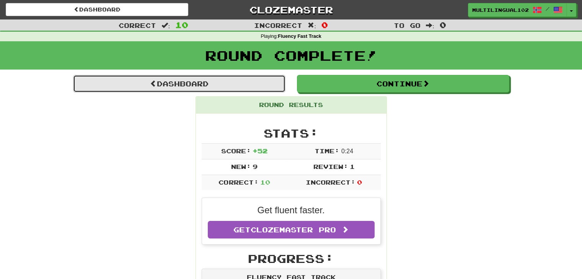
click at [241, 80] on link "Dashboard" at bounding box center [179, 84] width 212 height 18
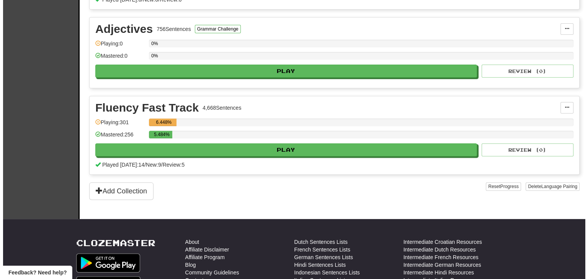
scroll to position [254, 0]
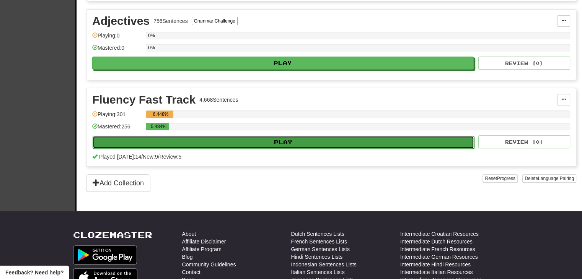
click at [285, 140] on button "Play" at bounding box center [283, 142] width 381 height 13
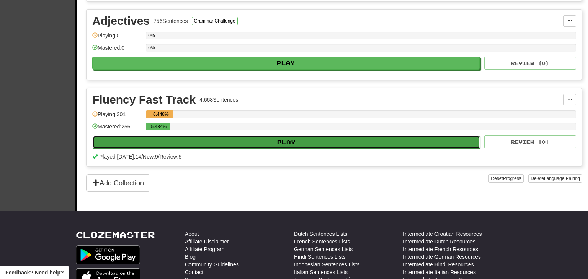
select select "**"
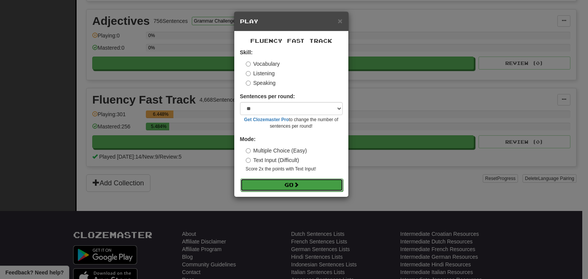
click at [296, 187] on span at bounding box center [295, 184] width 5 height 5
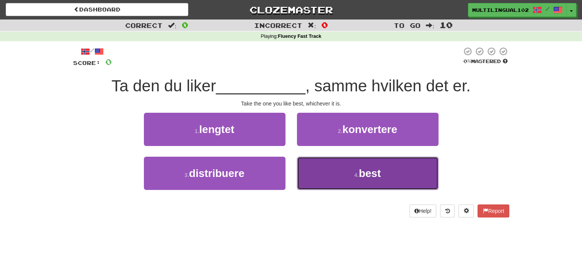
click at [329, 177] on button "4 . best" at bounding box center [368, 173] width 142 height 33
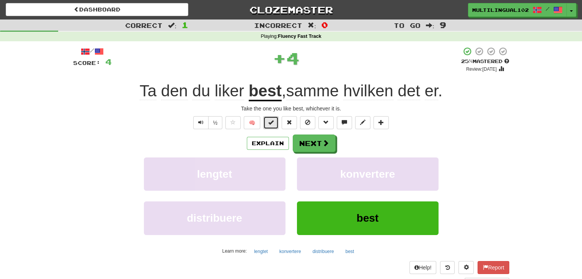
click at [272, 125] on button at bounding box center [270, 122] width 15 height 13
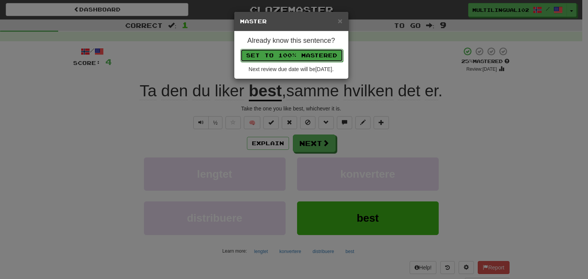
click at [281, 59] on button "Set to 100% Mastered" at bounding box center [291, 55] width 103 height 13
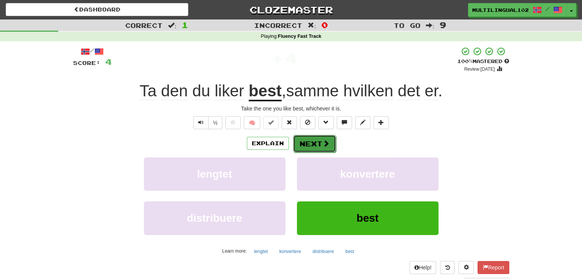
click at [321, 139] on button "Next" at bounding box center [314, 144] width 43 height 18
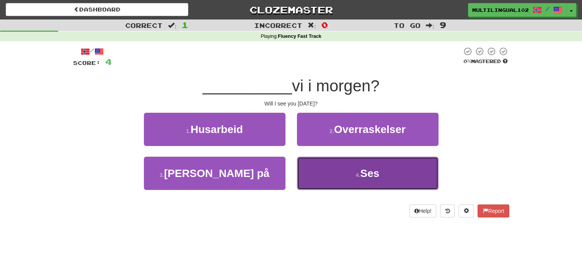
click at [337, 161] on button "4 . Ses" at bounding box center [368, 173] width 142 height 33
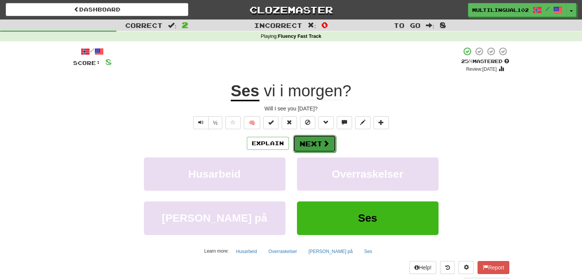
click at [309, 147] on button "Next" at bounding box center [314, 144] width 43 height 18
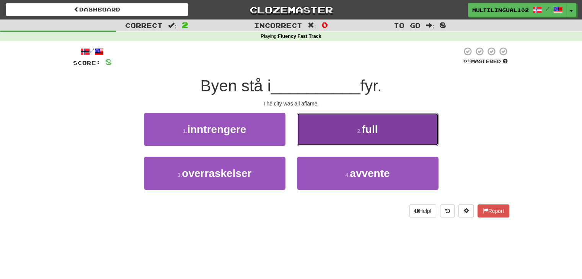
click at [347, 132] on button "2 . full" at bounding box center [368, 129] width 142 height 33
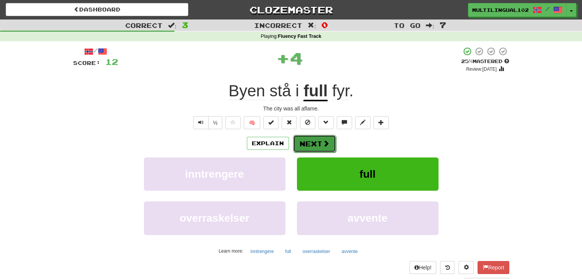
click at [311, 143] on button "Next" at bounding box center [314, 144] width 43 height 18
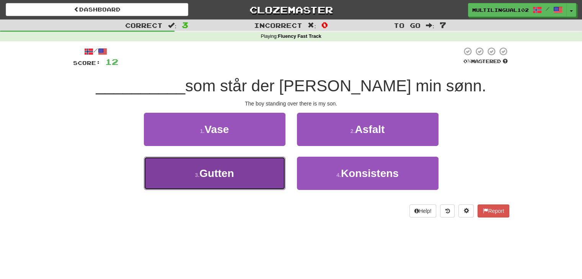
click at [274, 177] on button "3 . Gutten" at bounding box center [215, 173] width 142 height 33
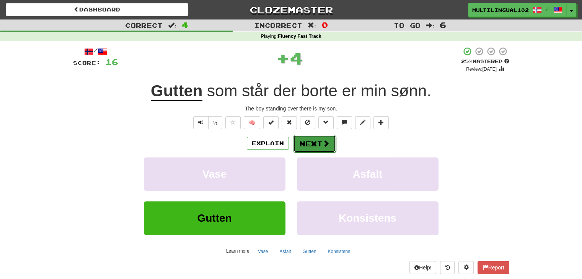
click at [298, 141] on button "Next" at bounding box center [314, 144] width 43 height 18
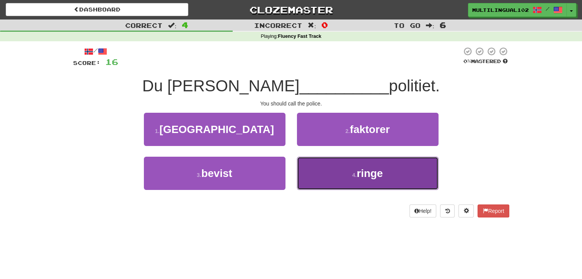
click at [323, 172] on button "4 . ringe" at bounding box center [368, 173] width 142 height 33
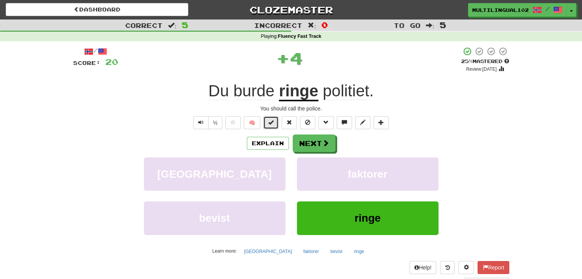
click at [271, 124] on span at bounding box center [270, 122] width 5 height 5
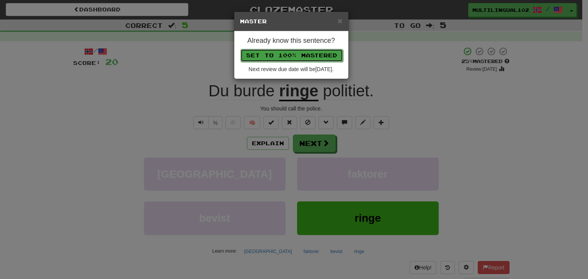
click at [301, 55] on button "Set to 100% Mastered" at bounding box center [291, 55] width 103 height 13
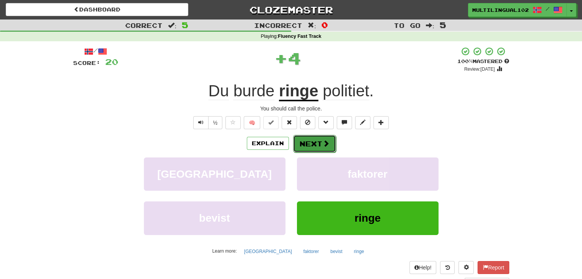
click at [318, 141] on button "Next" at bounding box center [314, 144] width 43 height 18
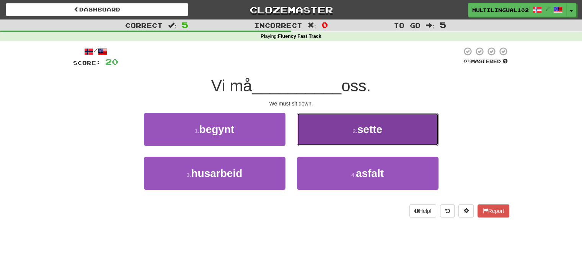
click at [340, 133] on button "2 . sette" at bounding box center [368, 129] width 142 height 33
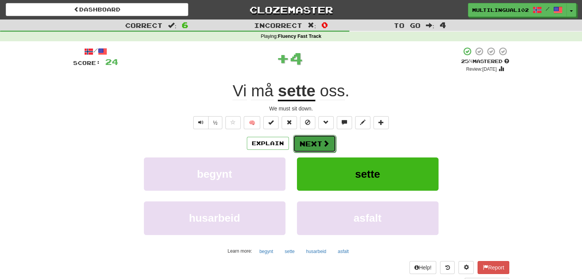
click at [320, 145] on button "Next" at bounding box center [314, 144] width 43 height 18
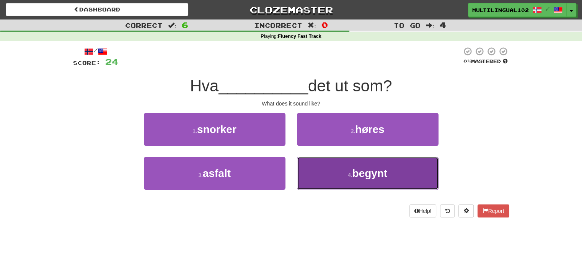
click at [313, 179] on button "4 . begynt" at bounding box center [368, 173] width 142 height 33
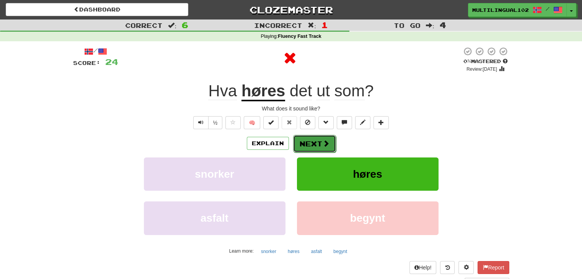
click at [305, 140] on button "Next" at bounding box center [314, 144] width 43 height 18
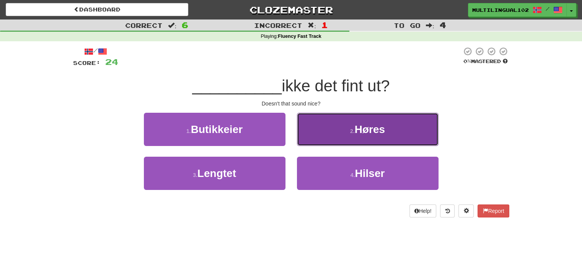
click at [336, 136] on button "2 . Høres" at bounding box center [368, 129] width 142 height 33
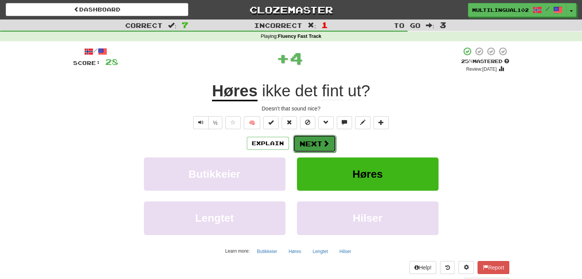
click at [315, 144] on button "Next" at bounding box center [314, 144] width 43 height 18
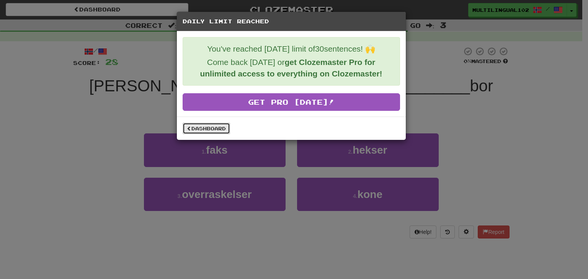
click at [224, 126] on link "Dashboard" at bounding box center [205, 128] width 47 height 11
